Goal: Task Accomplishment & Management: Use online tool/utility

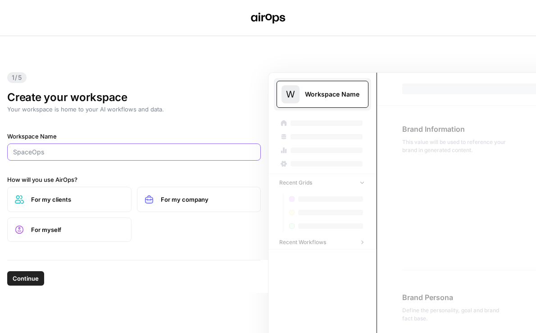
click at [141, 152] on input "Workspace Name" at bounding box center [134, 151] width 242 height 9
paste input "Weights & Biases"
type input "Weights & Biases"
click at [179, 200] on span "For my company" at bounding box center [207, 199] width 93 height 9
click at [35, 279] on span "Continue" at bounding box center [26, 278] width 26 height 9
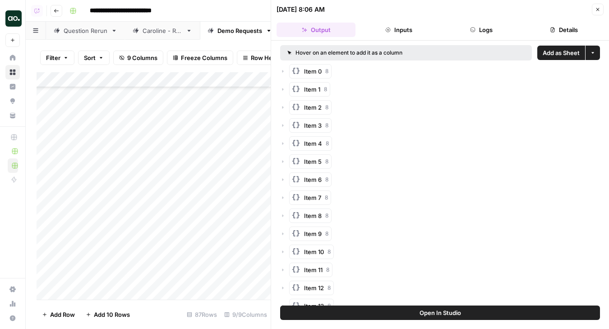
scroll to position [1098, 0]
click at [600, 9] on span "Close" at bounding box center [600, 9] width 0 height 0
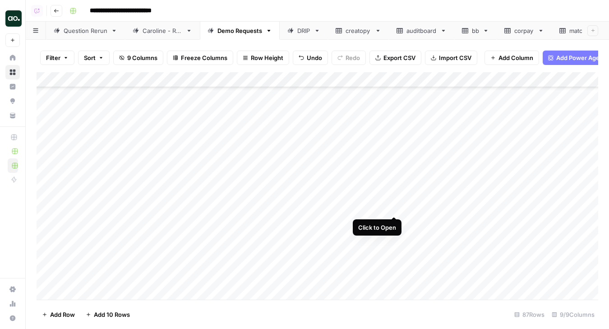
click at [396, 207] on div "Add Column" at bounding box center [317, 185] width 561 height 227
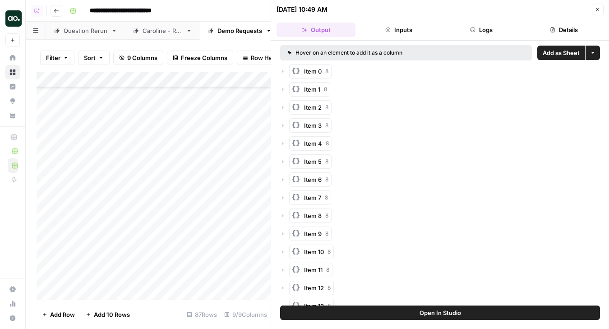
click at [560, 54] on span "Add as Sheet" at bounding box center [560, 52] width 37 height 9
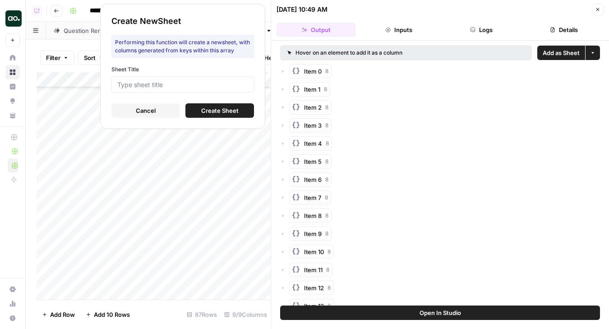
click at [227, 90] on div at bounding box center [182, 84] width 142 height 16
click at [224, 82] on input "Sheet Title" at bounding box center [182, 84] width 131 height 8
type input "digelevator"
click at [199, 113] on button "Create Sheet" at bounding box center [219, 110] width 69 height 14
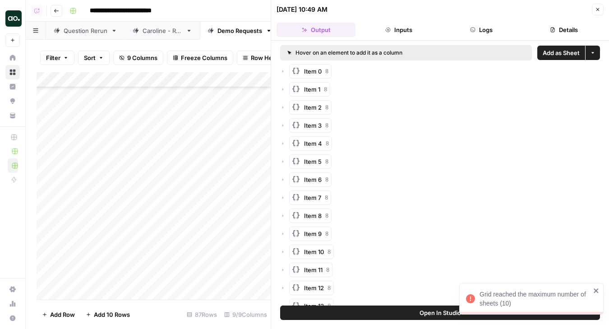
click at [596, 9] on icon "button" at bounding box center [597, 9] width 3 height 3
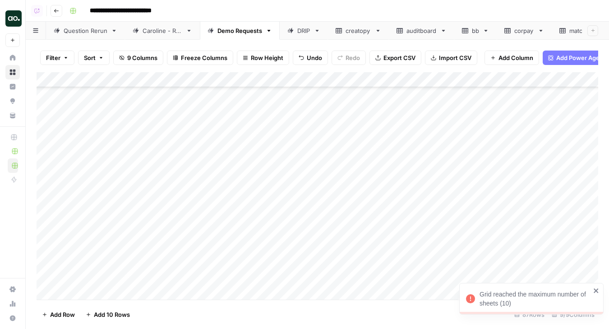
scroll to position [0, 62]
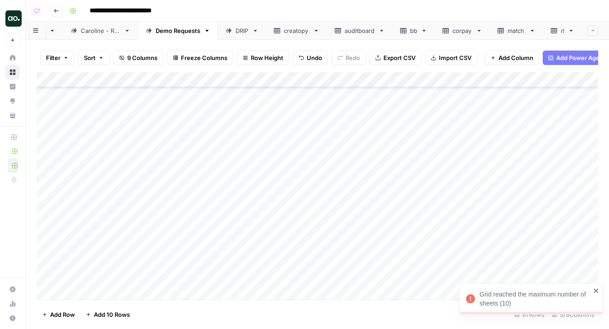
click at [561, 28] on div "rl" at bounding box center [562, 30] width 4 height 9
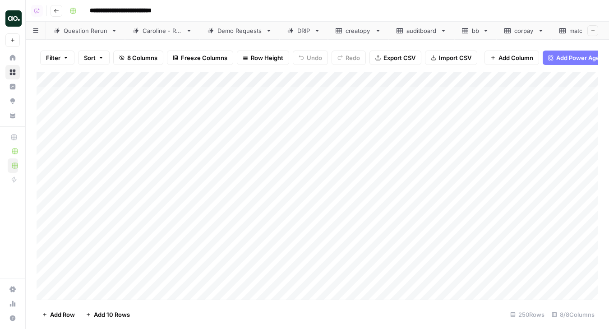
scroll to position [0, 62]
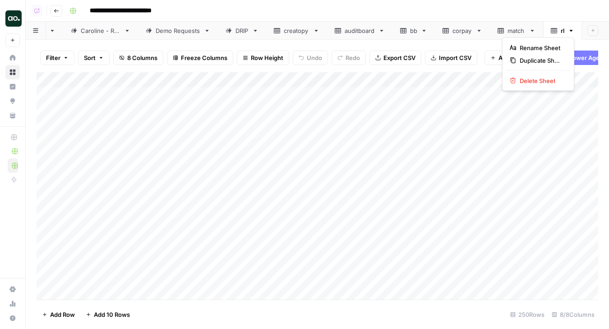
click at [571, 30] on icon "button" at bounding box center [570, 31] width 3 height 2
click at [556, 80] on span "Delete Sheet" at bounding box center [540, 80] width 43 height 9
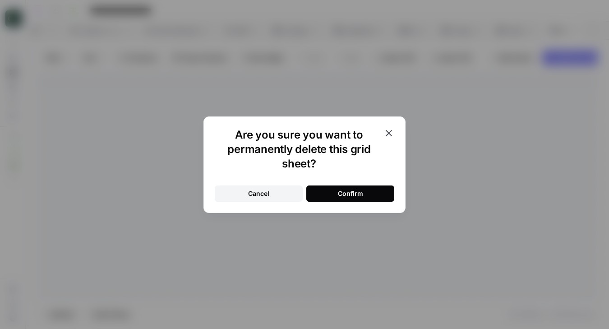
click at [371, 191] on button "Confirm" at bounding box center [350, 193] width 88 height 16
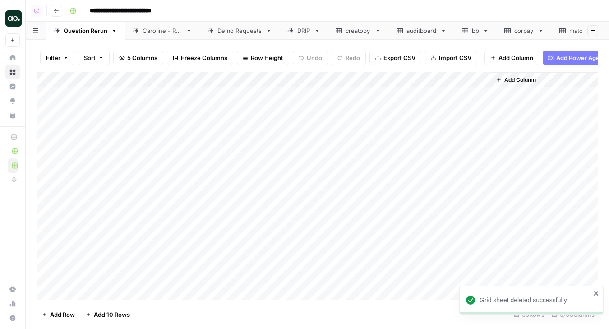
scroll to position [0, 23]
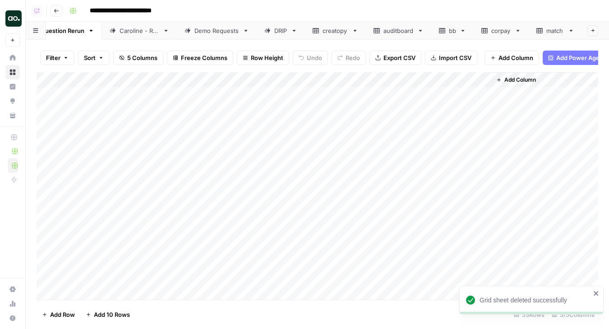
click at [420, 31] on icon at bounding box center [420, 31] width 3 height 2
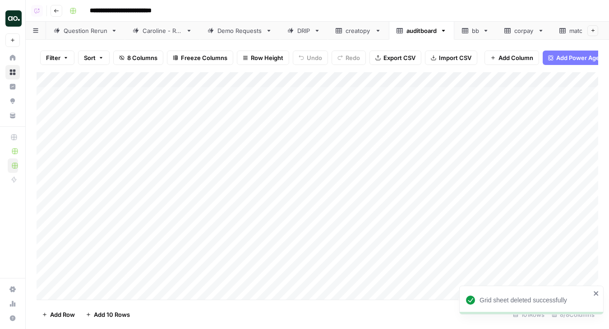
click at [445, 29] on icon "button" at bounding box center [443, 31] width 6 height 6
click at [455, 79] on div "Delete Sheet" at bounding box center [477, 80] width 57 height 9
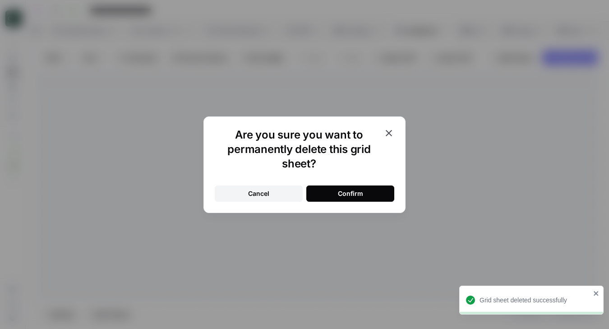
click at [367, 190] on button "Confirm" at bounding box center [350, 193] width 88 height 16
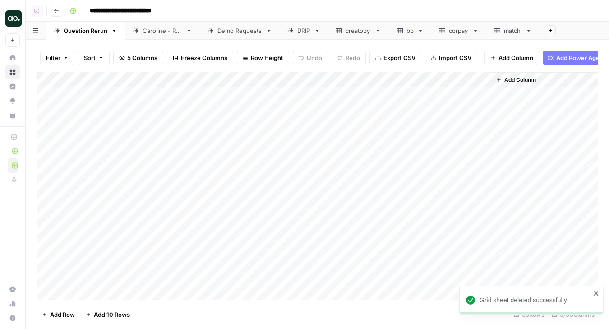
click at [379, 31] on icon at bounding box center [378, 31] width 6 height 6
click at [379, 30] on icon "button" at bounding box center [378, 31] width 6 height 6
click at [388, 75] on button "Delete Sheet" at bounding box center [411, 80] width 64 height 13
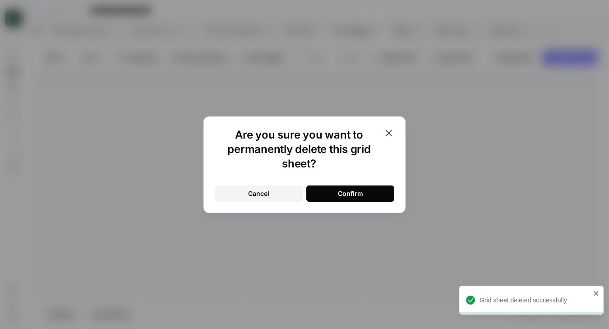
click at [360, 192] on div "Confirm" at bounding box center [350, 193] width 25 height 9
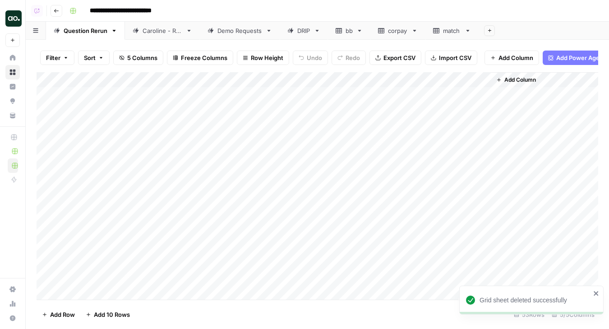
click at [359, 30] on icon at bounding box center [359, 31] width 3 height 2
click at [359, 30] on icon "button" at bounding box center [359, 31] width 3 height 2
click at [371, 80] on icon "button" at bounding box center [368, 81] width 6 height 6
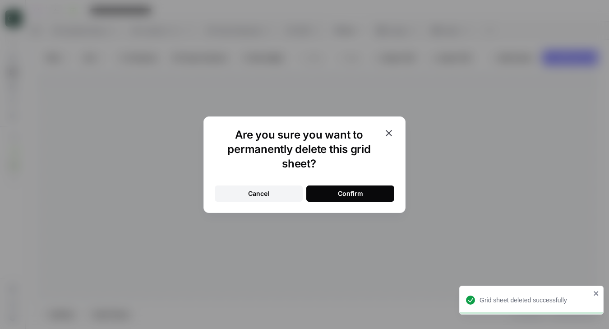
click at [367, 193] on button "Confirm" at bounding box center [350, 193] width 88 height 16
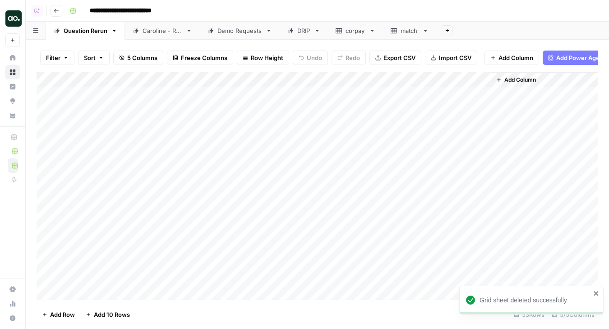
click at [231, 31] on div "Demo Requests" at bounding box center [239, 30] width 45 height 9
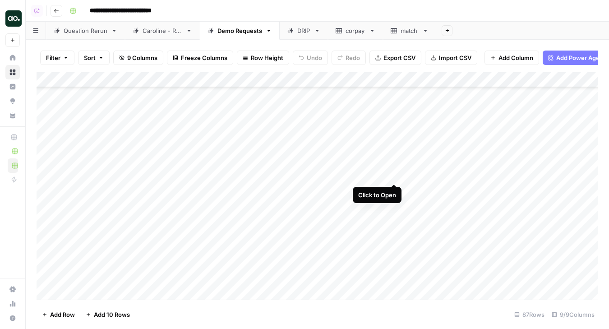
click at [391, 174] on div "Add Column" at bounding box center [317, 185] width 561 height 227
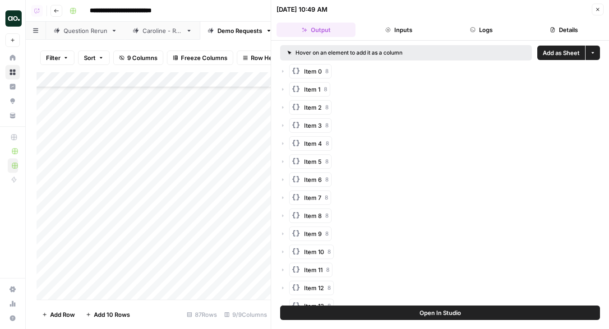
click at [550, 55] on span "Add as Sheet" at bounding box center [560, 52] width 37 height 9
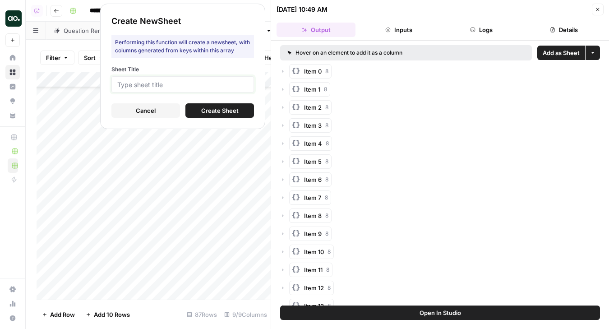
click at [233, 86] on input "Sheet Title" at bounding box center [182, 84] width 131 height 8
type input "dig elevator"
click at [219, 110] on span "Create Sheet" at bounding box center [219, 110] width 37 height 9
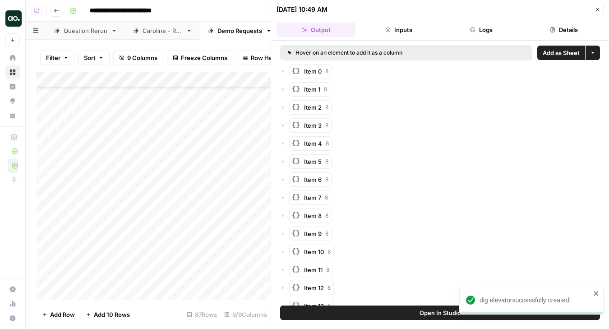
click at [504, 299] on span "dig elevator" at bounding box center [495, 299] width 32 height 7
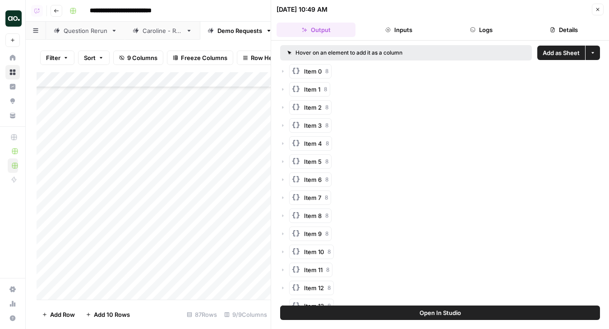
click at [597, 9] on icon "button" at bounding box center [597, 9] width 3 height 3
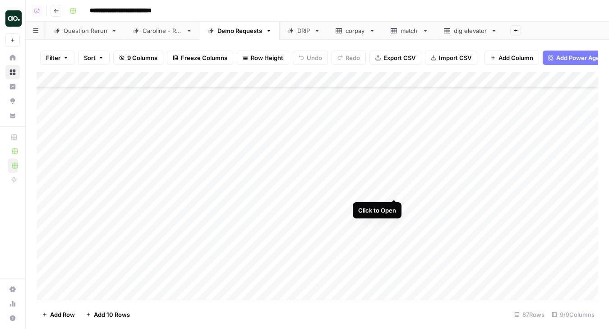
click at [394, 189] on div "Add Column" at bounding box center [317, 185] width 561 height 227
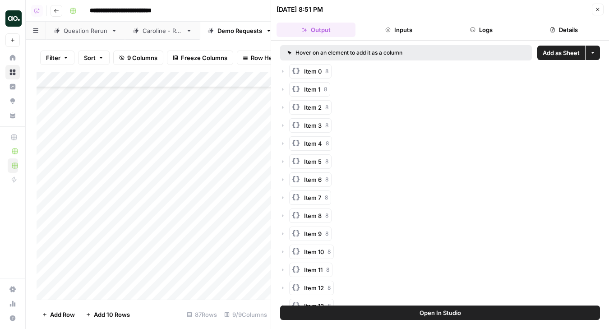
click at [563, 56] on span "Add as Sheet" at bounding box center [560, 52] width 37 height 9
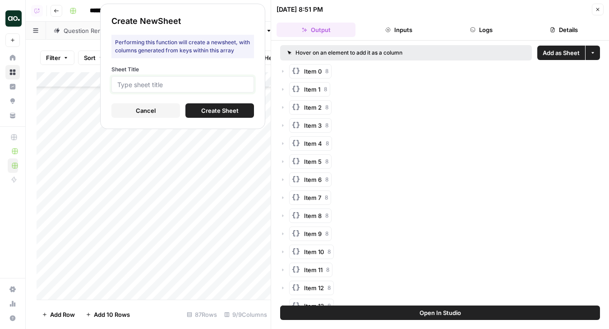
click at [245, 82] on input "Sheet Title" at bounding box center [182, 84] width 131 height 8
type input "splix"
click at [208, 111] on span "Create Sheet" at bounding box center [219, 110] width 37 height 9
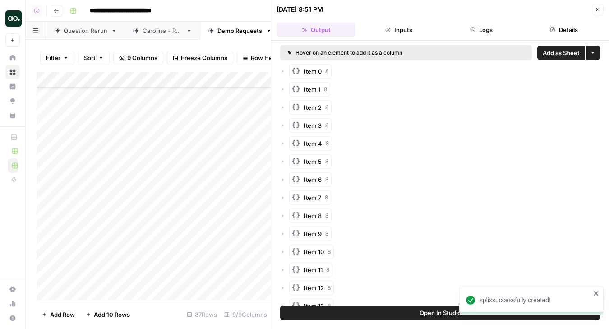
click at [486, 299] on span "splix" at bounding box center [485, 299] width 13 height 7
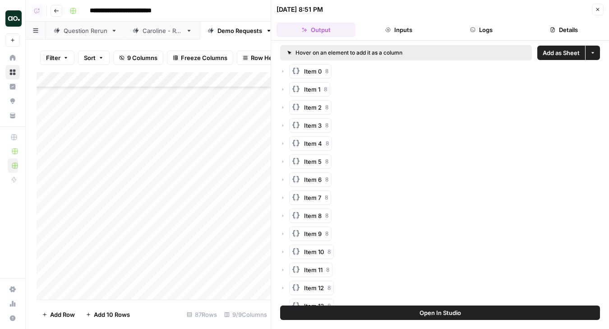
click at [595, 10] on icon "button" at bounding box center [597, 9] width 5 height 5
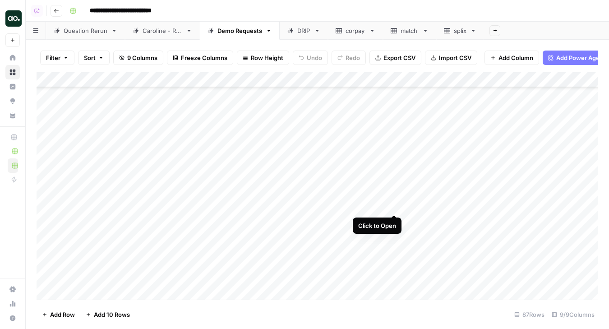
click at [395, 205] on div "Add Column" at bounding box center [317, 185] width 561 height 227
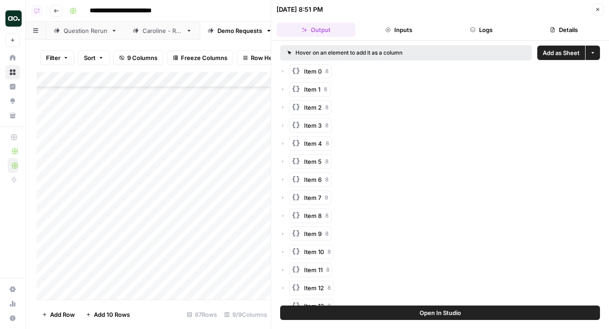
click at [564, 55] on span "Add as Sheet" at bounding box center [560, 52] width 37 height 9
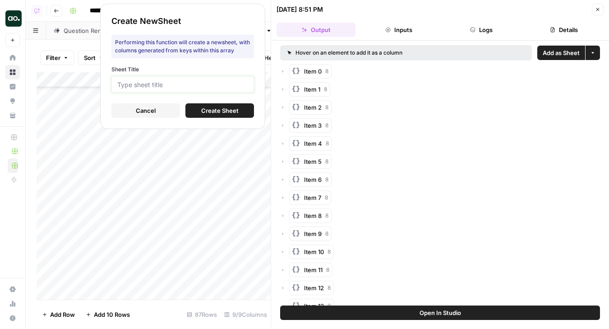
click at [209, 84] on input "Sheet Title" at bounding box center [182, 84] width 131 height 8
type input "tr"
click at [214, 109] on span "Create Sheet" at bounding box center [219, 110] width 37 height 9
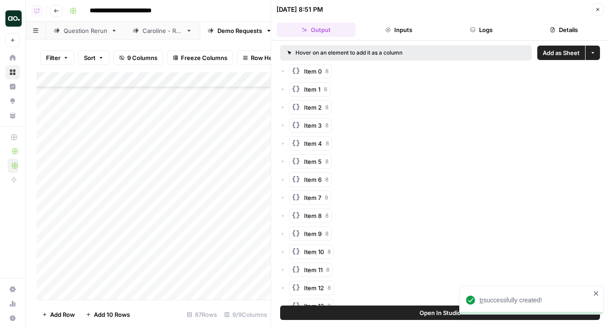
click at [482, 301] on span "tr" at bounding box center [481, 299] width 4 height 7
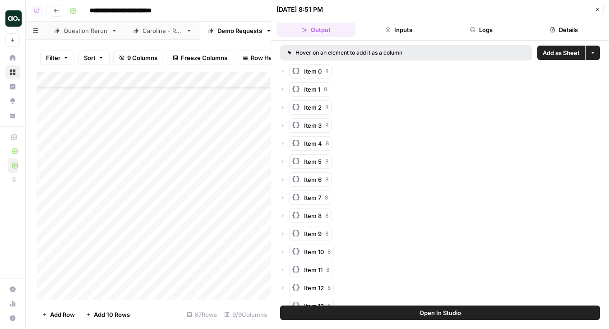
click at [599, 7] on icon "button" at bounding box center [597, 9] width 5 height 5
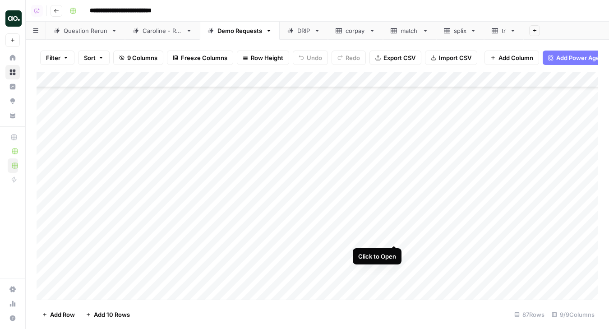
click at [392, 237] on div "Add Column" at bounding box center [317, 185] width 561 height 227
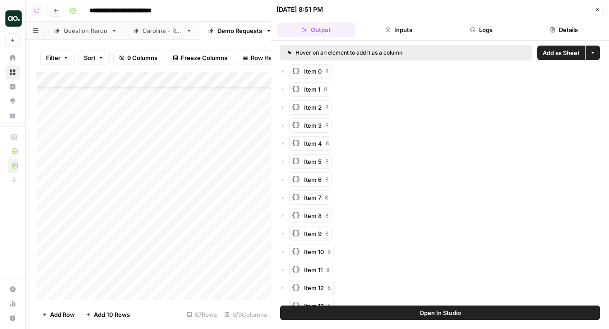
click at [556, 55] on span "Add as Sheet" at bounding box center [560, 52] width 37 height 9
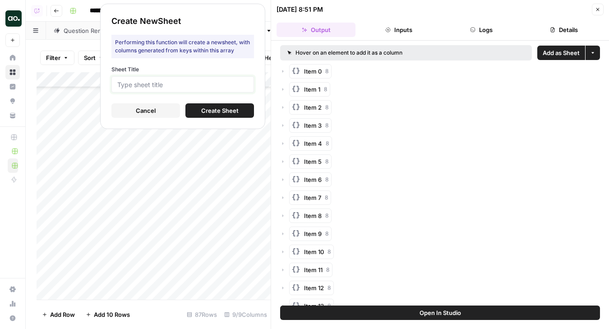
click at [240, 84] on input "Sheet Title" at bounding box center [182, 84] width 131 height 8
type input "pi"
click at [220, 107] on span "Create Sheet" at bounding box center [219, 110] width 37 height 9
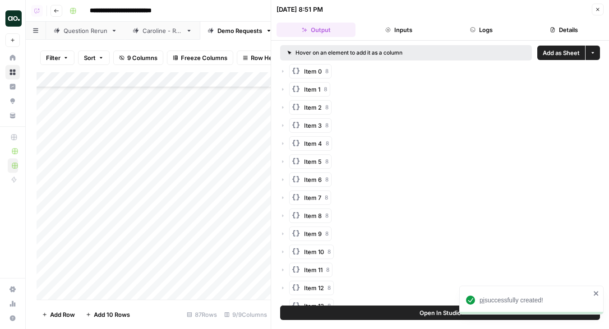
click at [483, 301] on span "pi" at bounding box center [481, 299] width 5 height 7
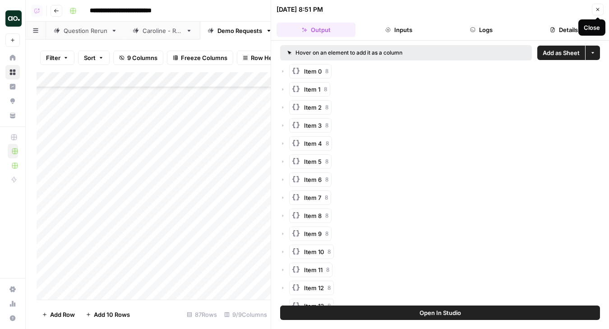
click at [596, 10] on icon "button" at bounding box center [597, 9] width 3 height 3
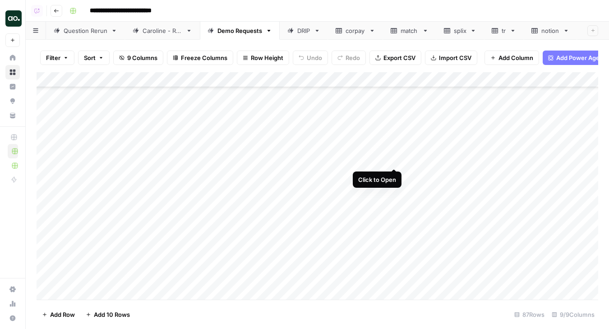
click at [394, 159] on div "Add Column" at bounding box center [317, 185] width 561 height 227
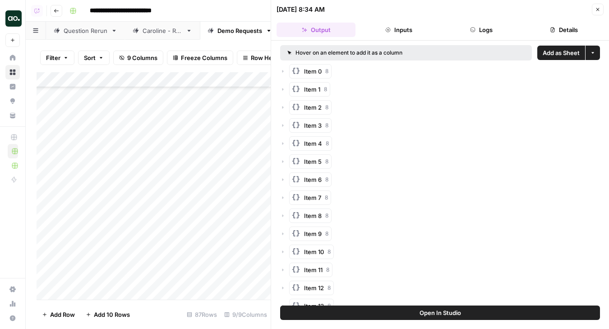
click at [558, 54] on span "Add as Sheet" at bounding box center [560, 52] width 37 height 9
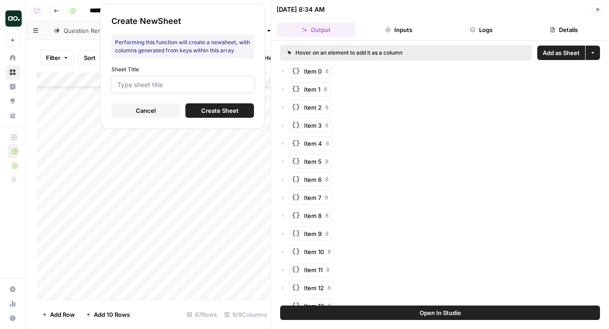
click at [213, 81] on input "Sheet Title" at bounding box center [182, 84] width 131 height 8
type input "tf"
click at [193, 110] on button "Create Sheet" at bounding box center [219, 110] width 69 height 14
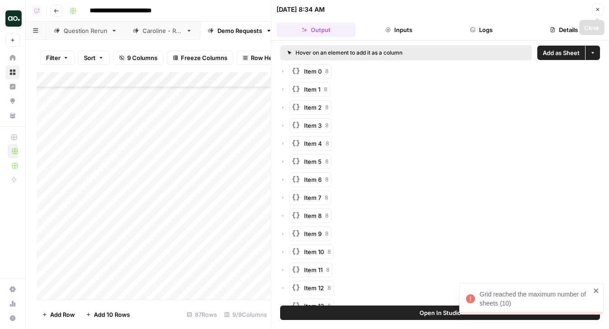
click at [597, 11] on icon "button" at bounding box center [597, 9] width 5 height 5
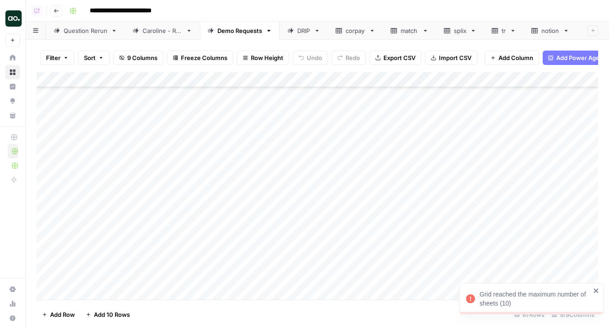
scroll to position [0, 36]
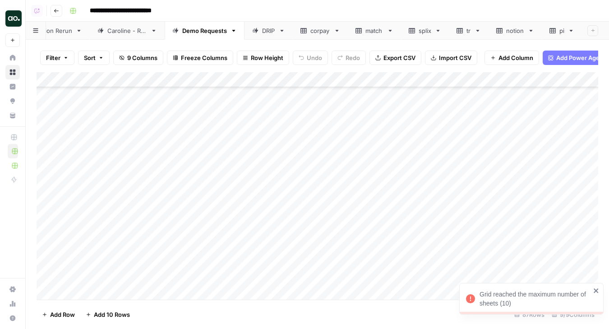
click at [563, 28] on div "pi" at bounding box center [561, 30] width 5 height 9
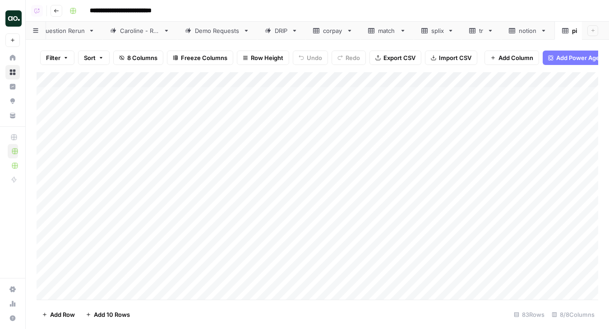
scroll to position [0, 36]
click at [571, 30] on icon "button" at bounding box center [570, 31] width 3 height 2
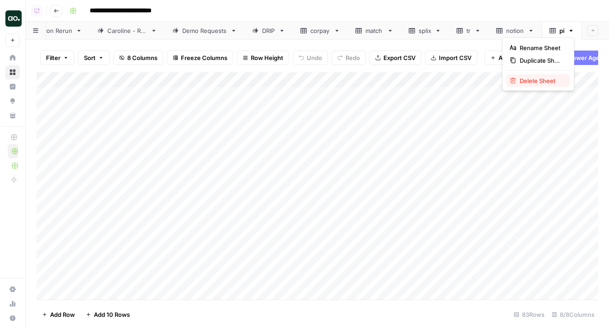
click at [553, 81] on span "Delete Sheet" at bounding box center [540, 80] width 43 height 9
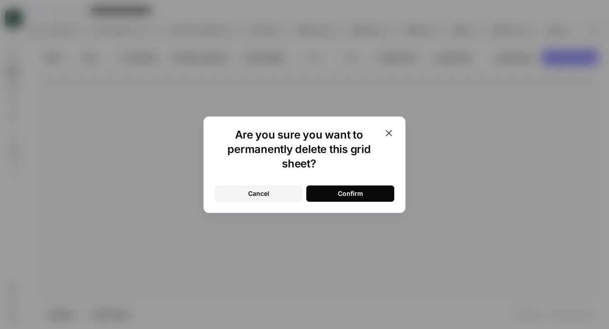
click at [375, 196] on button "Confirm" at bounding box center [350, 193] width 88 height 16
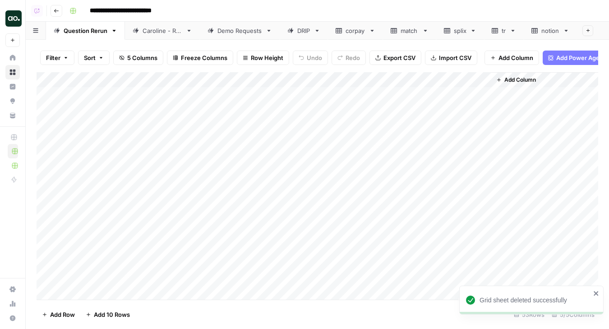
click at [568, 30] on icon at bounding box center [565, 31] width 3 height 2
click at [566, 29] on icon "button" at bounding box center [566, 31] width 6 height 6
click at [549, 82] on span "Delete Sheet" at bounding box center [536, 80] width 43 height 9
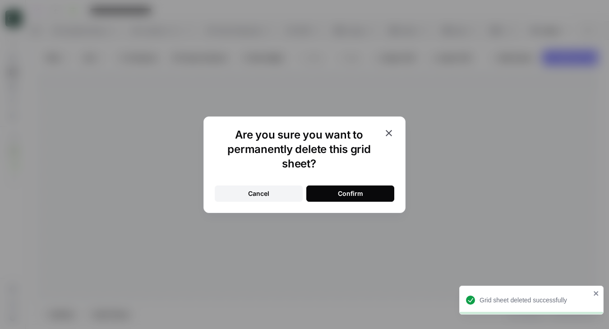
click at [367, 190] on button "Confirm" at bounding box center [350, 193] width 88 height 16
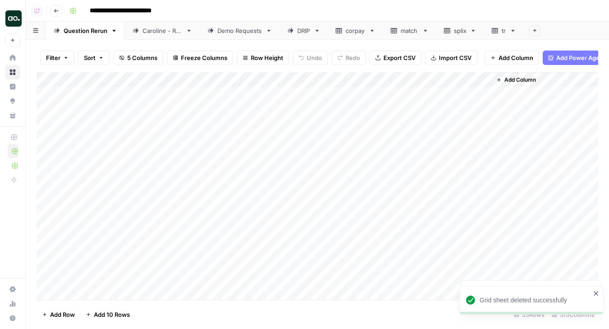
click at [513, 32] on icon at bounding box center [512, 31] width 6 height 6
click at [513, 30] on icon "button" at bounding box center [512, 31] width 3 height 2
click at [537, 83] on span "Delete Sheet" at bounding box center [549, 80] width 43 height 9
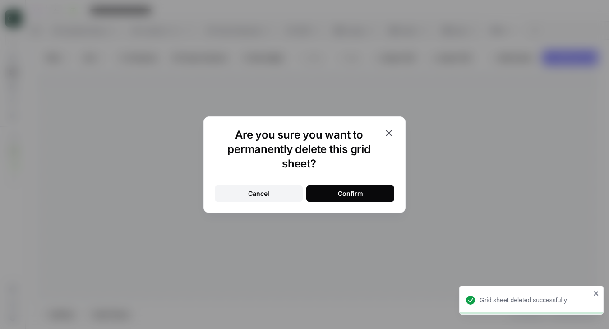
click at [363, 193] on button "Confirm" at bounding box center [350, 193] width 88 height 16
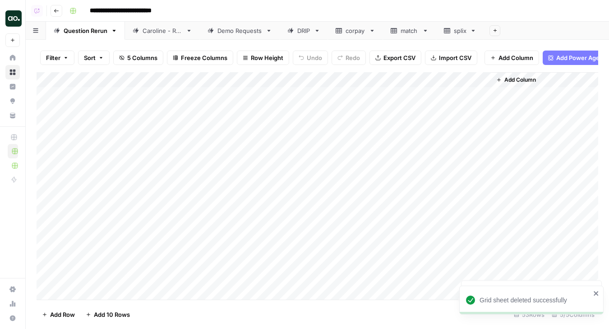
click at [474, 32] on icon at bounding box center [473, 31] width 6 height 6
click at [474, 30] on icon "button" at bounding box center [473, 31] width 3 height 2
click at [485, 79] on div "Delete Sheet" at bounding box center [506, 80] width 57 height 9
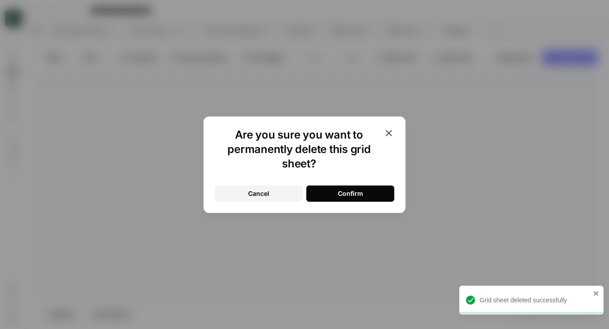
click at [345, 189] on div "Confirm" at bounding box center [350, 193] width 25 height 9
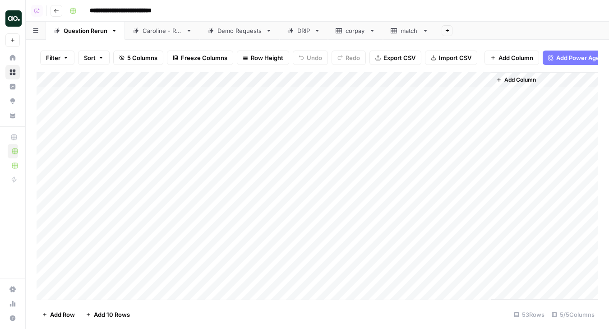
click at [228, 36] on link "Demo Requests" at bounding box center [240, 31] width 80 height 18
click at [394, 154] on div "Add Column" at bounding box center [317, 185] width 561 height 227
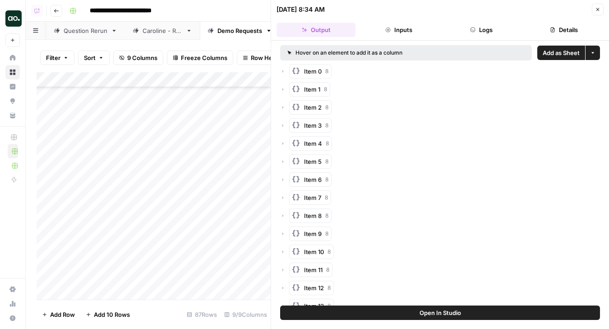
click at [552, 50] on span "Add as Sheet" at bounding box center [560, 52] width 37 height 9
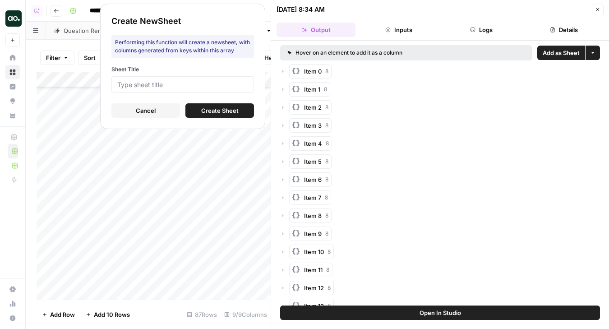
click at [218, 79] on div at bounding box center [182, 84] width 142 height 16
click at [215, 86] on input "Sheet Title" at bounding box center [182, 84] width 131 height 8
type input "tf"
click at [237, 111] on span "Create Sheet" at bounding box center [219, 110] width 37 height 9
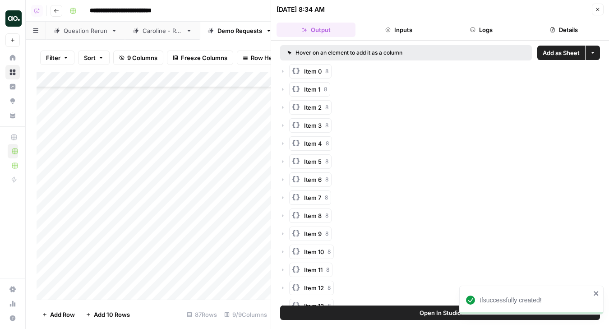
click at [482, 299] on span "tf" at bounding box center [481, 299] width 4 height 7
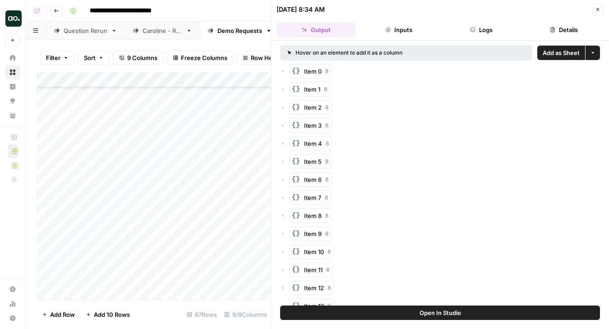
click at [597, 7] on icon "button" at bounding box center [597, 9] width 5 height 5
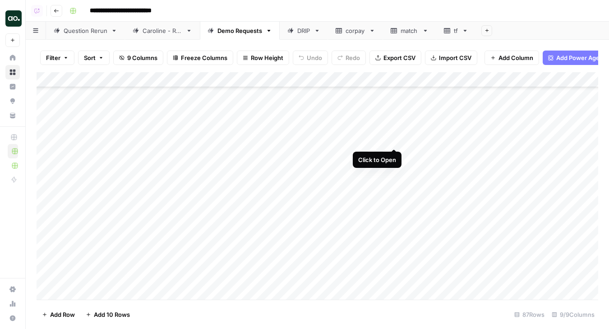
click at [394, 138] on div "Add Column" at bounding box center [317, 185] width 561 height 227
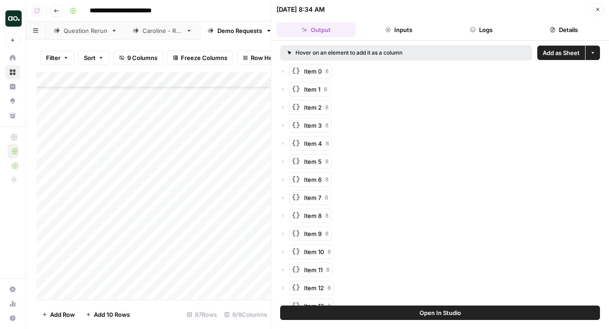
click at [559, 54] on span "Add as Sheet" at bounding box center [560, 52] width 37 height 9
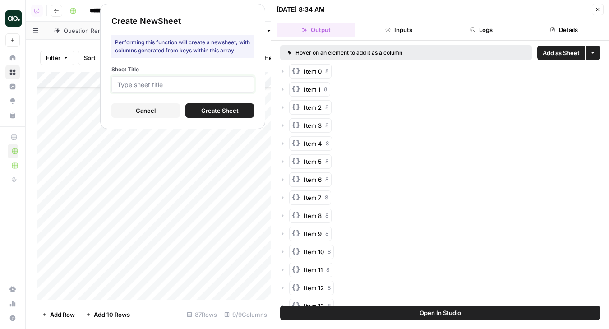
click at [242, 83] on input "Sheet Title" at bounding box center [182, 84] width 131 height 8
type input "protolabs"
click at [220, 111] on span "Create Sheet" at bounding box center [219, 110] width 37 height 9
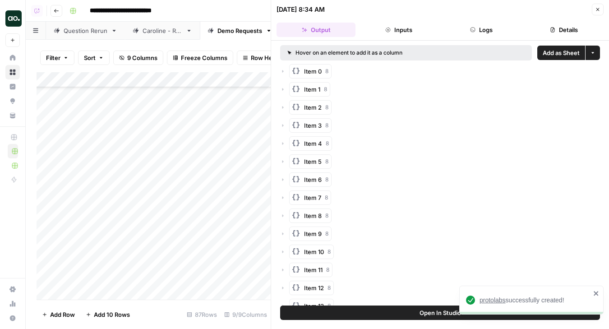
click at [496, 301] on span "protolabs" at bounding box center [492, 299] width 26 height 7
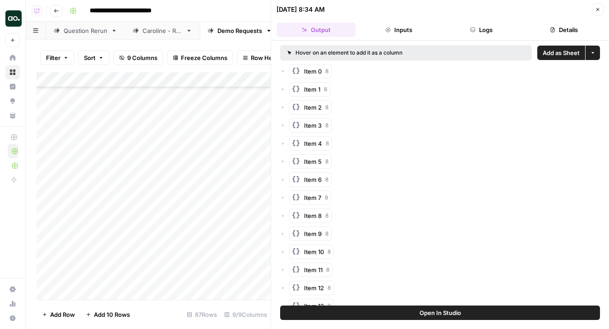
click at [595, 9] on icon "button" at bounding box center [597, 9] width 5 height 5
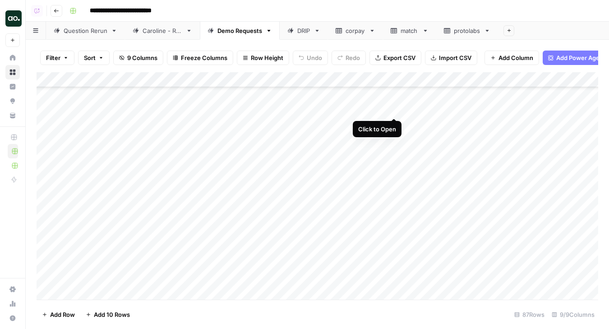
click at [394, 110] on div "Add Column" at bounding box center [317, 185] width 561 height 227
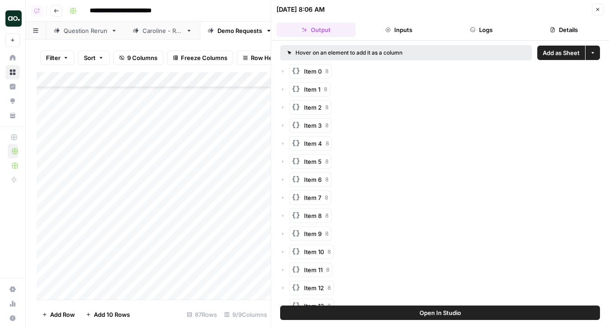
click at [564, 55] on span "Add as Sheet" at bounding box center [560, 52] width 37 height 9
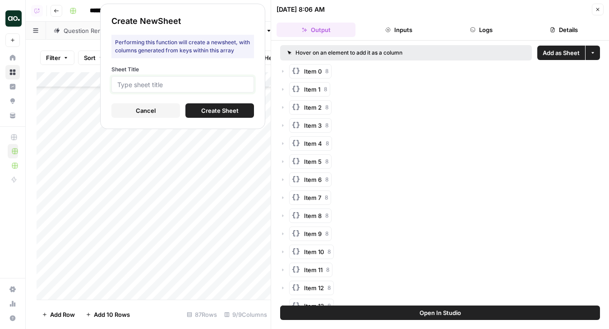
click at [247, 82] on input "Sheet Title" at bounding box center [182, 84] width 131 height 8
type input "wb"
click at [238, 110] on button "Create Sheet" at bounding box center [219, 110] width 69 height 14
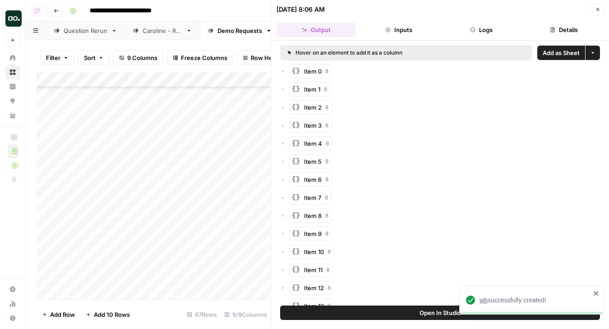
click at [486, 301] on span "wb" at bounding box center [483, 299] width 8 height 7
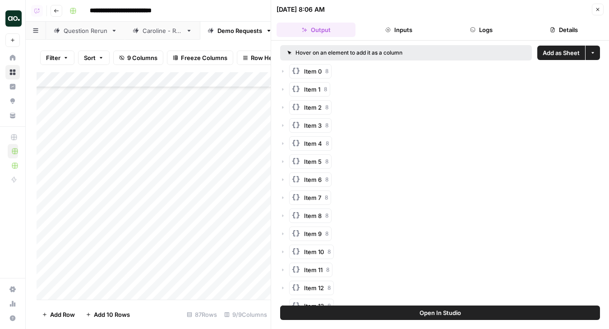
click at [595, 9] on icon "button" at bounding box center [597, 9] width 5 height 5
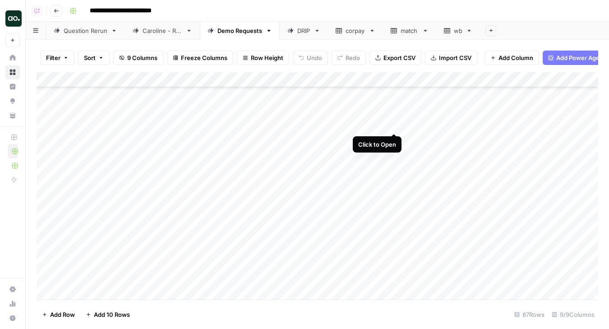
click at [393, 124] on div "Add Column" at bounding box center [317, 185] width 561 height 227
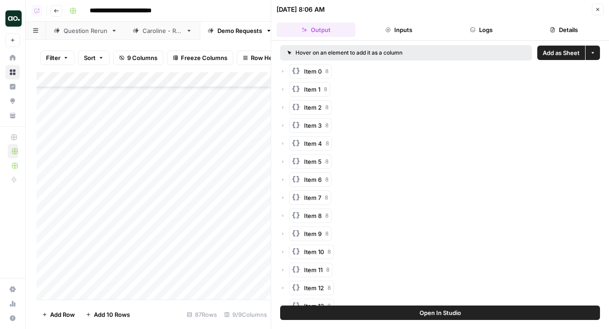
click at [567, 50] on span "Add as Sheet" at bounding box center [560, 52] width 37 height 9
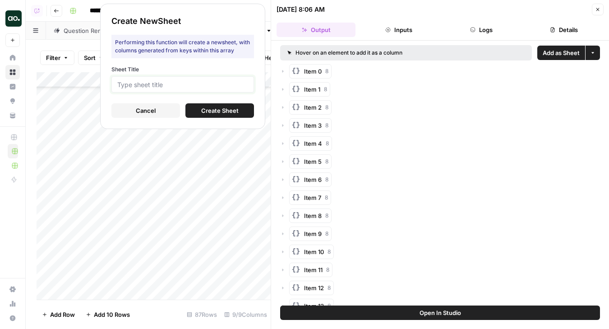
click at [243, 84] on input "Sheet Title" at bounding box center [182, 84] width 131 height 8
type input "sarg"
click at [202, 116] on button "Create Sheet" at bounding box center [219, 110] width 69 height 14
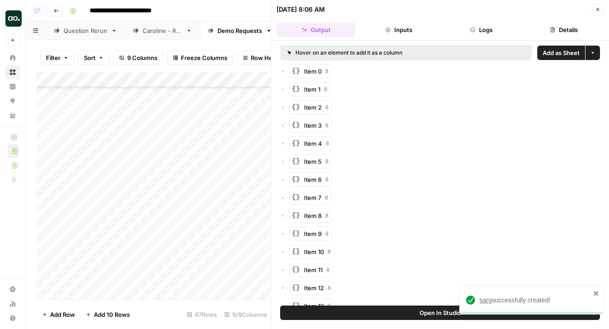
click at [487, 298] on span "sarg" at bounding box center [485, 299] width 12 height 7
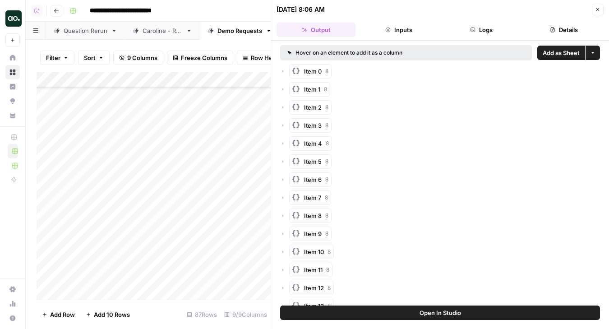
click at [596, 10] on icon "button" at bounding box center [597, 9] width 3 height 3
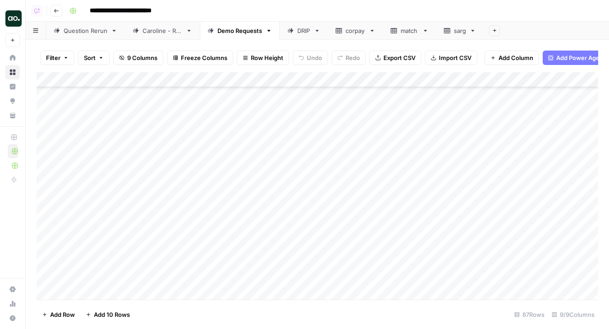
click at [101, 258] on div "Add Column" at bounding box center [317, 185] width 561 height 227
click at [138, 264] on div "Add Column" at bounding box center [317, 185] width 561 height 227
click at [146, 263] on div "Add Column" at bounding box center [317, 185] width 561 height 227
drag, startPoint x: 165, startPoint y: 264, endPoint x: 108, endPoint y: 261, distance: 56.9
click at [108, 261] on body "**********" at bounding box center [304, 164] width 609 height 329
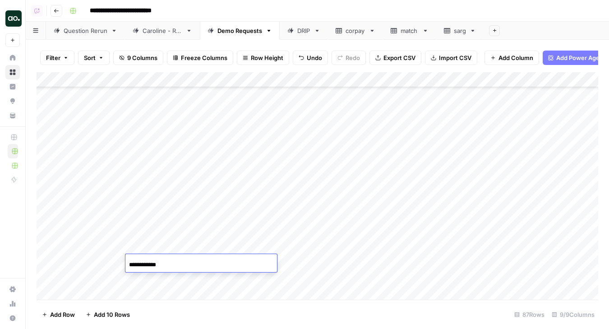
click at [188, 264] on input "**********" at bounding box center [201, 264] width 144 height 11
type input "**********"
click at [254, 241] on div "Add Column" at bounding box center [317, 185] width 561 height 227
drag, startPoint x: 273, startPoint y: 253, endPoint x: 273, endPoint y: 261, distance: 8.1
click at [273, 263] on div "Add Column" at bounding box center [317, 185] width 561 height 227
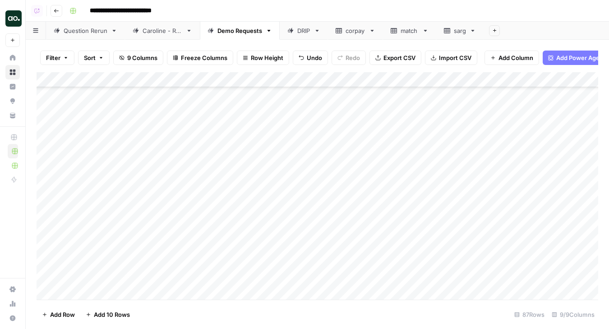
click at [342, 261] on div "Add Column" at bounding box center [317, 185] width 561 height 227
drag, startPoint x: 198, startPoint y: 77, endPoint x: 256, endPoint y: 76, distance: 57.7
click at [257, 76] on div "Add Column" at bounding box center [317, 185] width 561 height 227
drag, startPoint x: 256, startPoint y: 76, endPoint x: 264, endPoint y: 76, distance: 8.1
click at [264, 76] on div "Add Column" at bounding box center [317, 185] width 561 height 227
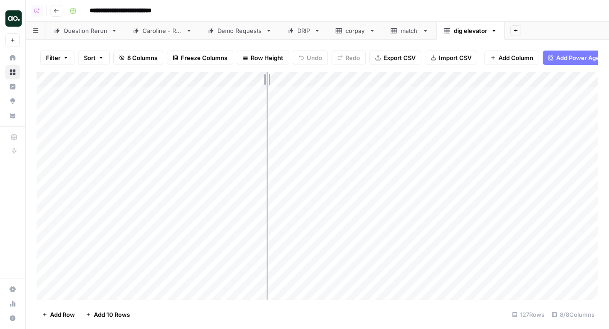
drag, startPoint x: 263, startPoint y: 77, endPoint x: 271, endPoint y: 77, distance: 8.1
click at [271, 77] on div "Add Column" at bounding box center [317, 185] width 561 height 227
click at [47, 93] on div "Add Column" at bounding box center [317, 185] width 561 height 227
click at [48, 237] on div "Add Column" at bounding box center [317, 185] width 561 height 227
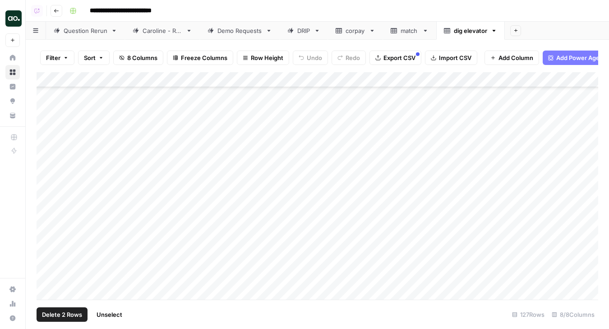
scroll to position [1517, 0]
click at [47, 265] on div "Add Column" at bounding box center [317, 185] width 561 height 227
click at [50, 265] on div "Add Column" at bounding box center [317, 185] width 561 height 227
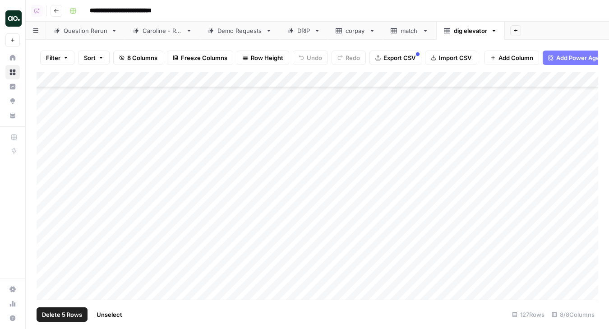
click at [46, 243] on div "Add Column" at bounding box center [317, 185] width 561 height 227
click at [69, 312] on span "Delete 5 Rows" at bounding box center [62, 314] width 40 height 9
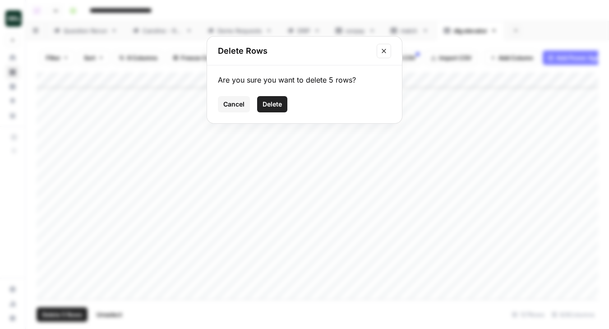
click at [270, 104] on span "Delete" at bounding box center [271, 104] width 19 height 9
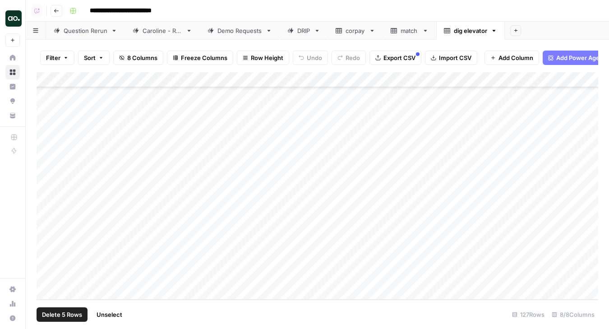
scroll to position [1673, 0]
click at [117, 79] on div "Add Column" at bounding box center [317, 185] width 561 height 227
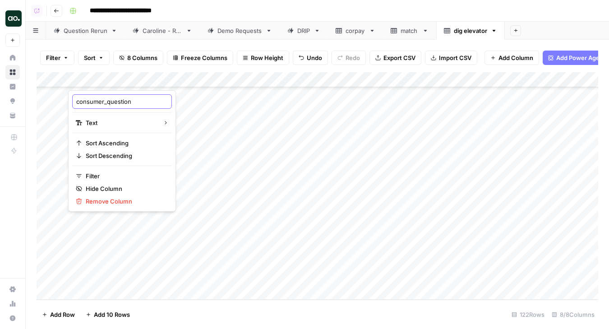
drag, startPoint x: 108, startPoint y: 99, endPoint x: 70, endPoint y: 102, distance: 38.5
click at [70, 102] on div "consumer_question Text Sort Ascending Sort Descending Filter Hide Column Remove…" at bounding box center [122, 150] width 108 height 121
type input "question"
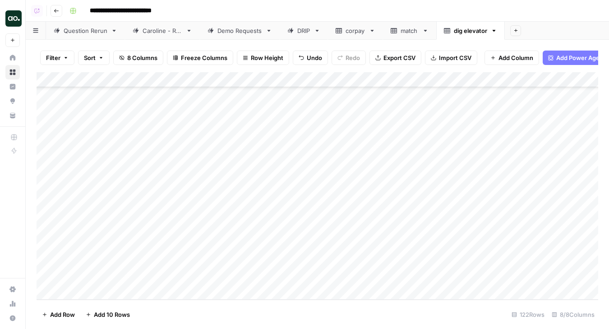
click at [408, 58] on span "Export CSV" at bounding box center [399, 57] width 32 height 9
click at [495, 31] on icon "button" at bounding box center [494, 31] width 6 height 6
click at [512, 80] on span "Delete Sheet" at bounding box center [530, 80] width 43 height 9
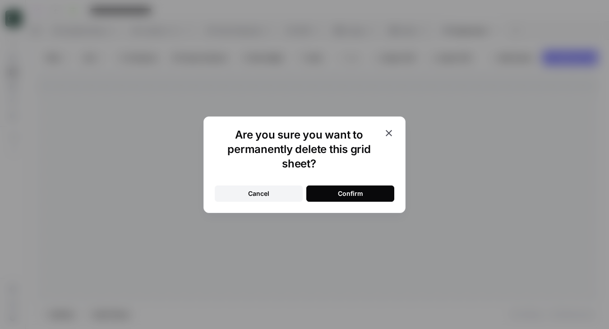
click at [348, 194] on div "Confirm" at bounding box center [350, 193] width 25 height 9
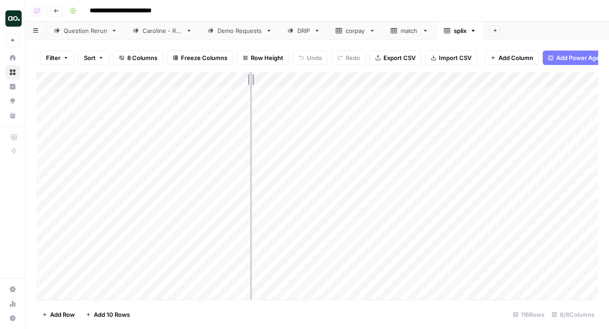
drag, startPoint x: 199, startPoint y: 78, endPoint x: 258, endPoint y: 78, distance: 59.5
click at [258, 78] on div "Add Column" at bounding box center [317, 185] width 561 height 227
click at [198, 138] on div "Add Column" at bounding box center [317, 185] width 561 height 227
click at [192, 140] on div "Add Column" at bounding box center [317, 185] width 561 height 227
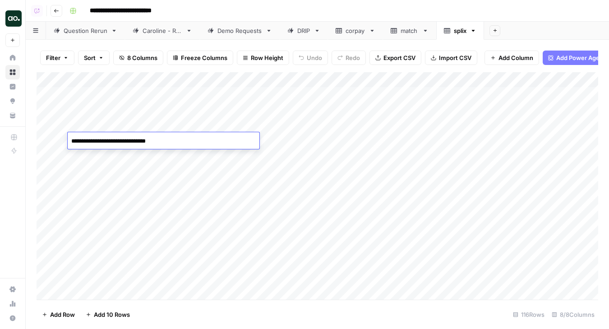
type textarea "**********"
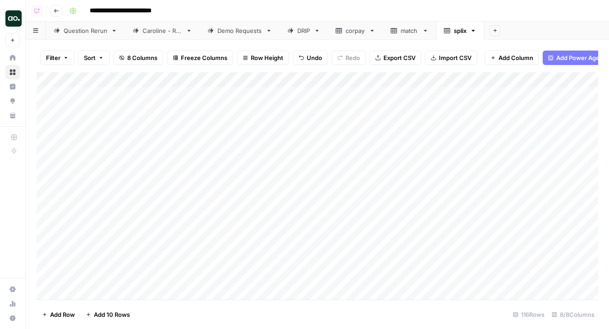
click at [114, 79] on div "Add Column" at bounding box center [317, 185] width 561 height 227
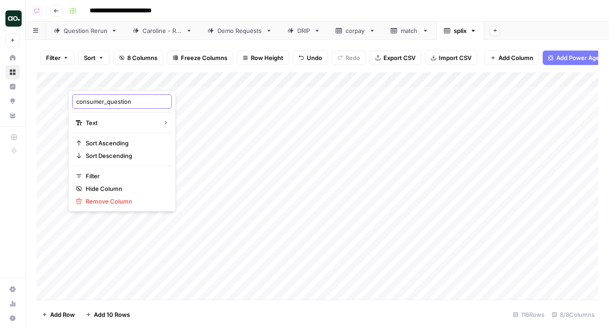
drag, startPoint x: 107, startPoint y: 100, endPoint x: 43, endPoint y: 100, distance: 64.0
click at [43, 100] on body "**********" at bounding box center [304, 164] width 609 height 329
drag, startPoint x: 76, startPoint y: 101, endPoint x: 107, endPoint y: 101, distance: 31.6
click at [107, 101] on input "consumer_question" at bounding box center [122, 101] width 92 height 9
type input "question"
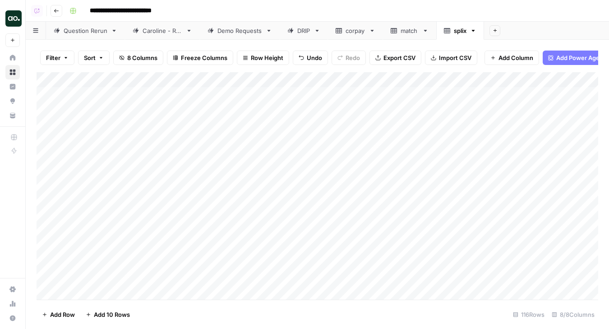
click at [192, 155] on div "Add Column" at bounding box center [317, 185] width 561 height 227
click at [223, 154] on div "Add Column" at bounding box center [317, 185] width 561 height 227
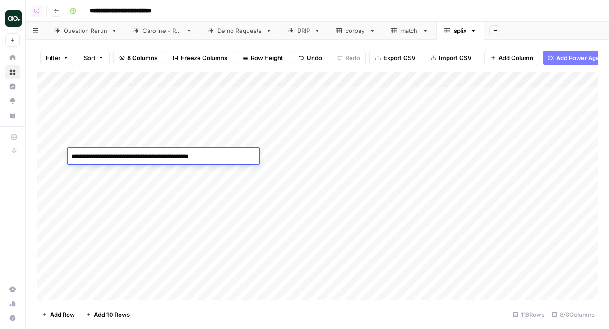
type textarea "**********"
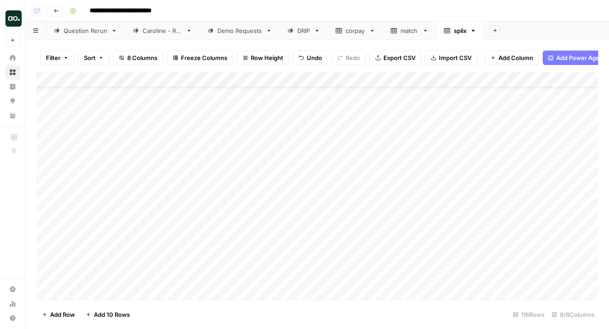
scroll to position [30, 0]
click at [213, 182] on div "Add Column" at bounding box center [317, 185] width 561 height 227
click at [215, 186] on div "Add Column" at bounding box center [317, 185] width 561 height 227
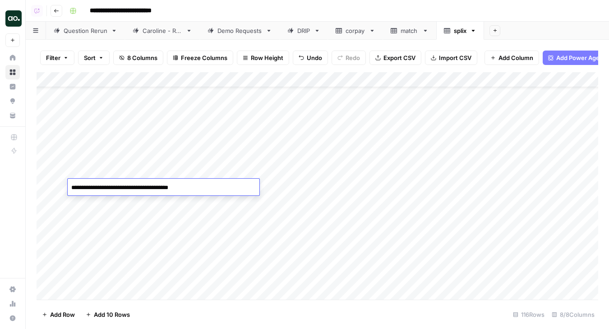
type textarea "**********"
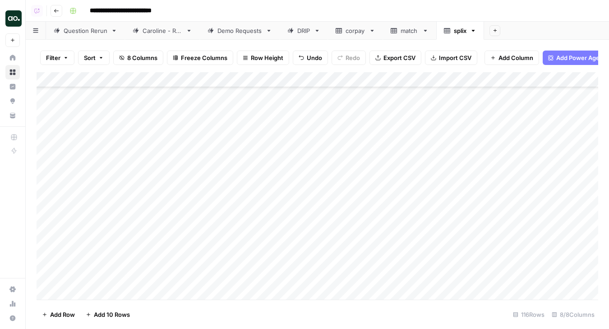
scroll to position [52, 0]
click at [218, 197] on div "Add Column" at bounding box center [317, 185] width 561 height 227
click at [225, 196] on div "Add Column" at bounding box center [317, 185] width 561 height 227
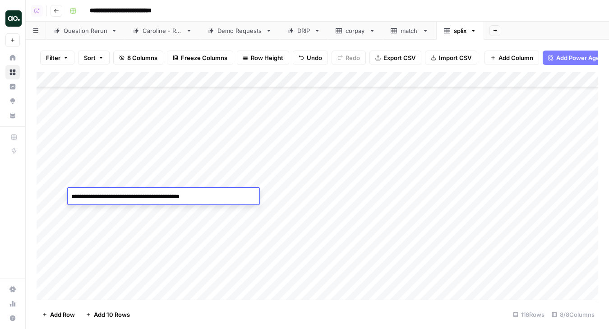
type textarea "**********"
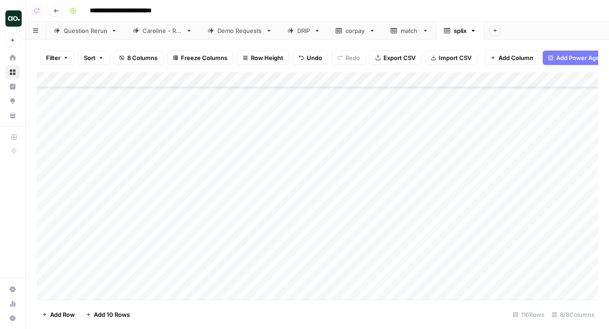
scroll to position [100, 0]
click at [219, 193] on div "Add Column" at bounding box center [317, 185] width 561 height 227
click at [211, 193] on div "Add Column" at bounding box center [317, 185] width 561 height 227
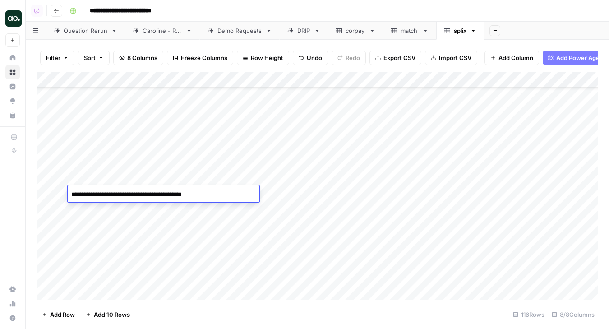
type textarea "**********"
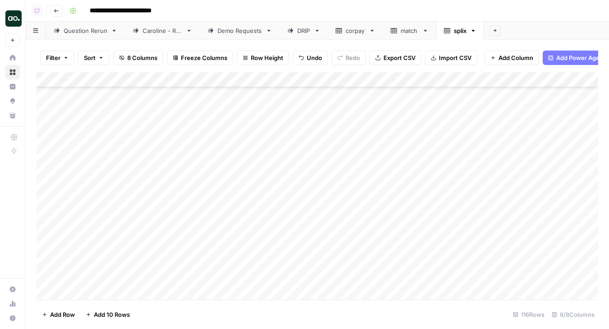
scroll to position [163, 0]
click at [207, 191] on div "Add Column" at bounding box center [317, 185] width 561 height 227
click at [212, 192] on div "Add Column" at bounding box center [317, 185] width 561 height 227
type textarea "**********"
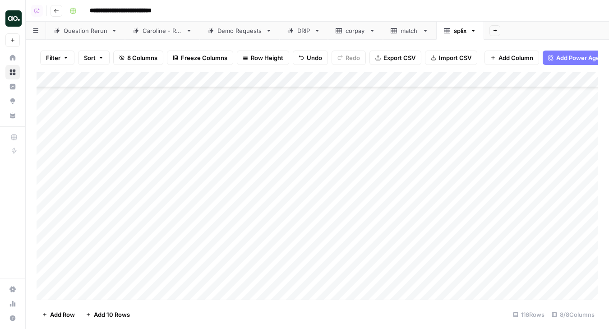
click at [225, 206] on div "Add Column" at bounding box center [317, 185] width 561 height 227
click at [238, 207] on div "Add Column" at bounding box center [317, 185] width 561 height 227
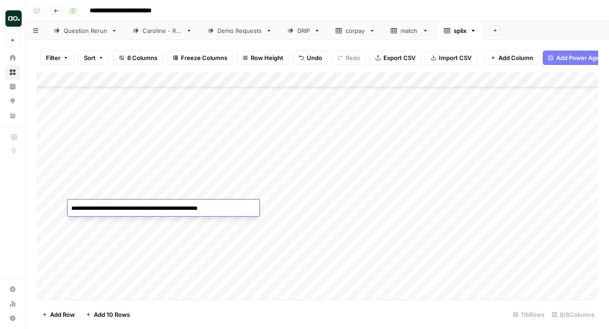
type textarea "**********"
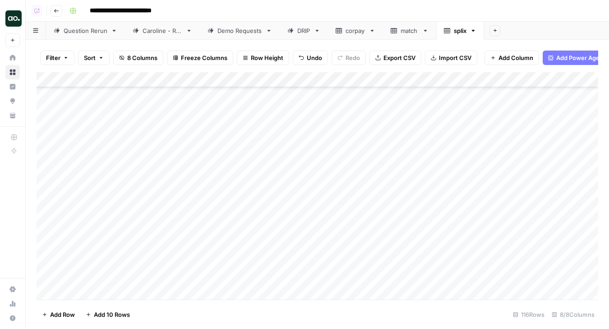
click at [238, 216] on div "Add Column" at bounding box center [317, 185] width 561 height 227
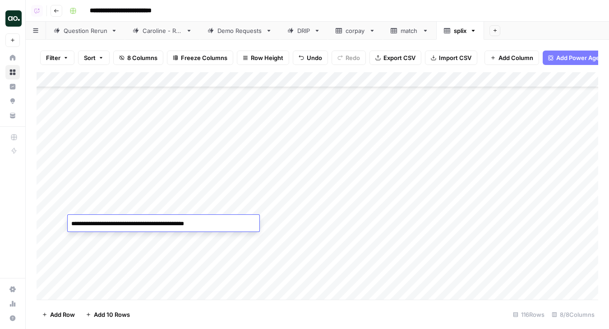
type textarea "**********"
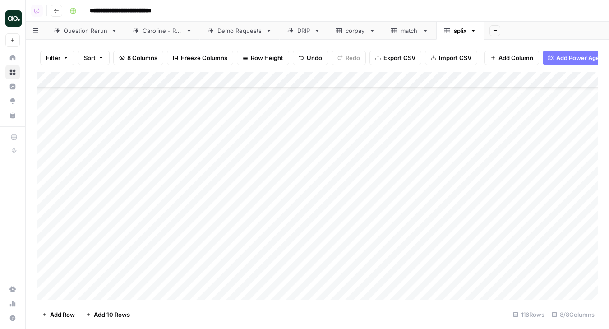
scroll to position [244, 0]
click at [242, 174] on div "Add Column" at bounding box center [317, 185] width 561 height 227
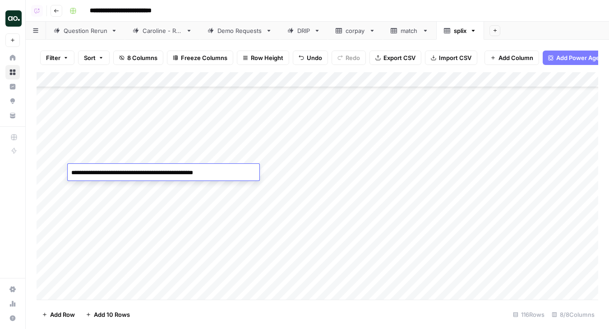
type textarea "**********"
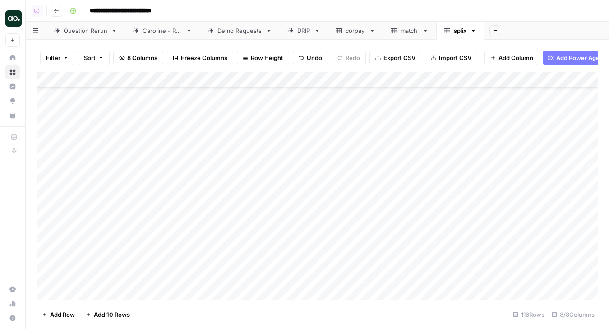
click at [245, 185] on div "Add Column" at bounding box center [317, 185] width 561 height 227
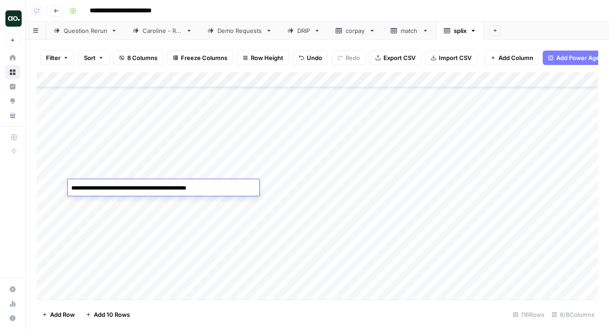
type textarea "**********"
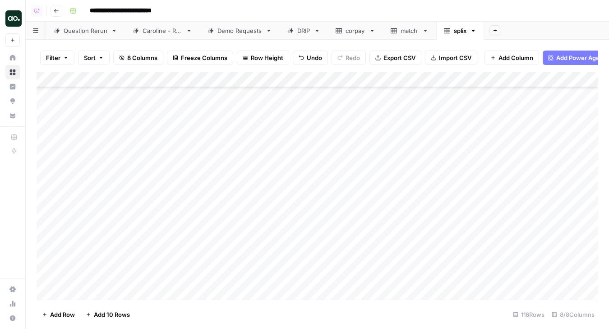
click at [234, 202] on div "Add Column" at bounding box center [317, 185] width 561 height 227
type textarea "**********"
click at [231, 175] on div "Add Column" at bounding box center [317, 185] width 561 height 227
drag, startPoint x: 259, startPoint y: 82, endPoint x: 363, endPoint y: 78, distance: 104.7
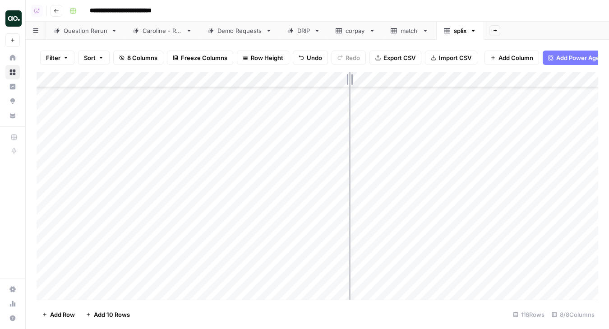
click at [364, 79] on div "Add Column" at bounding box center [317, 185] width 561 height 227
drag, startPoint x: 363, startPoint y: 78, endPoint x: 334, endPoint y: 80, distance: 29.8
click at [334, 80] on div "Add Column" at bounding box center [317, 185] width 561 height 227
click at [285, 180] on div "Add Column" at bounding box center [317, 185] width 561 height 227
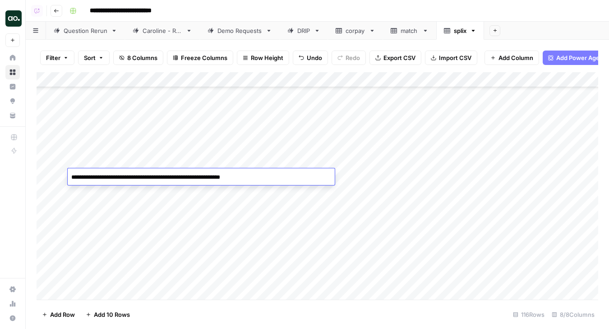
type textarea "**********"
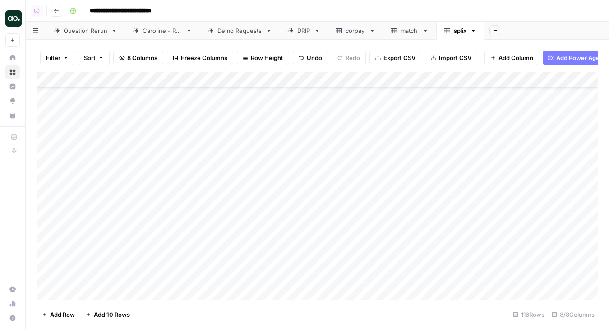
click at [280, 189] on div "Add Column" at bounding box center [317, 185] width 561 height 227
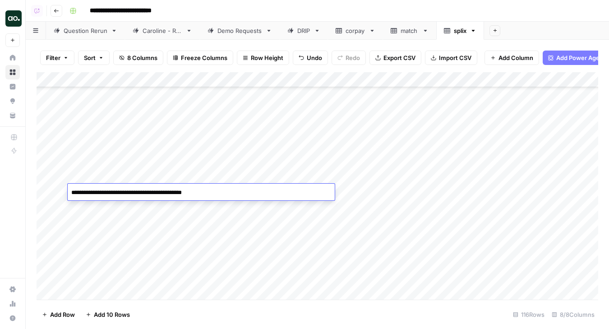
type textarea "**********"
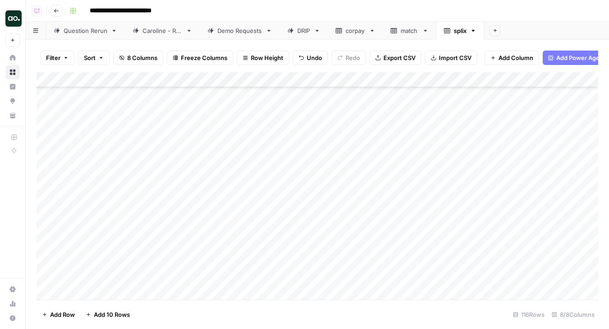
scroll to position [411, 0]
click at [273, 192] on div "Add Column" at bounding box center [317, 185] width 561 height 227
click at [282, 191] on div "Add Column" at bounding box center [317, 185] width 561 height 227
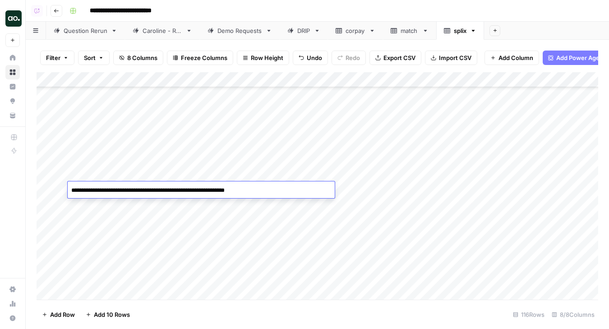
type textarea "**********"
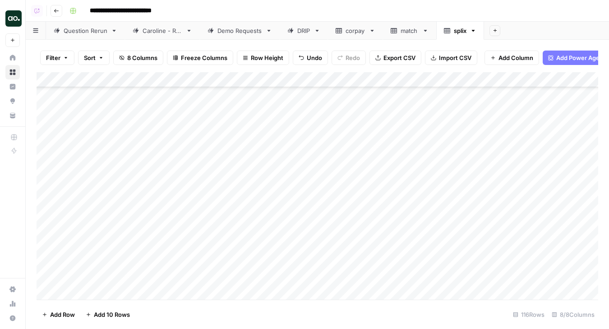
click at [269, 204] on div "Add Column" at bounding box center [317, 185] width 561 height 227
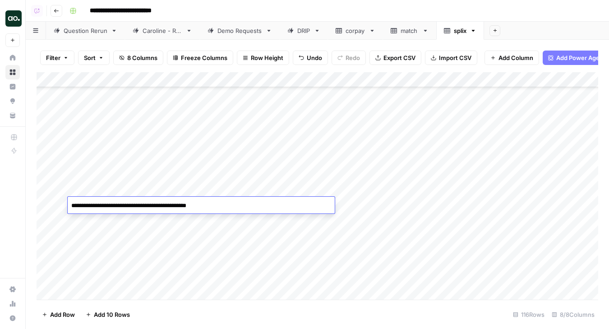
type textarea "**********"
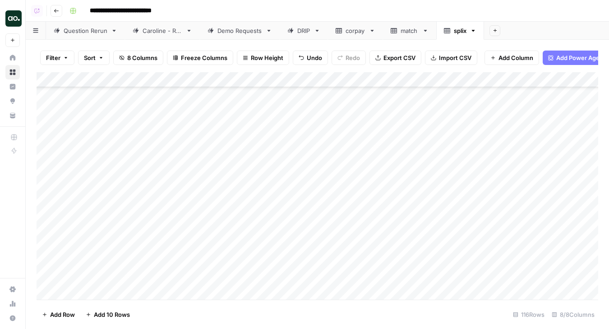
click at [282, 220] on div "Add Column" at bounding box center [317, 185] width 561 height 227
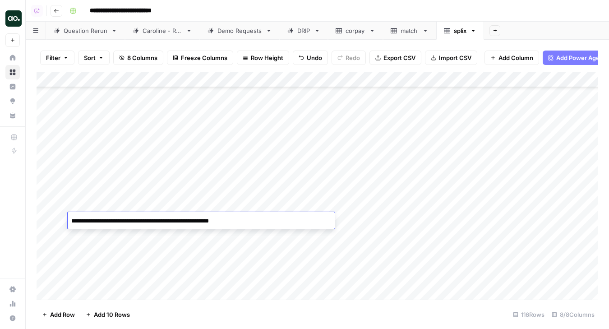
type textarea "**********"
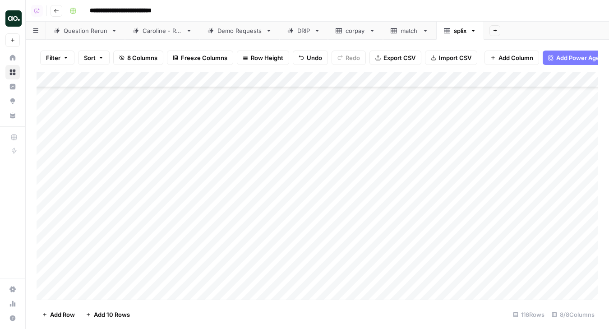
scroll to position [445, 0]
click at [269, 214] on div "Add Column" at bounding box center [317, 185] width 561 height 227
click at [266, 214] on div "Add Column" at bounding box center [317, 185] width 561 height 227
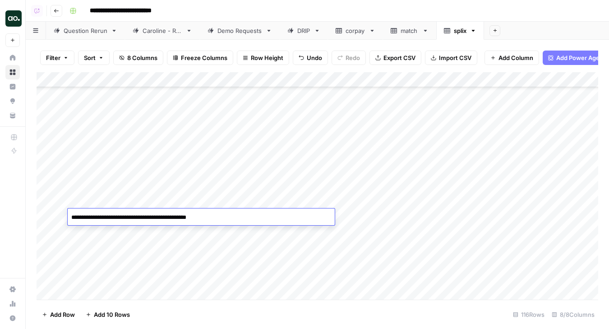
type textarea "**********"
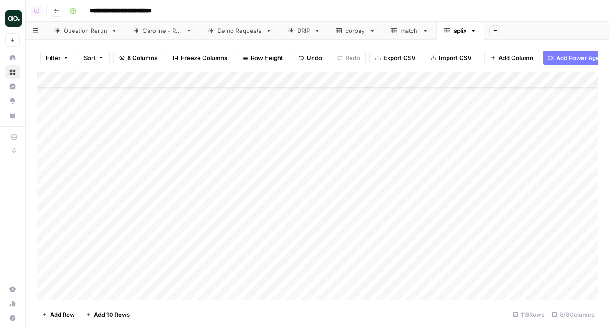
click at [271, 230] on div "Add Column" at bounding box center [317, 185] width 561 height 227
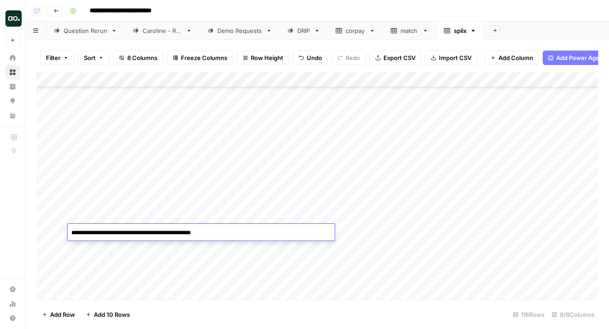
type textarea "**********"
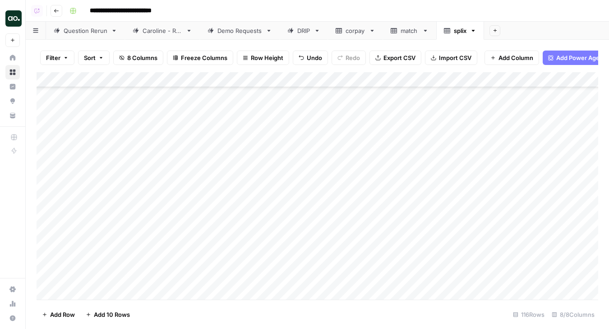
scroll to position [512, 0]
click at [256, 211] on div "Add Column" at bounding box center [317, 185] width 561 height 227
click at [253, 211] on div "Add Column" at bounding box center [317, 185] width 561 height 227
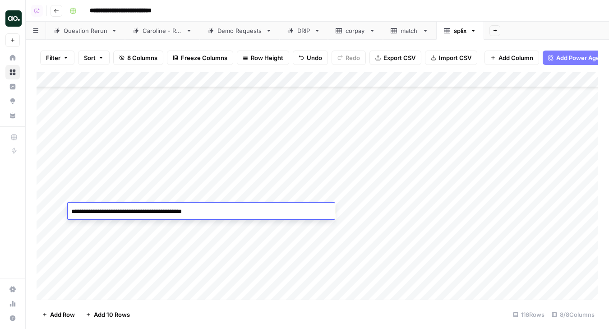
type textarea "**********"
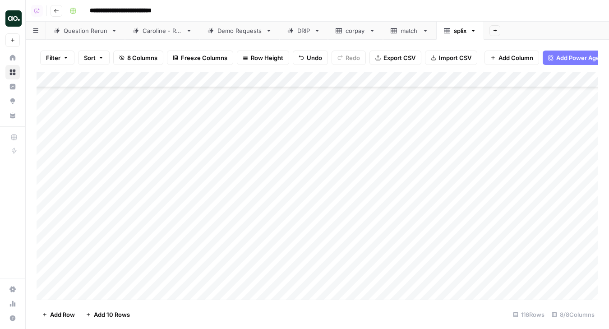
click at [263, 225] on div "Add Column" at bounding box center [317, 185] width 561 height 227
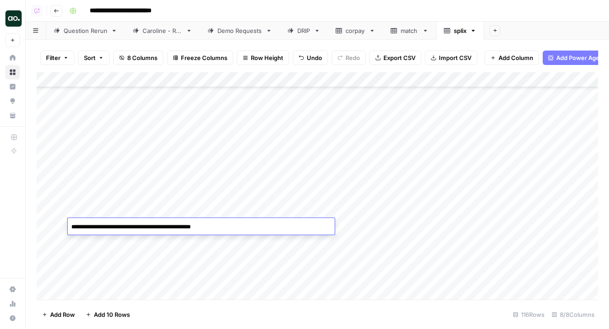
type textarea "**********"
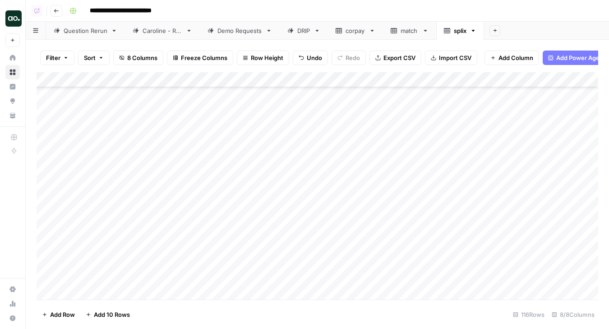
click at [257, 241] on div "Add Column" at bounding box center [317, 185] width 561 height 227
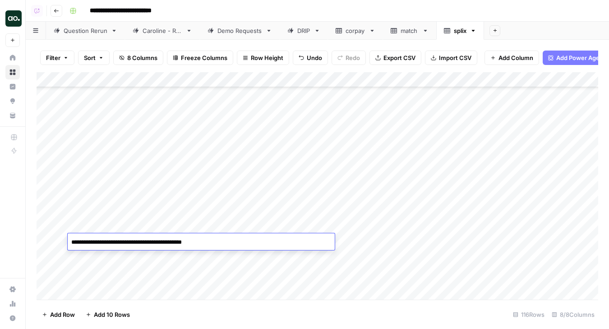
type textarea "**********"
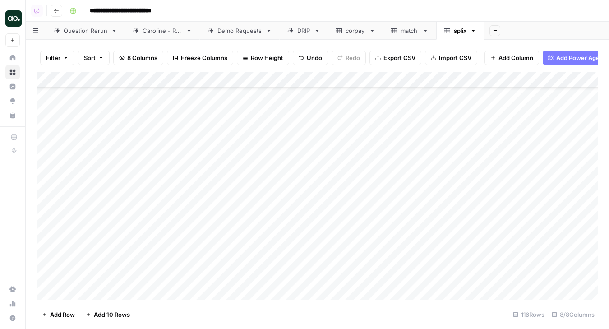
scroll to position [555, 0]
click at [249, 237] on div "Add Column" at bounding box center [317, 185] width 561 height 227
click at [248, 231] on div "Add Column" at bounding box center [317, 185] width 561 height 227
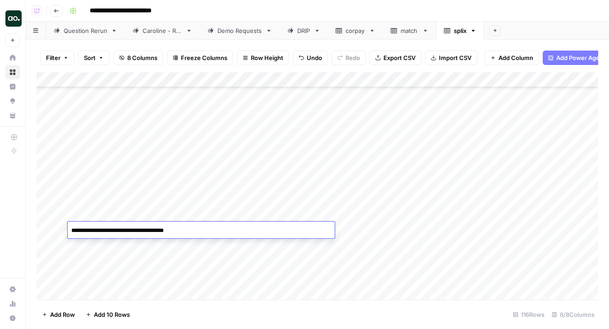
type textarea "**********"
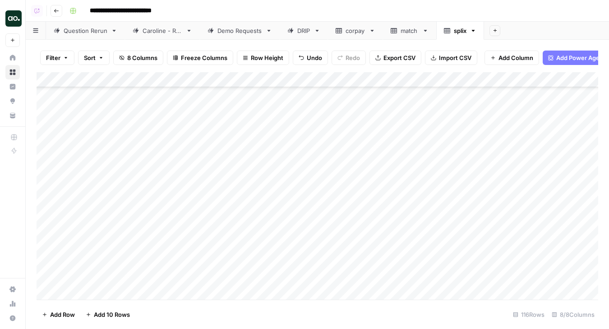
click at [252, 243] on div "Add Column" at bounding box center [317, 185] width 561 height 227
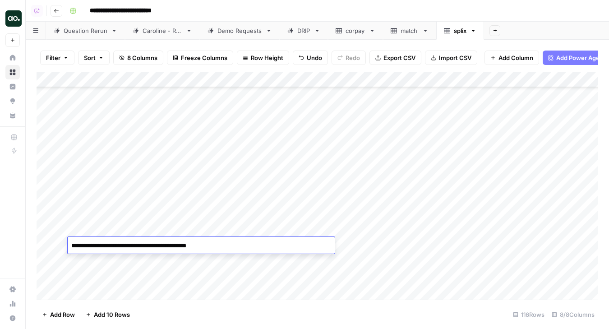
type textarea "**********"
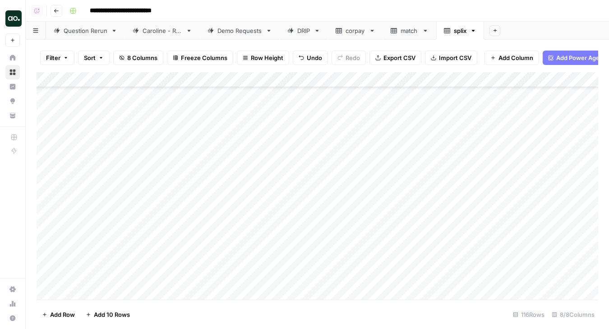
scroll to position [625, 0]
click at [254, 208] on div "Add Column" at bounding box center [317, 185] width 561 height 227
click at [258, 204] on div "Add Column" at bounding box center [317, 185] width 561 height 227
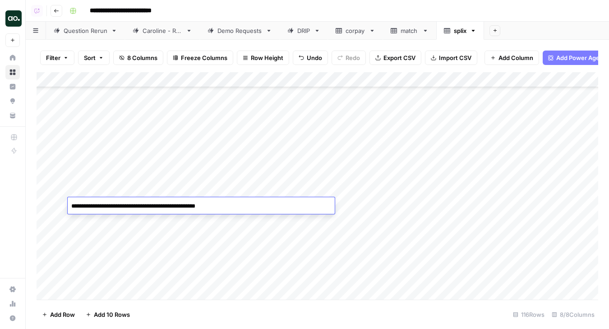
type textarea "**********"
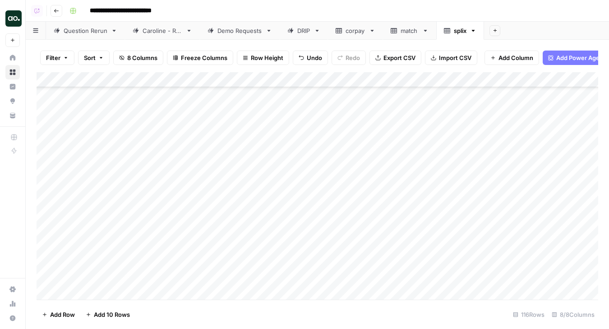
click at [265, 220] on div "Add Column" at bounding box center [317, 185] width 561 height 227
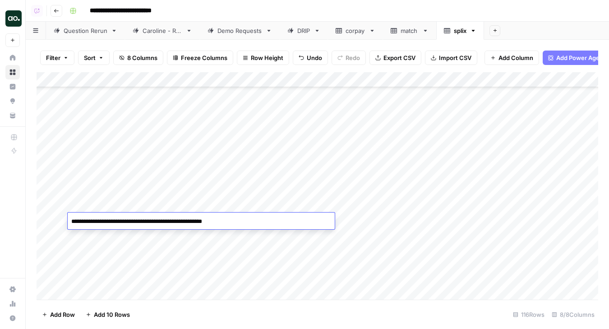
type textarea "**********"
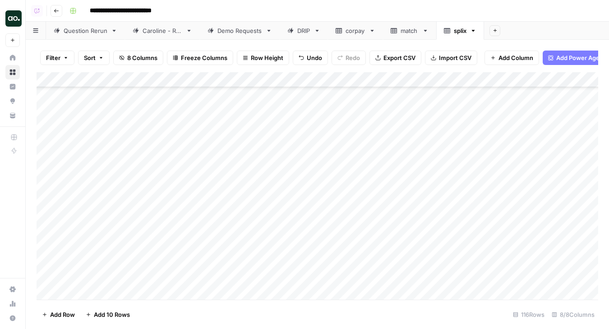
scroll to position [738, 0]
click at [238, 214] on div "Add Column" at bounding box center [317, 185] width 561 height 227
click at [243, 215] on div "Add Column" at bounding box center [317, 185] width 561 height 227
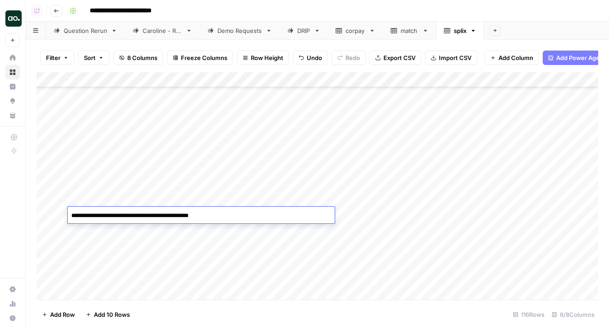
type textarea "**********"
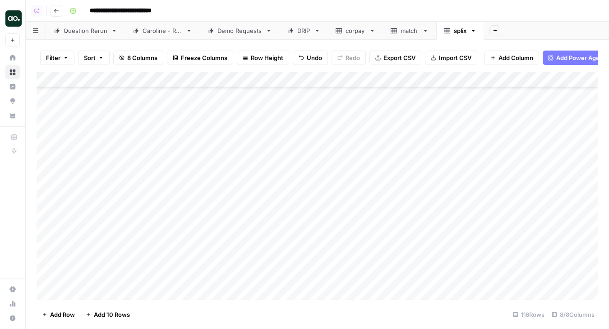
click at [250, 227] on div "Add Column" at bounding box center [317, 185] width 561 height 227
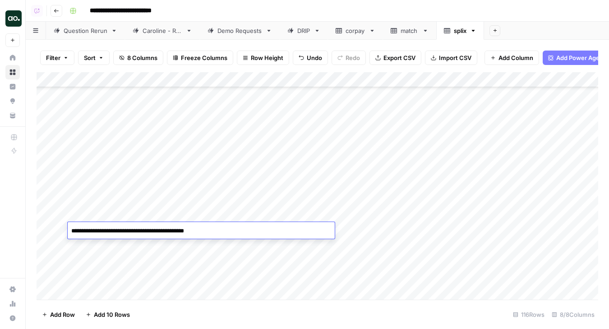
type textarea "**********"
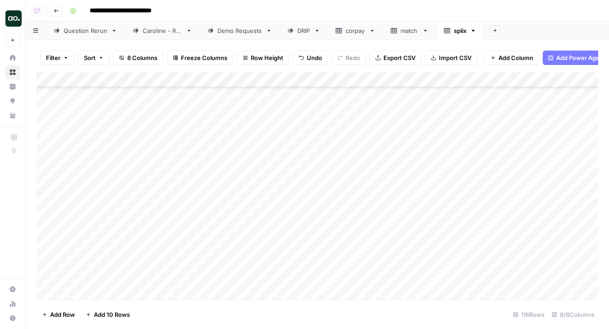
scroll to position [840, 0]
click at [225, 204] on div "Add Column" at bounding box center [317, 185] width 561 height 227
click at [234, 205] on div "Add Column" at bounding box center [317, 185] width 561 height 227
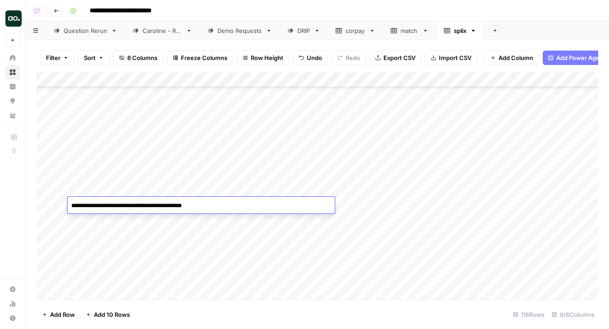
type textarea "**********"
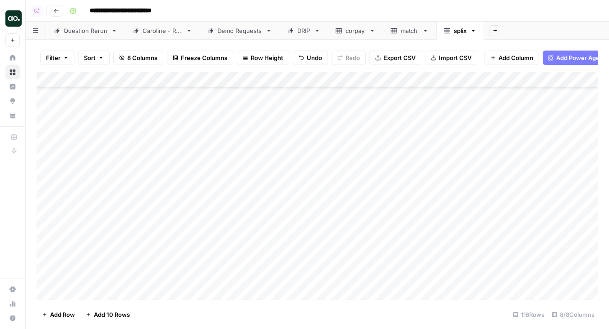
click at [246, 217] on div "Add Column" at bounding box center [317, 185] width 561 height 227
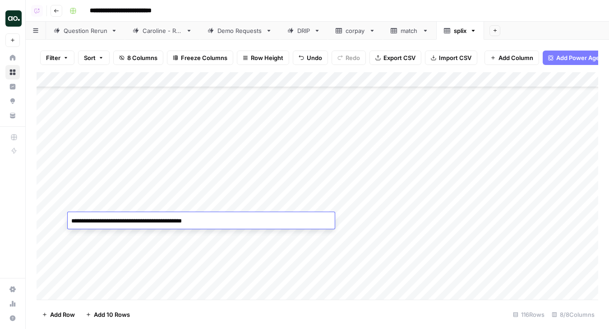
type textarea "**********"
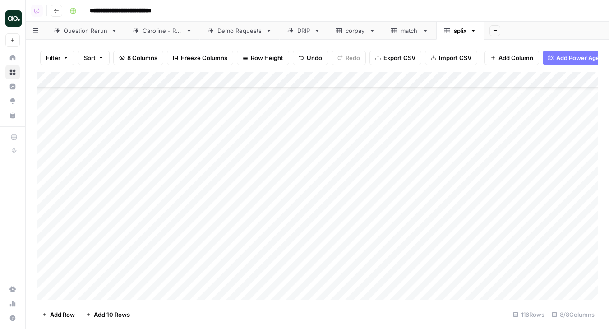
click at [245, 236] on div "Add Column" at bounding box center [317, 185] width 561 height 227
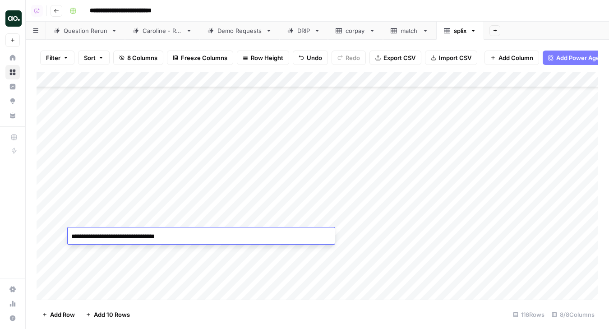
type textarea "**********"
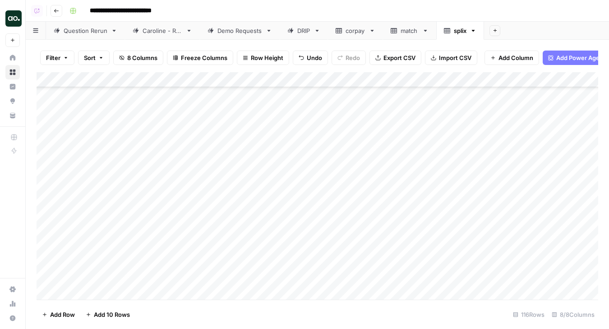
scroll to position [882, 0]
click at [236, 224] on div "Add Column" at bounding box center [317, 185] width 561 height 227
click at [238, 223] on div "Add Column" at bounding box center [317, 185] width 561 height 227
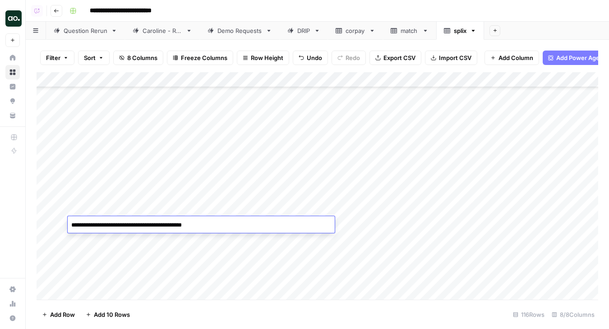
type textarea "**********"
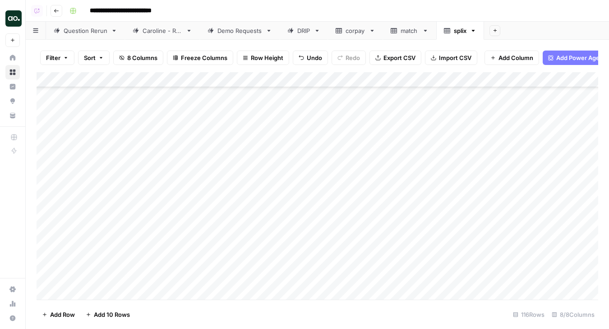
scroll to position [906, 0]
click at [237, 231] on div "Add Column" at bounding box center [317, 185] width 561 height 227
click at [240, 232] on div "Add Column" at bounding box center [317, 185] width 561 height 227
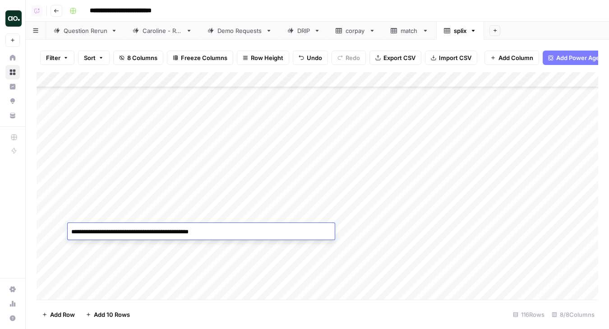
type textarea "**********"
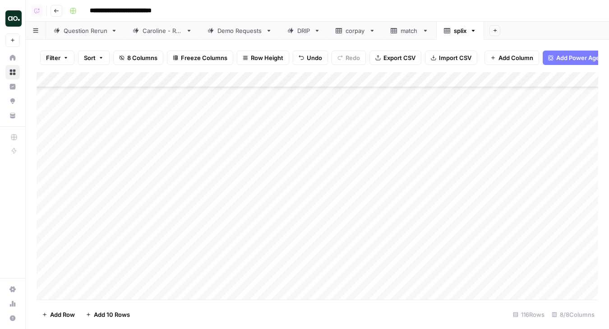
click at [255, 244] on div "Add Column" at bounding box center [317, 185] width 561 height 227
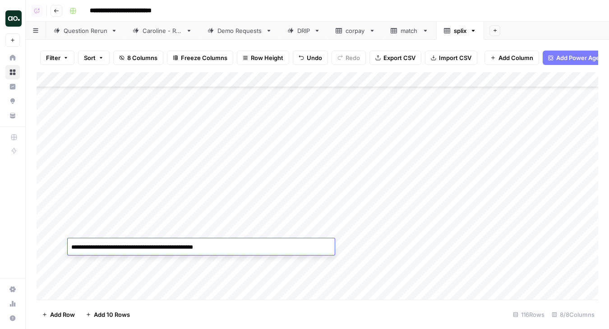
type textarea "**********"
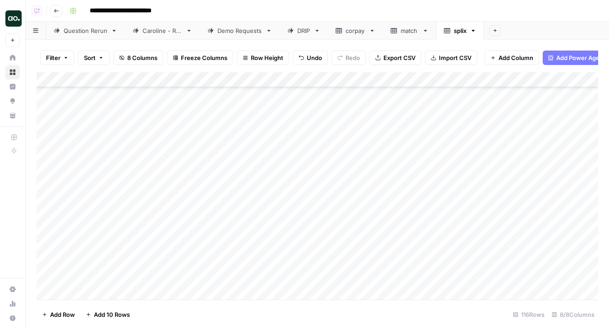
scroll to position [948, 0]
click at [243, 234] on div "Add Column" at bounding box center [317, 185] width 561 height 227
click at [238, 233] on div "Add Column" at bounding box center [317, 185] width 561 height 227
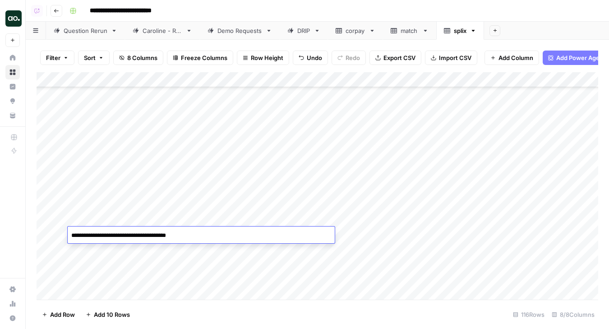
type textarea "**********"
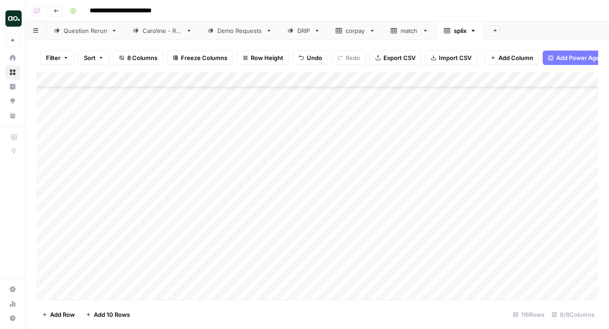
scroll to position [1023, 0]
click at [220, 250] on div "Add Column" at bounding box center [317, 185] width 561 height 227
click at [225, 252] on div "Add Column" at bounding box center [317, 185] width 561 height 227
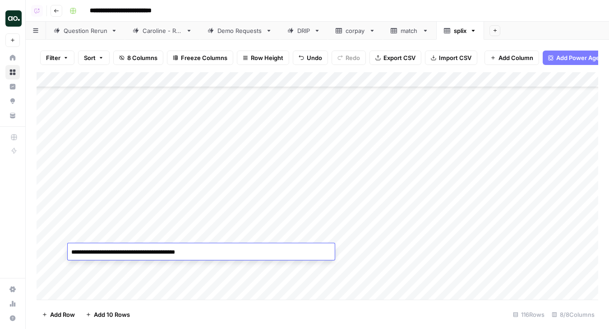
type textarea "**********"
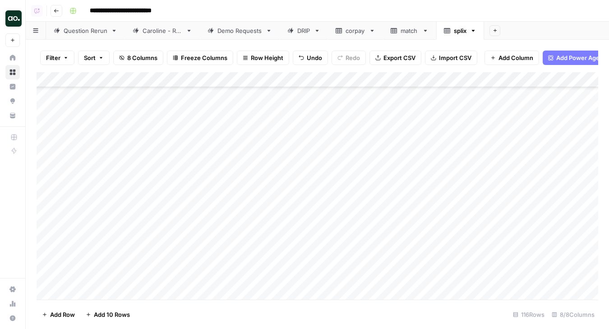
scroll to position [1066, 0]
click at [244, 223] on div "Add Column" at bounding box center [317, 185] width 561 height 227
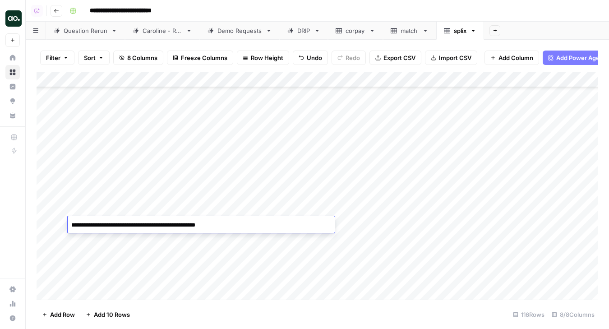
type textarea "**********"
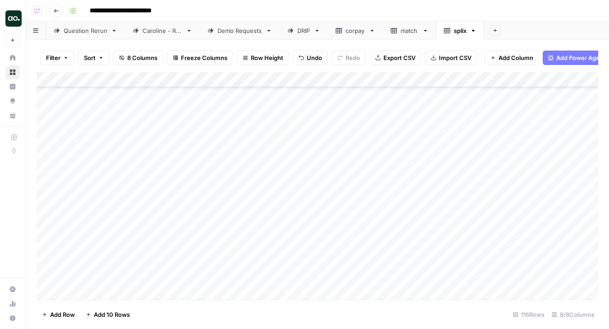
click at [261, 238] on div "Add Column" at bounding box center [317, 185] width 561 height 227
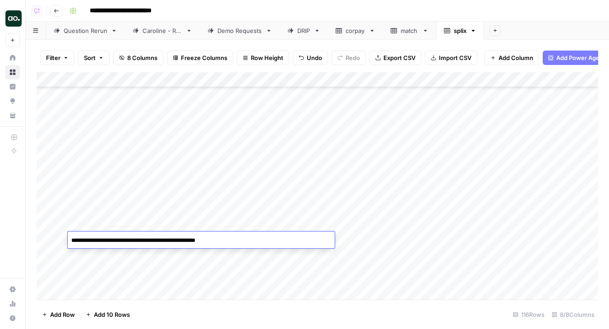
type textarea "**********"
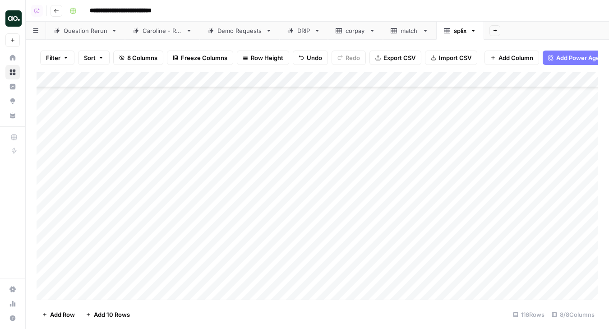
scroll to position [1150, 0]
click at [241, 186] on div "Add Column" at bounding box center [317, 185] width 561 height 227
click at [245, 187] on div "Add Column" at bounding box center [317, 185] width 561 height 227
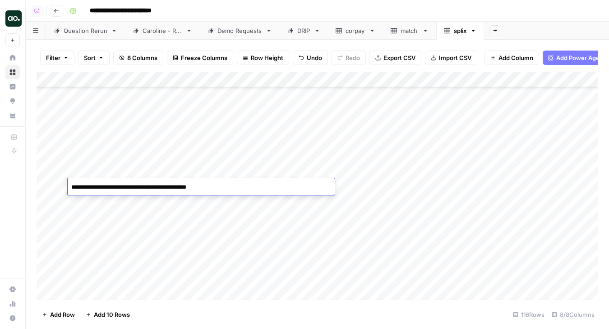
type textarea "**********"
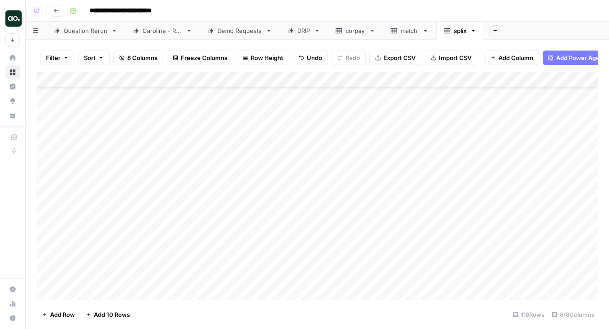
click at [248, 201] on div "Add Column" at bounding box center [317, 185] width 561 height 227
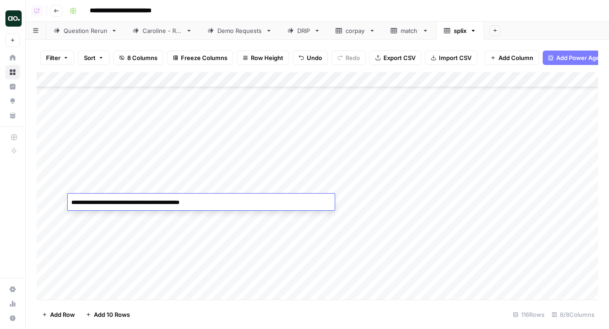
type textarea "**********"
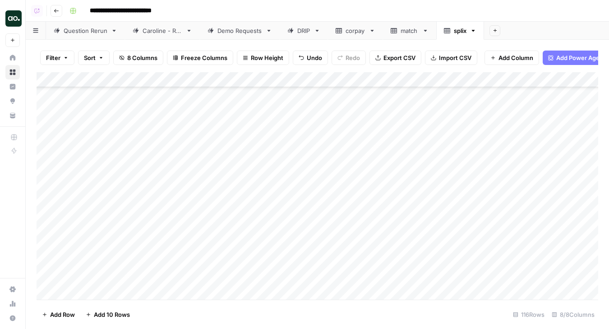
click at [252, 217] on div "Add Column" at bounding box center [317, 185] width 561 height 227
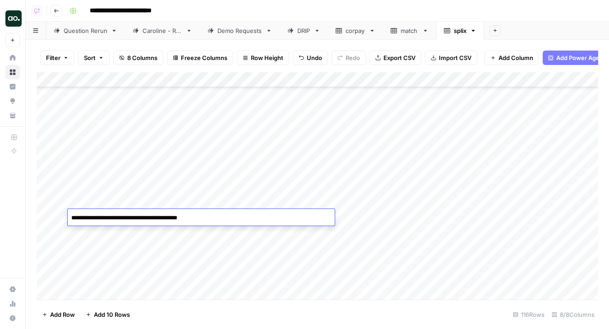
type textarea "**********"
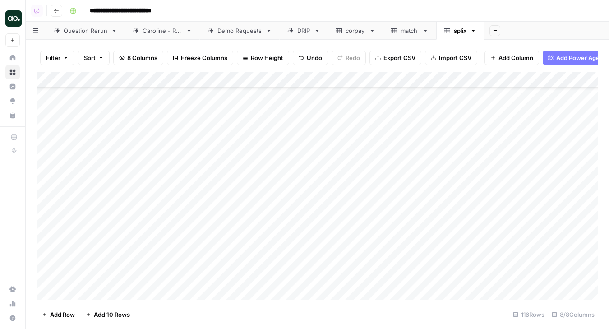
scroll to position [1192, 0]
click at [228, 206] on div "Add Column" at bounding box center [317, 185] width 561 height 227
click at [223, 204] on div "Add Column" at bounding box center [317, 185] width 561 height 227
click at [229, 205] on div "Add Column" at bounding box center [317, 185] width 561 height 227
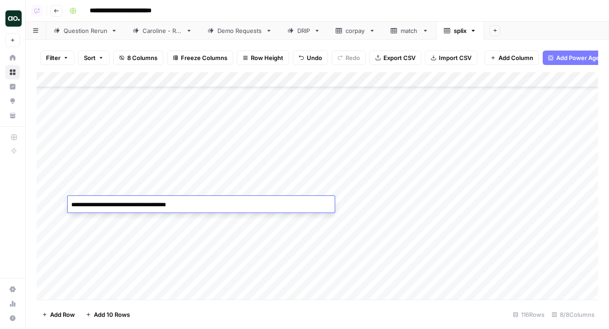
type textarea "**********"
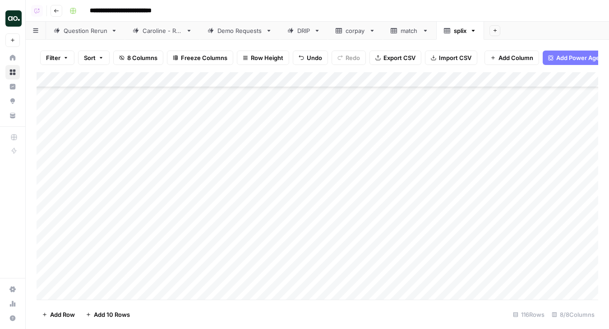
scroll to position [1284, 0]
click at [218, 217] on div "Add Column" at bounding box center [317, 185] width 561 height 227
click at [213, 219] on div "Add Column" at bounding box center [317, 185] width 561 height 227
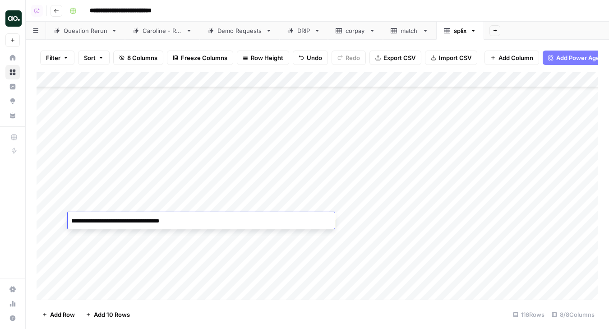
type textarea "**********"
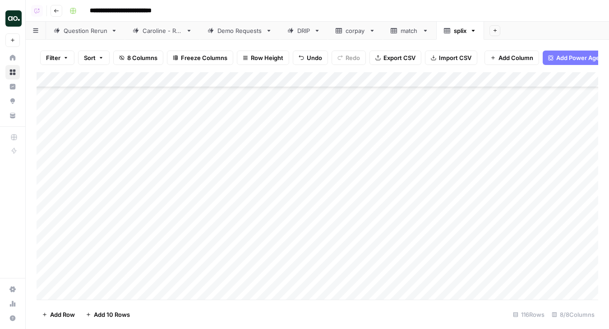
scroll to position [1313, 0]
click at [219, 235] on div "Add Column" at bounding box center [317, 185] width 561 height 227
click at [225, 238] on div "Add Column" at bounding box center [317, 185] width 561 height 227
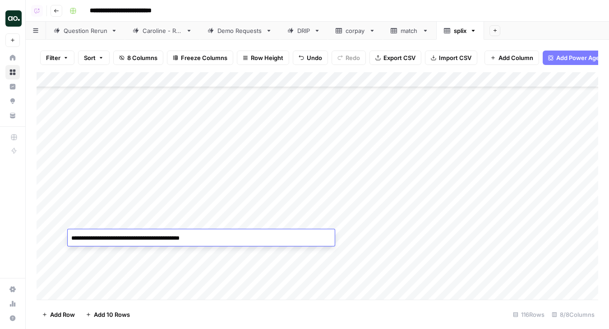
type textarea "**********"
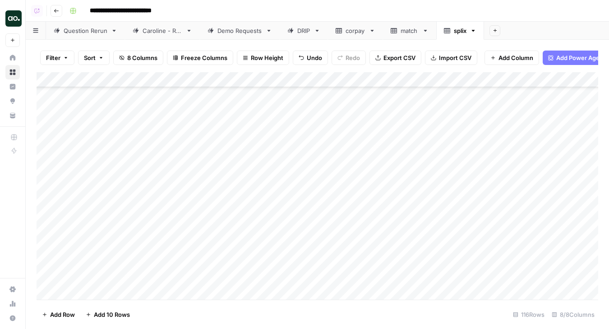
click at [260, 250] on div "Add Column" at bounding box center [317, 185] width 561 height 227
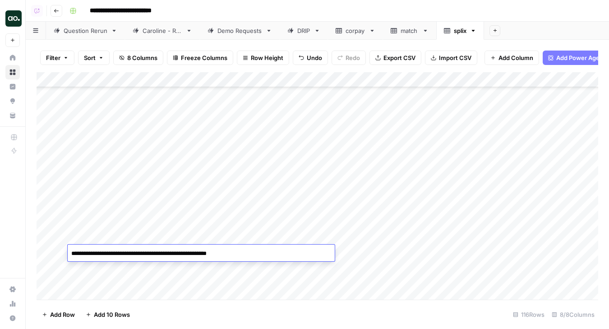
type textarea "**********"
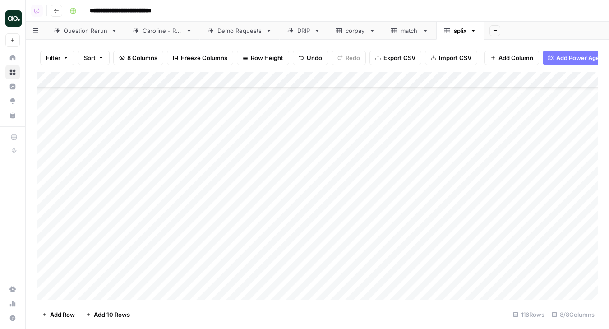
scroll to position [1389, 0]
click at [271, 190] on div "Add Column" at bounding box center [317, 185] width 561 height 227
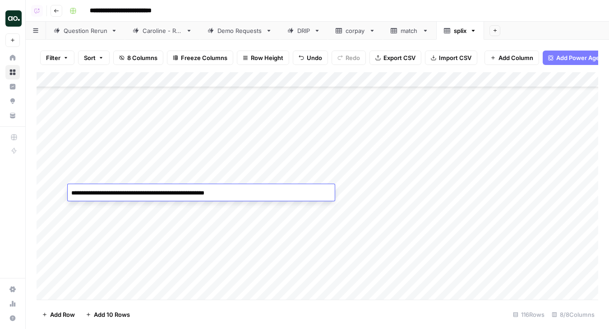
type textarea "**********"
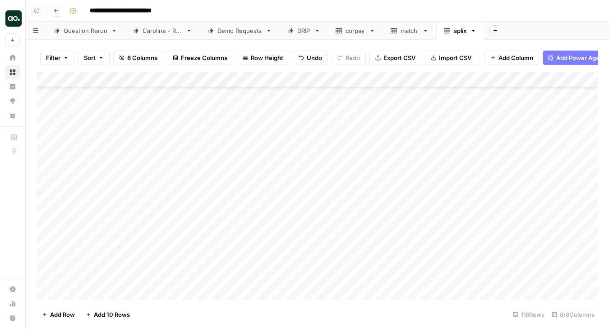
scroll to position [1481, 0]
click at [248, 160] on div "Add Column" at bounding box center [317, 185] width 561 height 227
click at [241, 160] on div "Add Column" at bounding box center [317, 185] width 561 height 227
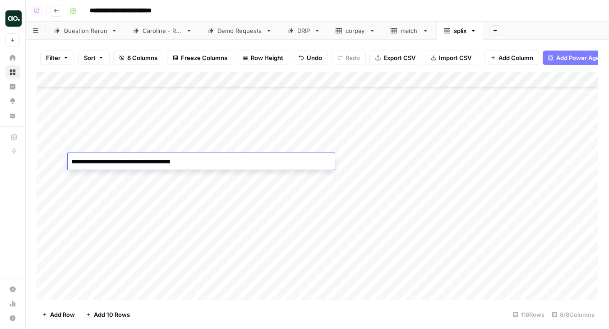
type textarea "**********"
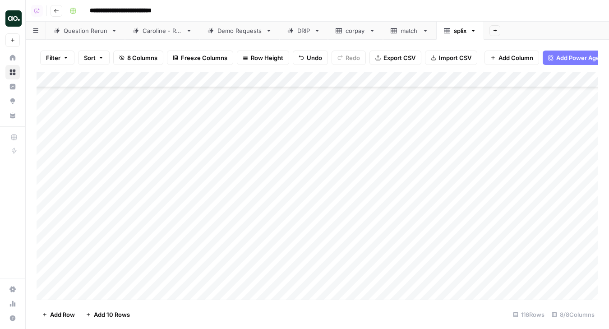
scroll to position [1496, 0]
click at [236, 206] on div "Add Column" at bounding box center [317, 185] width 561 height 227
click at [232, 209] on div "Add Column" at bounding box center [317, 185] width 561 height 227
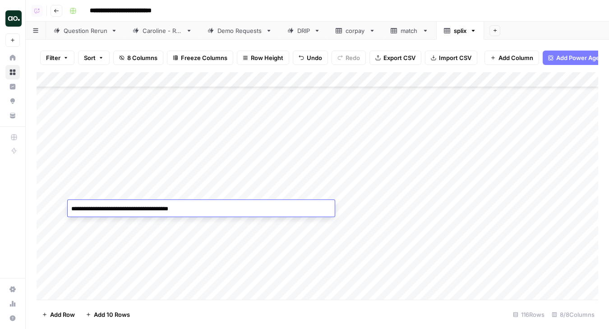
type textarea "**********"
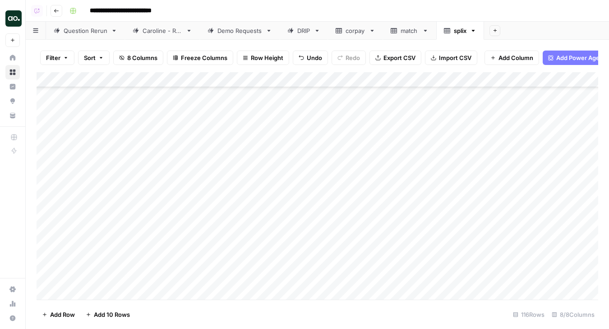
click at [240, 234] on div "Add Column" at bounding box center [317, 185] width 561 height 227
click at [238, 240] on div "Add Column" at bounding box center [317, 185] width 561 height 227
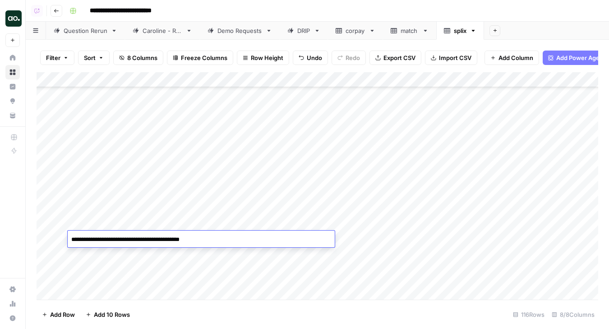
type textarea "**********"
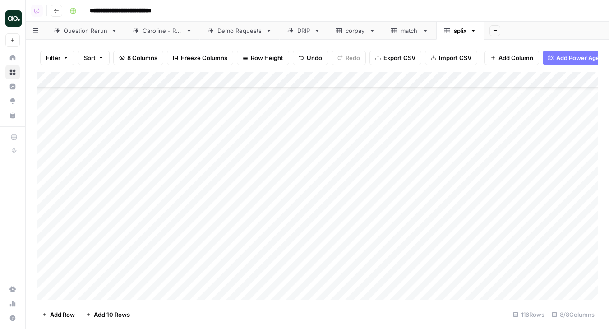
click at [233, 253] on div "Add Column" at bounding box center [317, 185] width 561 height 227
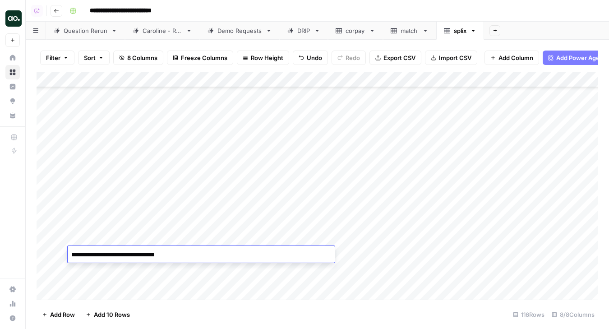
type textarea "**********"
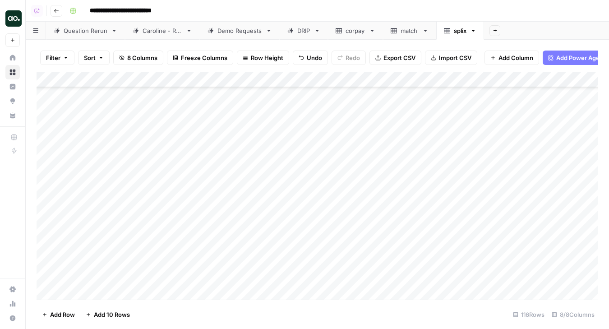
scroll to position [1581, 0]
click at [239, 182] on div "Add Column" at bounding box center [317, 185] width 561 height 227
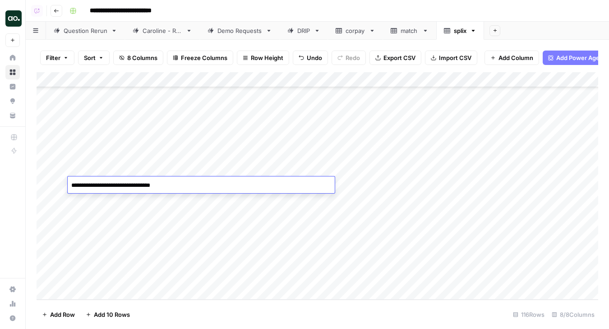
type textarea "**********"
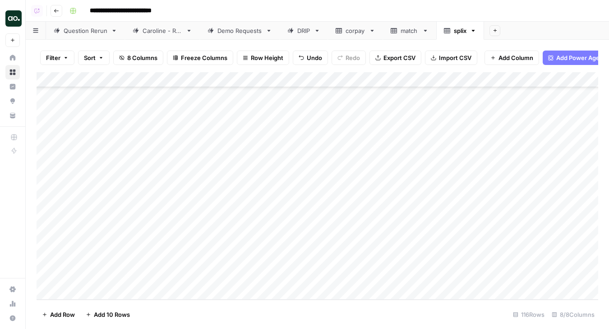
click at [265, 197] on div "Add Column" at bounding box center [317, 185] width 561 height 227
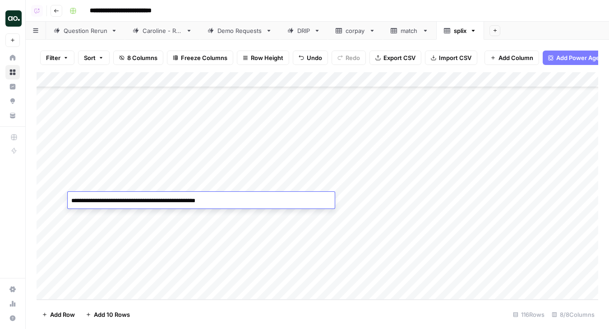
type textarea "**********"
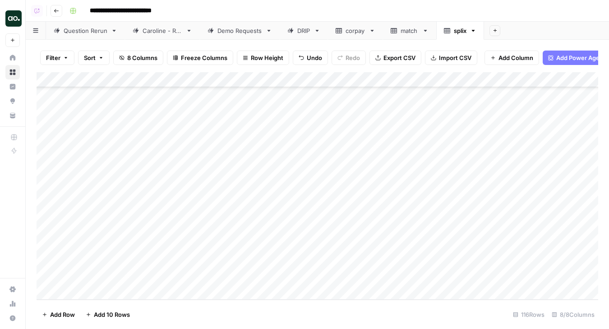
click at [249, 214] on div "Add Column" at bounding box center [317, 185] width 561 height 227
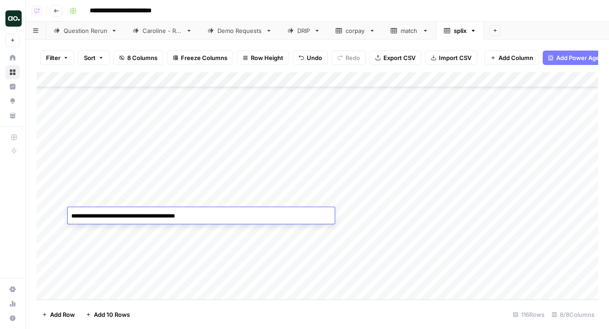
type textarea "**********"
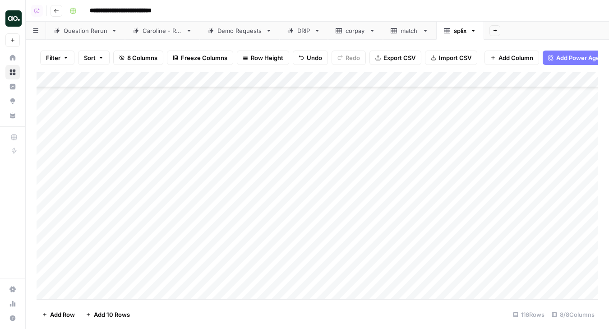
click at [215, 243] on div "Add Column" at bounding box center [317, 185] width 561 height 227
click at [223, 247] on div "Add Column" at bounding box center [317, 185] width 561 height 227
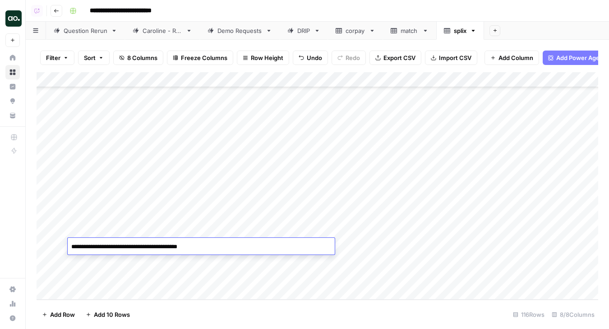
type textarea "**********"
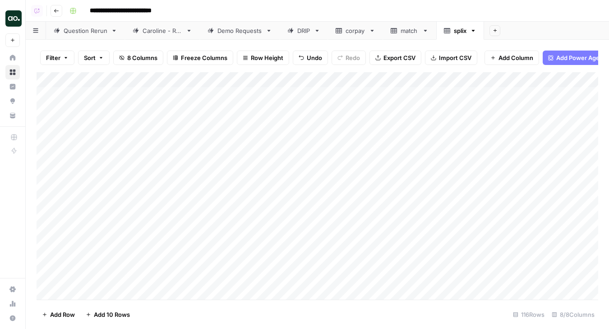
scroll to position [0, 0]
drag, startPoint x: 333, startPoint y: 77, endPoint x: 253, endPoint y: 81, distance: 79.4
click at [253, 81] on div "Add Column" at bounding box center [317, 185] width 561 height 227
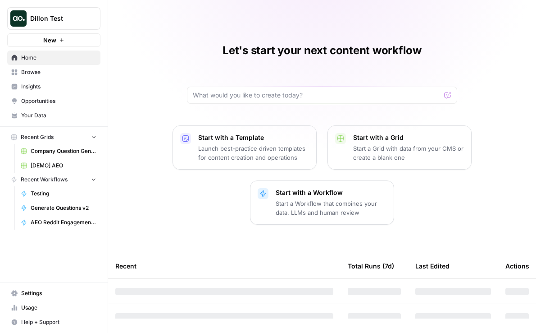
click at [69, 18] on span "Dillon Test" at bounding box center [57, 18] width 55 height 9
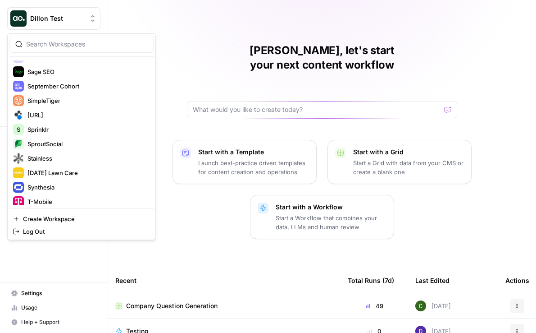
scroll to position [1520, 0]
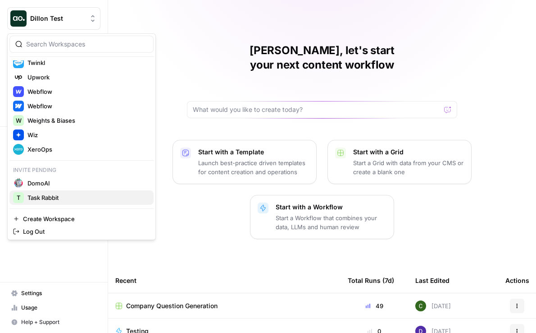
click at [68, 197] on span "Task Rabbit" at bounding box center [87, 197] width 119 height 9
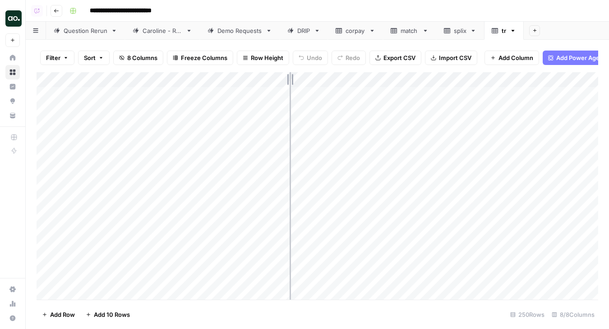
drag, startPoint x: 197, startPoint y: 79, endPoint x: 292, endPoint y: 81, distance: 94.7
click at [293, 82] on div "Add Column" at bounding box center [317, 185] width 561 height 227
drag, startPoint x: 292, startPoint y: 81, endPoint x: 271, endPoint y: 81, distance: 21.2
click at [271, 81] on div "Add Column" at bounding box center [317, 185] width 561 height 227
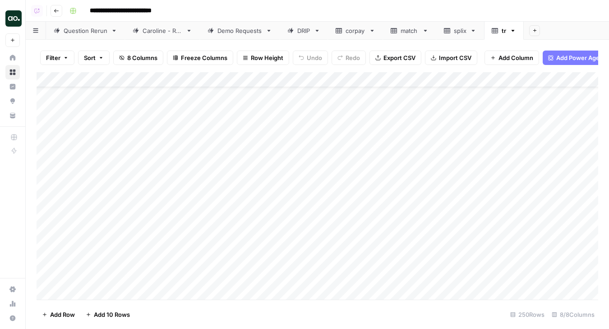
click at [47, 158] on div "Add Column" at bounding box center [317, 185] width 561 height 227
click at [47, 256] on div "Add Column" at bounding box center [317, 185] width 561 height 227
click at [48, 269] on div "Add Column" at bounding box center [317, 185] width 561 height 227
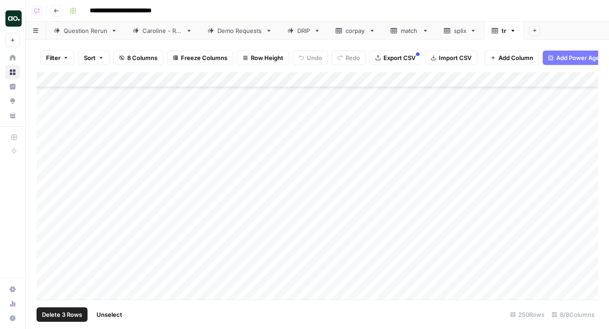
scroll to position [109, 0]
click at [47, 265] on div "Add Column" at bounding box center [317, 185] width 561 height 227
click at [47, 251] on div "Add Column" at bounding box center [317, 185] width 561 height 227
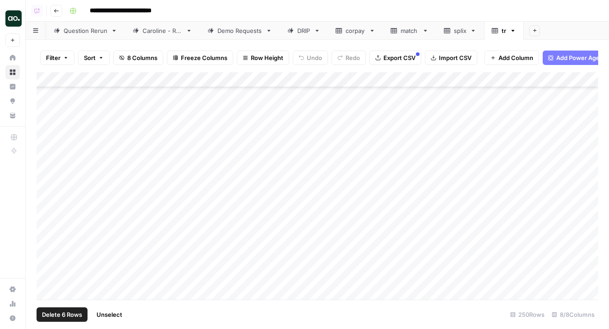
click at [47, 252] on div "Add Column" at bounding box center [317, 185] width 561 height 227
click at [48, 250] on div "Add Column" at bounding box center [317, 185] width 561 height 227
click at [47, 260] on div "Add Column" at bounding box center [317, 185] width 561 height 227
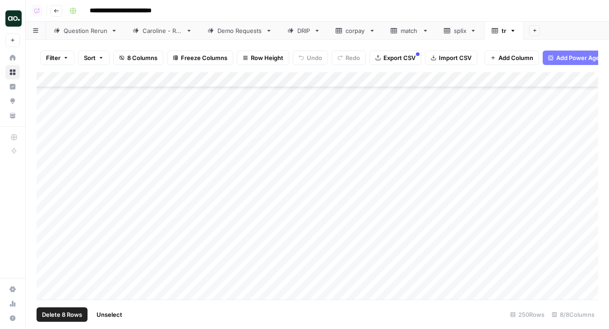
scroll to position [355, 0]
click at [47, 261] on div "Add Column" at bounding box center [317, 185] width 561 height 227
click at [46, 253] on div "Add Column" at bounding box center [317, 185] width 561 height 227
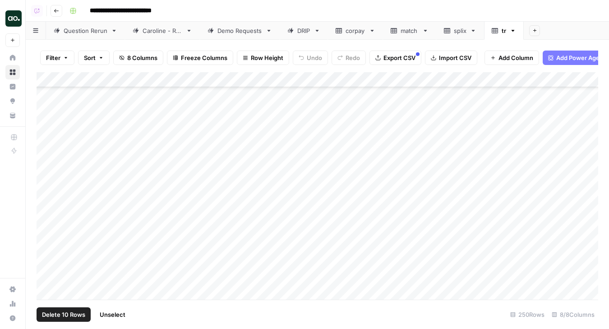
click at [49, 266] on div "Add Column" at bounding box center [317, 185] width 561 height 227
click at [46, 263] on div "Add Column" at bounding box center [317, 185] width 561 height 227
click at [46, 257] on div "Add Column" at bounding box center [317, 185] width 561 height 227
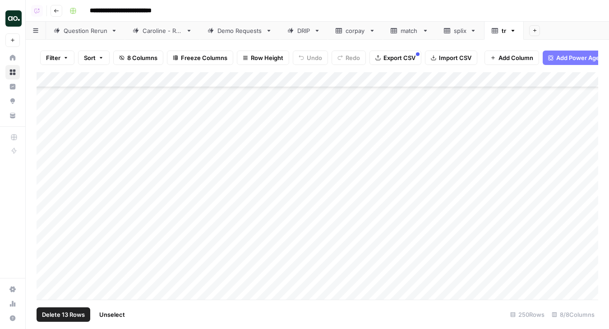
scroll to position [1601, 0]
click at [47, 272] on div "Add Column" at bounding box center [317, 185] width 561 height 227
click at [47, 267] on div "Add Column" at bounding box center [317, 185] width 561 height 227
click at [48, 280] on div "Add Column" at bounding box center [317, 185] width 561 height 227
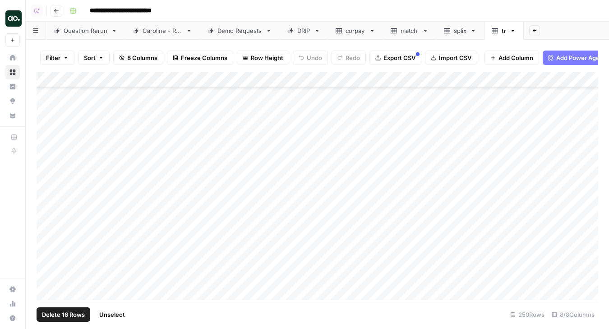
scroll to position [1941, 0]
click at [47, 254] on div "Add Column" at bounding box center [317, 185] width 561 height 227
click at [47, 263] on div "Add Column" at bounding box center [317, 185] width 561 height 227
click at [46, 278] on div "Add Column" at bounding box center [317, 185] width 561 height 227
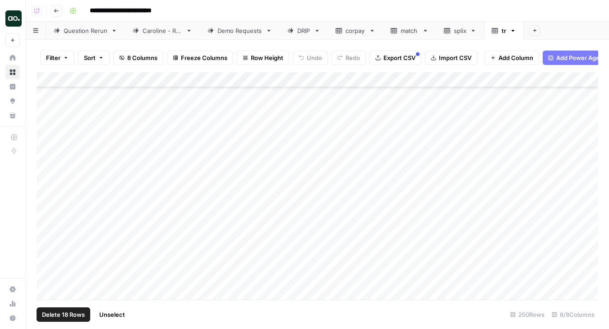
scroll to position [2076, 0]
click at [46, 271] on div "Add Column" at bounding box center [317, 185] width 561 height 227
click at [47, 271] on div "Add Column" at bounding box center [317, 185] width 561 height 227
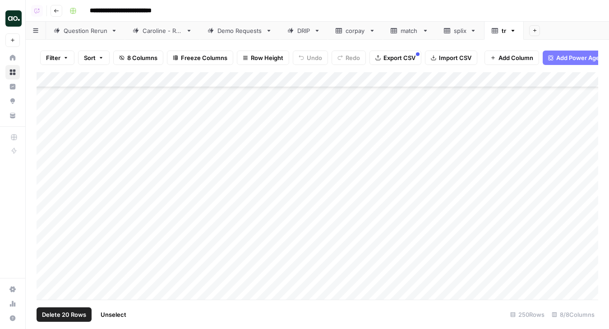
click at [47, 275] on div "Add Column" at bounding box center [317, 185] width 561 height 227
click at [47, 273] on div "Add Column" at bounding box center [317, 185] width 561 height 227
click at [48, 276] on div "Add Column" at bounding box center [317, 185] width 561 height 227
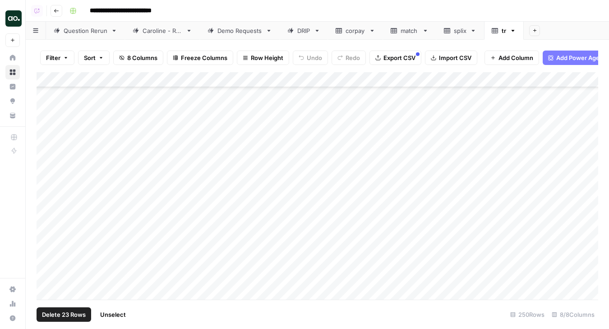
scroll to position [2439, 0]
click at [46, 265] on div "Add Column" at bounding box center [317, 185] width 561 height 227
click at [46, 257] on div "Add Column" at bounding box center [317, 185] width 561 height 227
click at [47, 271] on div "Add Column" at bounding box center [317, 185] width 561 height 227
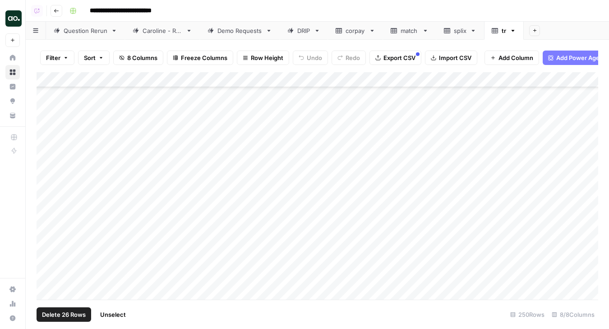
scroll to position [2578, 0]
click at [47, 262] on div "Add Column" at bounding box center [317, 185] width 561 height 227
click at [46, 260] on div "Add Column" at bounding box center [317, 185] width 561 height 227
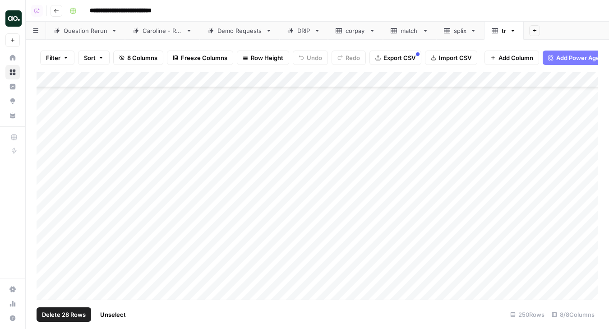
click at [47, 254] on div "Add Column" at bounding box center [317, 185] width 561 height 227
click at [47, 260] on div "Add Column" at bounding box center [317, 185] width 561 height 227
click at [47, 255] on div "Add Column" at bounding box center [317, 185] width 561 height 227
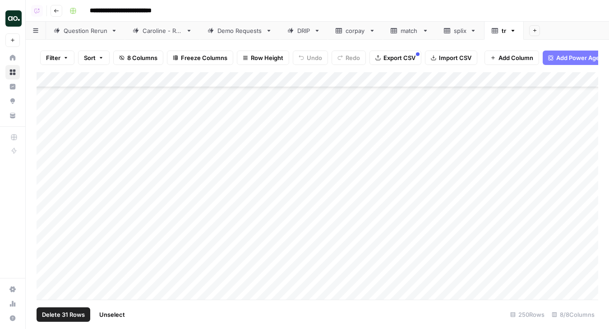
scroll to position [2919, 0]
click at [47, 257] on div "Add Column" at bounding box center [317, 185] width 561 height 227
click at [46, 261] on div "Add Column" at bounding box center [317, 185] width 561 height 227
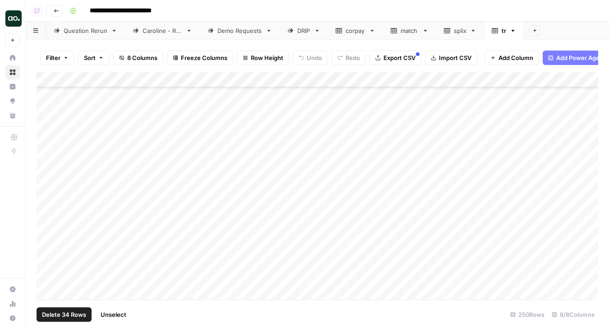
click at [46, 262] on div "Add Column" at bounding box center [317, 185] width 561 height 227
click at [47, 254] on div "Add Column" at bounding box center [317, 185] width 561 height 227
click at [47, 253] on div "Add Column" at bounding box center [317, 185] width 561 height 227
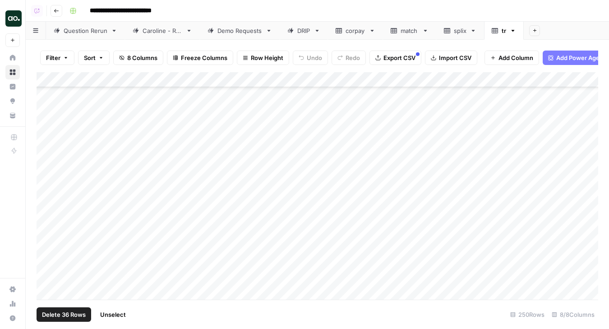
scroll to position [3040, 0]
click at [48, 260] on div "Add Column" at bounding box center [317, 185] width 561 height 227
click at [46, 267] on div "Add Column" at bounding box center [317, 185] width 561 height 227
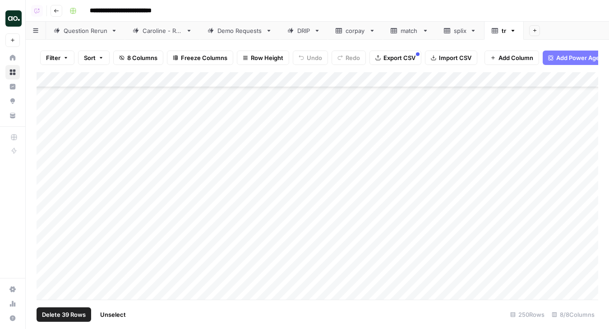
click at [47, 262] on div "Add Column" at bounding box center [317, 185] width 561 height 227
click at [48, 251] on div "Add Column" at bounding box center [317, 185] width 561 height 227
click at [47, 250] on div "Add Column" at bounding box center [317, 185] width 561 height 227
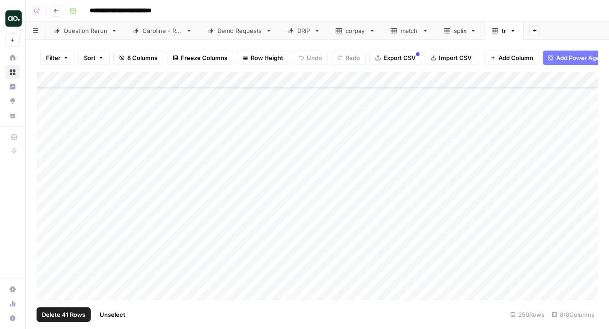
click at [47, 264] on div "Add Column" at bounding box center [317, 185] width 561 height 227
click at [47, 258] on div "Add Column" at bounding box center [317, 185] width 561 height 227
click at [48, 270] on div "Add Column" at bounding box center [317, 185] width 561 height 227
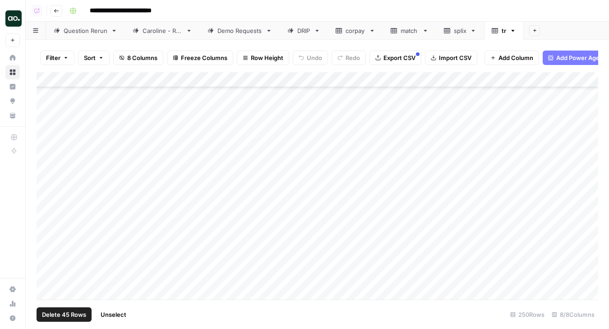
click at [47, 275] on div "Add Column" at bounding box center [317, 185] width 561 height 227
click at [48, 255] on div "Add Column" at bounding box center [317, 185] width 561 height 227
click at [48, 214] on div "Add Column" at bounding box center [317, 185] width 561 height 227
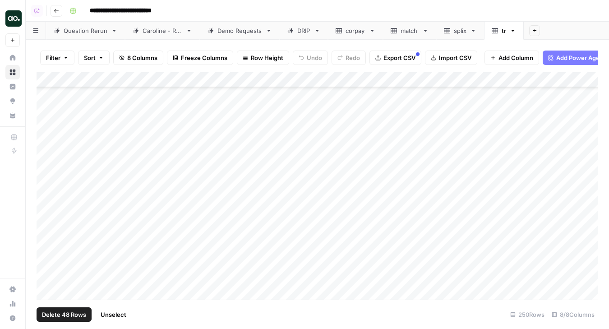
click at [48, 230] on div "Add Column" at bounding box center [317, 185] width 561 height 227
click at [47, 234] on div "Add Column" at bounding box center [317, 185] width 561 height 227
click at [47, 228] on div "Add Column" at bounding box center [317, 185] width 561 height 227
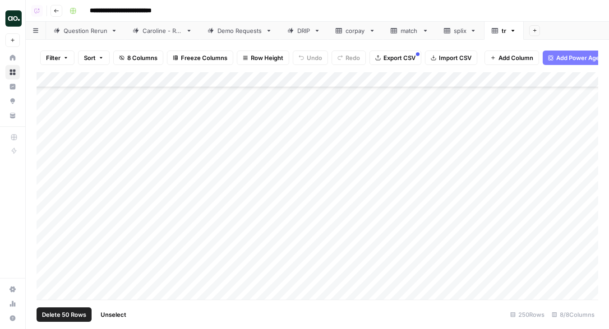
scroll to position [3578, 0]
click at [47, 240] on div "Add Column" at bounding box center [317, 185] width 561 height 227
click at [47, 245] on div "Add Column" at bounding box center [317, 185] width 561 height 227
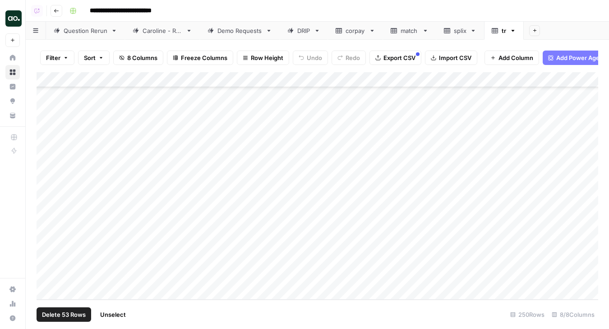
click at [49, 276] on div "Add Column" at bounding box center [317, 185] width 561 height 227
click at [63, 313] on span "Delete 53 Rows" at bounding box center [64, 314] width 44 height 9
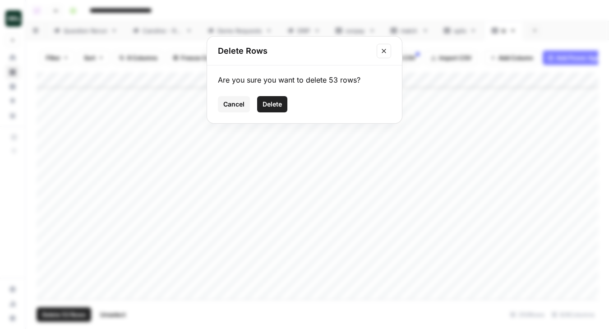
click at [277, 106] on span "Delete" at bounding box center [271, 104] width 19 height 9
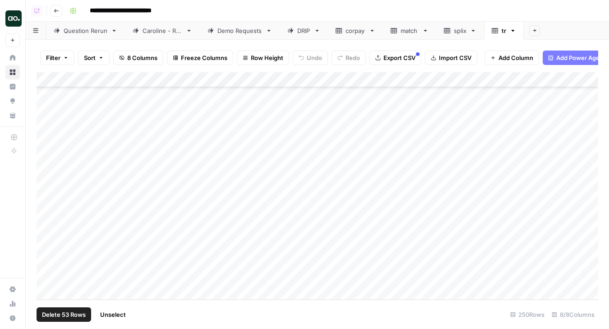
scroll to position [2822, 0]
click at [140, 78] on div "Add Column" at bounding box center [317, 185] width 561 height 227
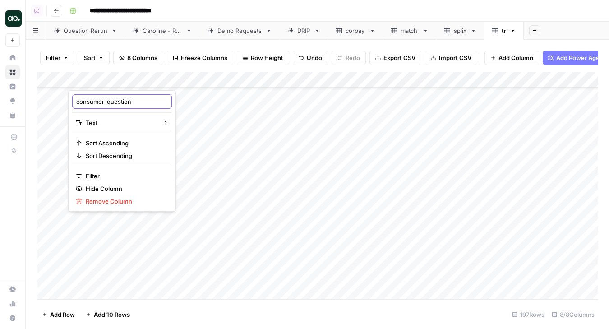
drag, startPoint x: 105, startPoint y: 104, endPoint x: 70, endPoint y: 98, distance: 36.2
click at [70, 98] on div "consumer_question Text Sort Ascending Sort Descending Filter Hide Column Remove…" at bounding box center [122, 150] width 108 height 121
type input "question"
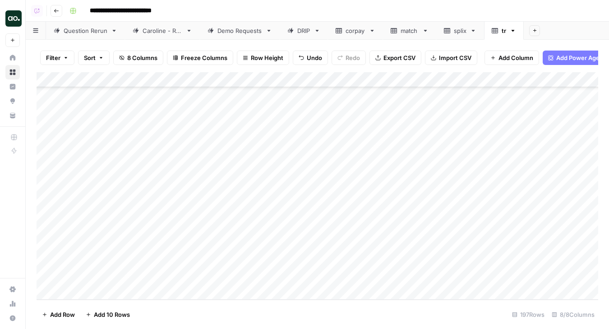
click at [402, 56] on span "Export CSV" at bounding box center [399, 57] width 32 height 9
click at [243, 30] on div "Demo Requests" at bounding box center [239, 30] width 45 height 9
click at [395, 214] on div "Add Column" at bounding box center [317, 185] width 561 height 227
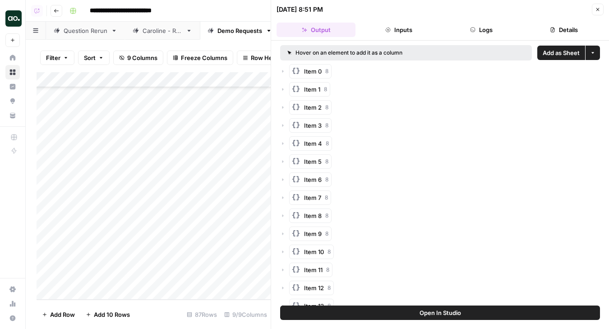
click at [550, 50] on span "Add as Sheet" at bounding box center [560, 52] width 37 height 9
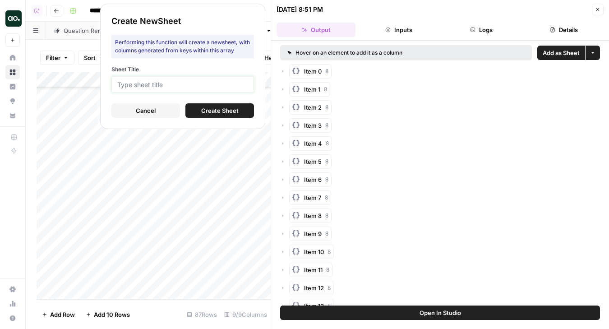
click at [202, 87] on input "Sheet Title" at bounding box center [182, 84] width 131 height 8
type input "notion"
click at [207, 111] on span "Create Sheet" at bounding box center [219, 110] width 37 height 9
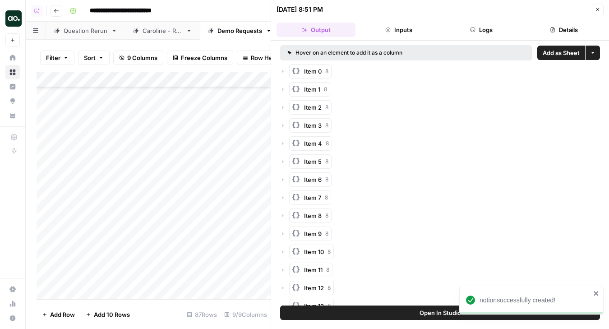
click at [492, 299] on span "notion" at bounding box center [487, 299] width 17 height 7
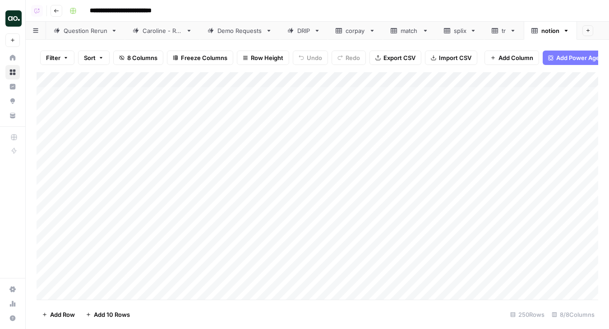
click at [140, 80] on div "Add Column" at bounding box center [317, 185] width 561 height 227
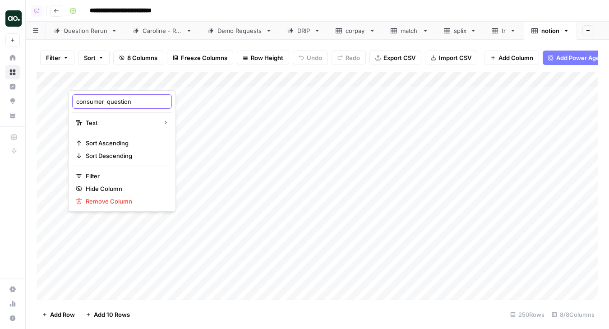
drag, startPoint x: 106, startPoint y: 102, endPoint x: 50, endPoint y: 99, distance: 56.0
click at [50, 99] on body "**********" at bounding box center [304, 164] width 609 height 329
drag, startPoint x: 76, startPoint y: 100, endPoint x: 106, endPoint y: 100, distance: 30.2
click at [106, 100] on input "consumer_question" at bounding box center [122, 101] width 92 height 9
type input "question"
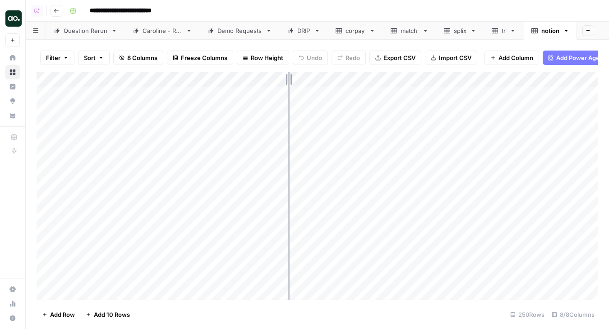
drag, startPoint x: 197, startPoint y: 76, endPoint x: 289, endPoint y: 78, distance: 91.1
click at [289, 78] on div "Add Column" at bounding box center [317, 185] width 561 height 227
click at [47, 110] on div "Add Column" at bounding box center [317, 185] width 561 height 227
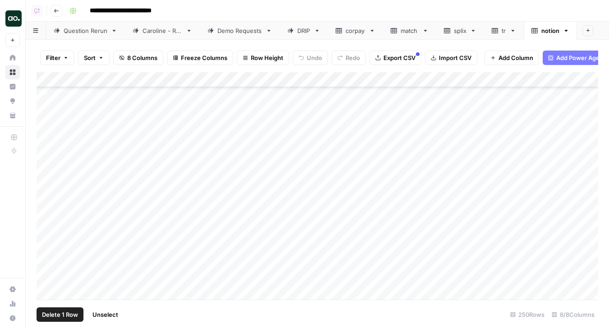
scroll to position [113, 0]
click at [50, 149] on div "Add Column" at bounding box center [317, 185] width 561 height 227
click at [48, 179] on div "Add Column" at bounding box center [317, 185] width 561 height 227
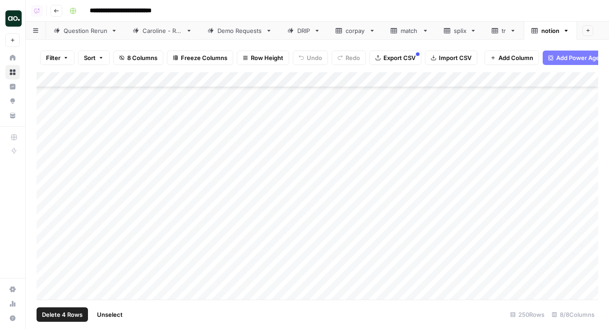
click at [46, 239] on div "Add Column" at bounding box center [317, 185] width 561 height 227
click at [45, 239] on div "Add Column" at bounding box center [317, 185] width 561 height 227
click at [46, 246] on div "Add Column" at bounding box center [317, 185] width 561 height 227
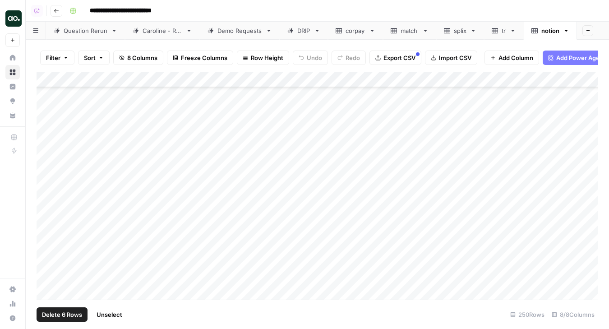
scroll to position [1006, 0]
click at [47, 253] on div "Add Column" at bounding box center [317, 185] width 561 height 227
click at [47, 251] on div "Add Column" at bounding box center [317, 185] width 561 height 227
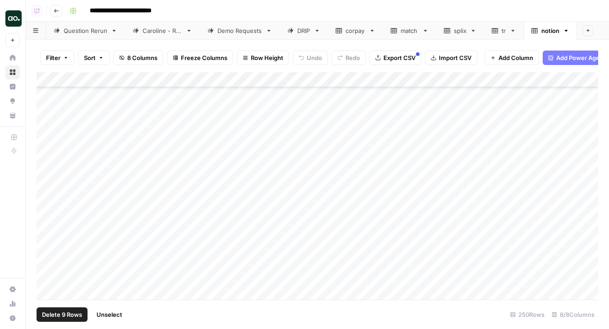
click at [48, 256] on div "Add Column" at bounding box center [317, 185] width 561 height 227
click at [49, 263] on div "Add Column" at bounding box center [317, 185] width 561 height 227
click at [60, 313] on span "Delete 10 Rows" at bounding box center [63, 314] width 43 height 9
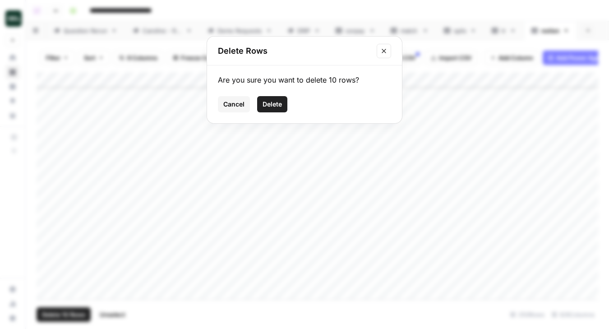
click at [274, 107] on span "Delete" at bounding box center [271, 104] width 19 height 9
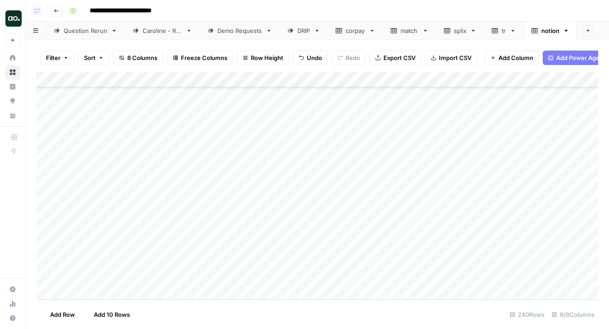
scroll to position [3481, 0]
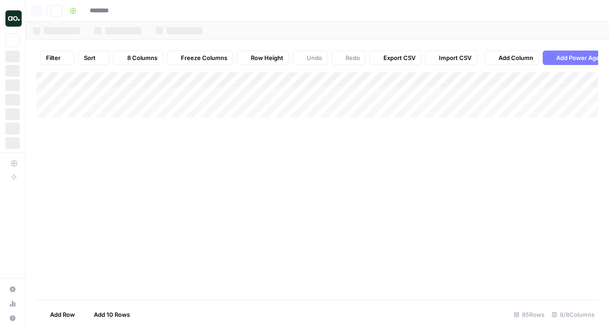
type input "**********"
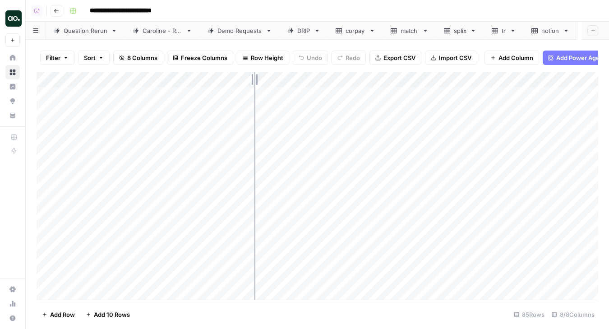
drag, startPoint x: 198, startPoint y: 80, endPoint x: 257, endPoint y: 78, distance: 58.6
click at [257, 79] on div "Add Column" at bounding box center [317, 185] width 561 height 227
drag, startPoint x: 257, startPoint y: 76, endPoint x: 273, endPoint y: 76, distance: 16.7
click at [273, 76] on div "Add Column" at bounding box center [317, 185] width 561 height 227
click at [97, 78] on div "Add Column" at bounding box center [317, 185] width 561 height 227
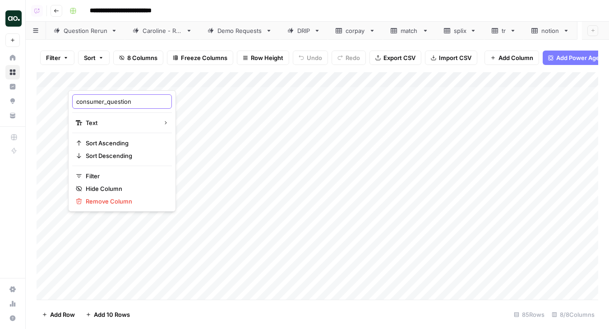
drag, startPoint x: 107, startPoint y: 102, endPoint x: 75, endPoint y: 99, distance: 31.7
click at [75, 99] on div "consumer_question" at bounding box center [122, 101] width 100 height 14
type input "question"
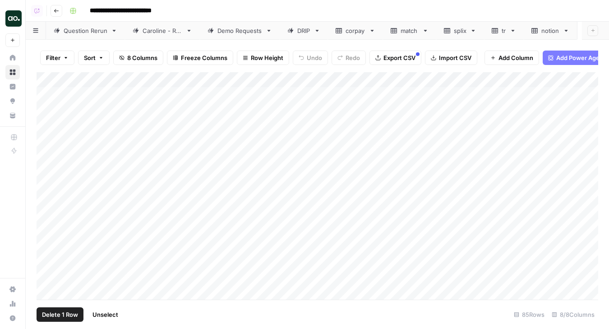
click at [48, 95] on div "Add Column" at bounding box center [317, 185] width 561 height 227
click at [46, 172] on div "Add Column" at bounding box center [317, 185] width 561 height 227
click at [56, 314] on span "Delete 2 Rows" at bounding box center [62, 314] width 40 height 9
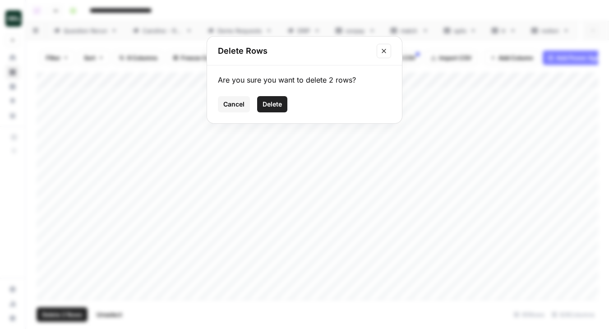
click at [279, 101] on span "Delete" at bounding box center [271, 104] width 19 height 9
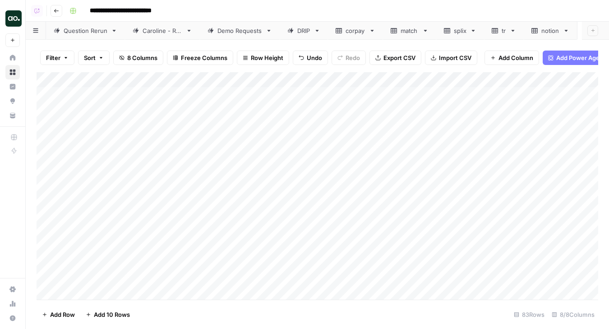
click at [384, 60] on span "Export CSV" at bounding box center [399, 57] width 32 height 9
click at [149, 79] on div "Add Column" at bounding box center [317, 185] width 561 height 227
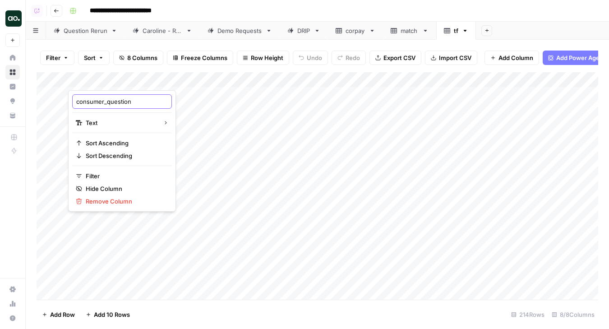
drag, startPoint x: 105, startPoint y: 102, endPoint x: 66, endPoint y: 99, distance: 39.8
click at [66, 99] on body "**********" at bounding box center [304, 164] width 609 height 329
drag, startPoint x: 76, startPoint y: 101, endPoint x: 107, endPoint y: 103, distance: 30.7
click at [107, 103] on input "consumer_question" at bounding box center [122, 101] width 92 height 9
type input "question"
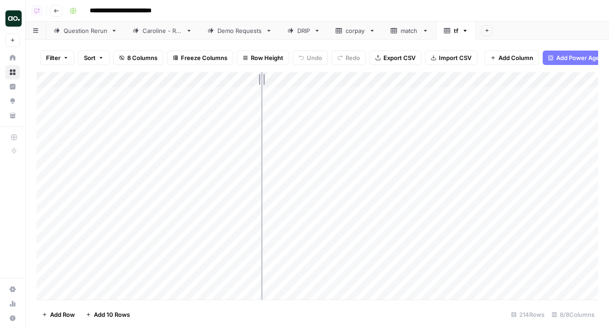
drag, startPoint x: 198, startPoint y: 79, endPoint x: 275, endPoint y: 78, distance: 77.1
click at [275, 79] on div "Add Column" at bounding box center [317, 185] width 561 height 227
click at [252, 95] on div "Add Column" at bounding box center [317, 185] width 561 height 227
click at [47, 95] on div "Add Column" at bounding box center [317, 185] width 561 height 227
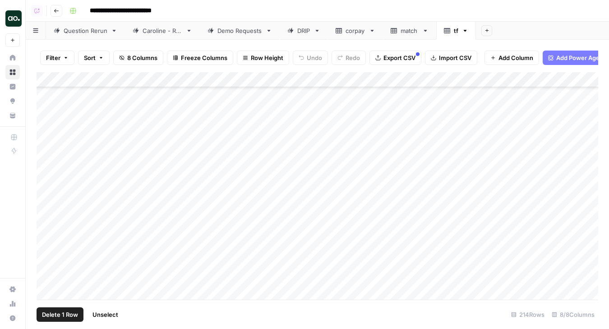
click at [48, 188] on div "Add Column" at bounding box center [317, 185] width 561 height 227
click at [47, 179] on div "Add Column" at bounding box center [317, 185] width 561 height 227
click at [49, 209] on div "Add Column" at bounding box center [317, 185] width 561 height 227
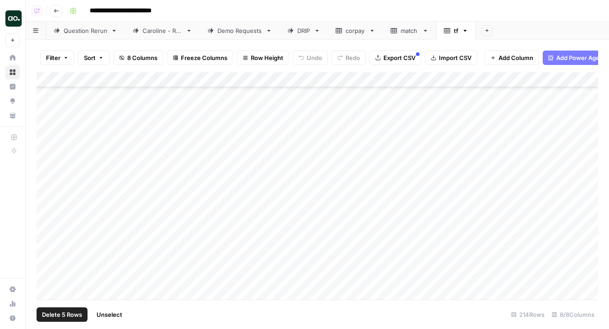
click at [48, 242] on div "Add Column" at bounding box center [317, 185] width 561 height 227
click at [47, 238] on div "Add Column" at bounding box center [317, 185] width 561 height 227
click at [47, 224] on div "Add Column" at bounding box center [317, 185] width 561 height 227
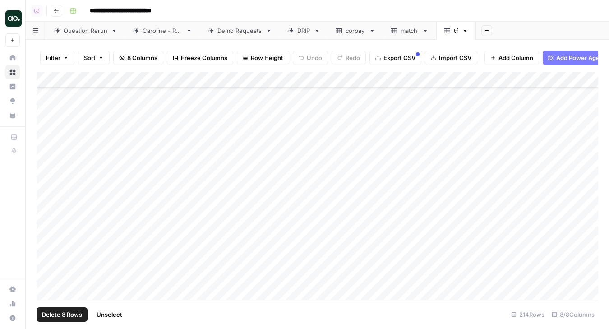
click at [47, 193] on div "Add Column" at bounding box center [317, 185] width 561 height 227
click at [48, 235] on div "Add Column" at bounding box center [317, 185] width 561 height 227
click at [49, 227] on div "Add Column" at bounding box center [317, 185] width 561 height 227
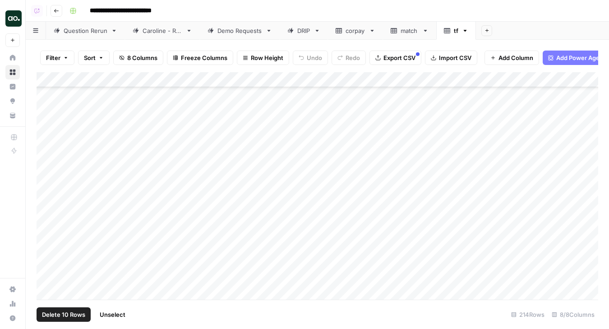
scroll to position [1951, 0]
click at [48, 245] on div "Add Column" at bounding box center [317, 185] width 561 height 227
click at [48, 252] on div "Add Column" at bounding box center [317, 185] width 561 height 227
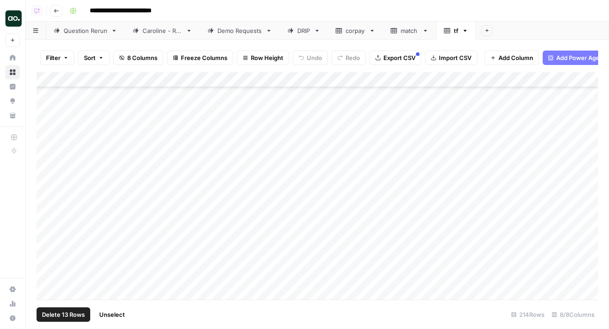
click at [48, 251] on div "Add Column" at bounding box center [317, 185] width 561 height 227
click at [47, 259] on div "Add Column" at bounding box center [317, 185] width 561 height 227
click at [47, 255] on div "Add Column" at bounding box center [317, 185] width 561 height 227
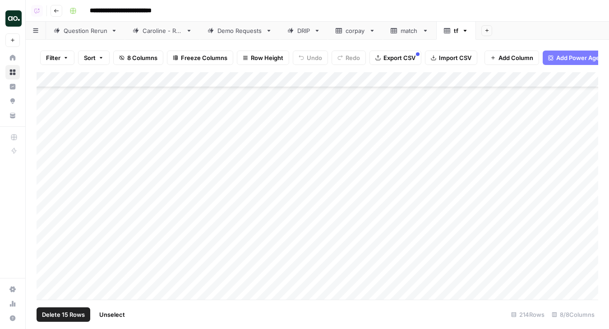
scroll to position [2089, 0]
click at [47, 260] on div "Add Column" at bounding box center [317, 185] width 561 height 227
click at [48, 249] on div "Add Column" at bounding box center [317, 185] width 561 height 227
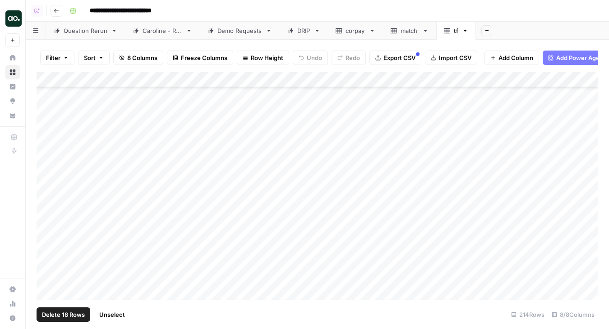
click at [48, 223] on div "Add Column" at bounding box center [317, 185] width 561 height 227
click at [48, 237] on div "Add Column" at bounding box center [317, 185] width 561 height 227
click at [47, 244] on div "Add Column" at bounding box center [317, 185] width 561 height 227
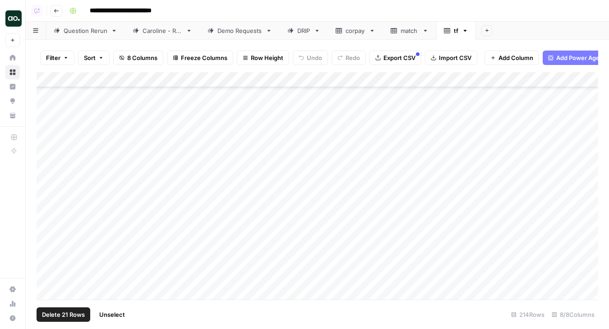
click at [47, 252] on div "Add Column" at bounding box center [317, 185] width 561 height 227
click at [48, 256] on div "Add Column" at bounding box center [317, 185] width 561 height 227
click at [47, 274] on div "Add Column" at bounding box center [317, 185] width 561 height 227
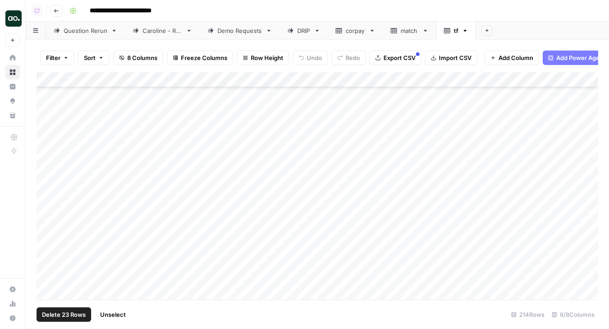
scroll to position [3083, 0]
click at [53, 316] on span "Delete 23 Rows" at bounding box center [64, 314] width 44 height 9
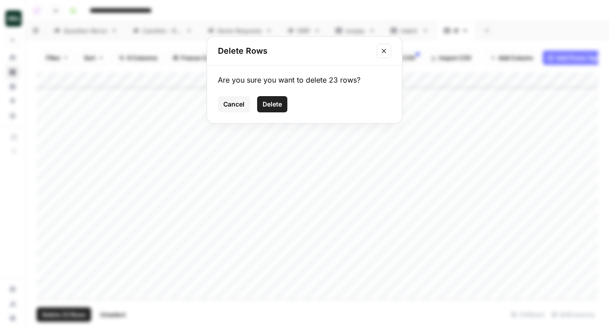
click at [268, 107] on span "Delete" at bounding box center [271, 104] width 19 height 9
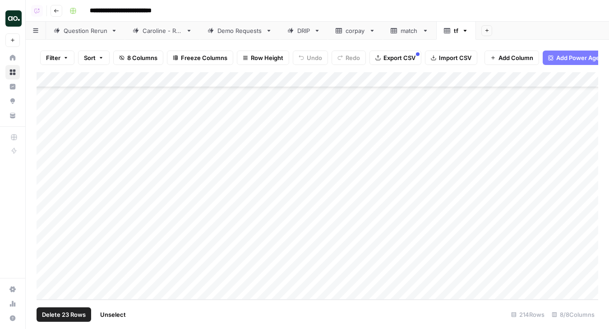
scroll to position [2730, 0]
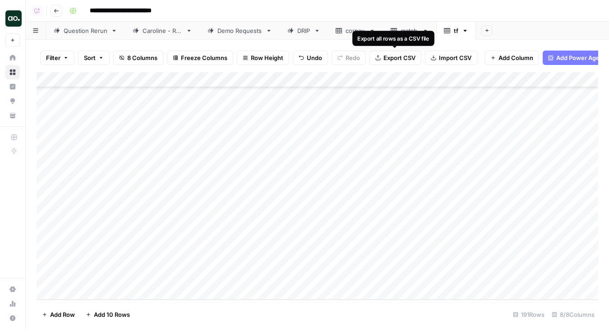
click at [402, 59] on span "Export CSV" at bounding box center [399, 57] width 32 height 9
click at [465, 31] on icon "button" at bounding box center [464, 31] width 3 height 2
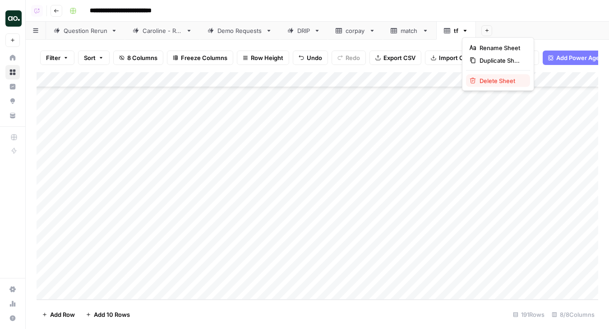
click at [481, 82] on span "Delete Sheet" at bounding box center [500, 80] width 43 height 9
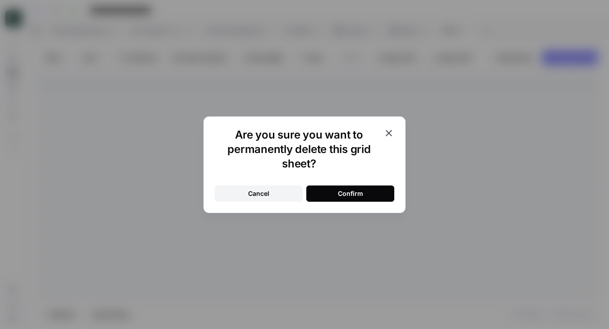
click at [351, 193] on div "Confirm" at bounding box center [350, 193] width 25 height 9
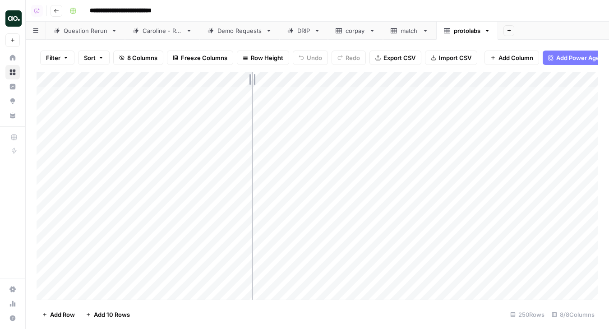
drag, startPoint x: 198, startPoint y: 81, endPoint x: 251, endPoint y: 78, distance: 53.3
click at [252, 78] on div "Add Column" at bounding box center [317, 185] width 561 height 227
drag, startPoint x: 252, startPoint y: 78, endPoint x: 266, endPoint y: 78, distance: 14.4
click at [266, 78] on div "Add Column" at bounding box center [317, 185] width 561 height 227
click at [166, 80] on div "Add Column" at bounding box center [317, 185] width 561 height 227
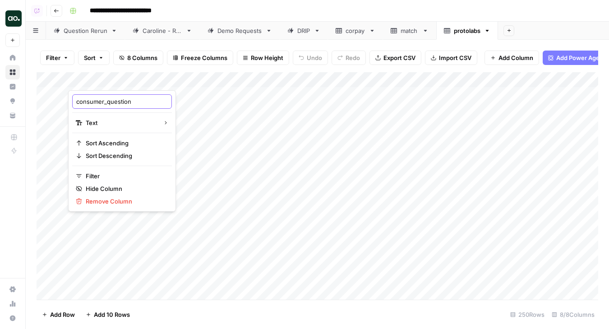
drag, startPoint x: 107, startPoint y: 103, endPoint x: 46, endPoint y: 101, distance: 61.3
click at [46, 101] on body "**********" at bounding box center [304, 164] width 609 height 329
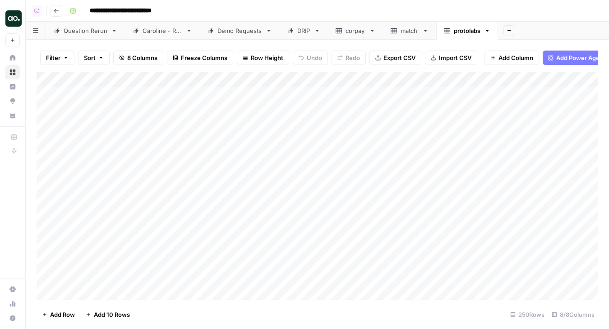
drag, startPoint x: 75, startPoint y: 102, endPoint x: 101, endPoint y: 101, distance: 25.8
click at [100, 80] on div "Add Column" at bounding box center [317, 185] width 561 height 227
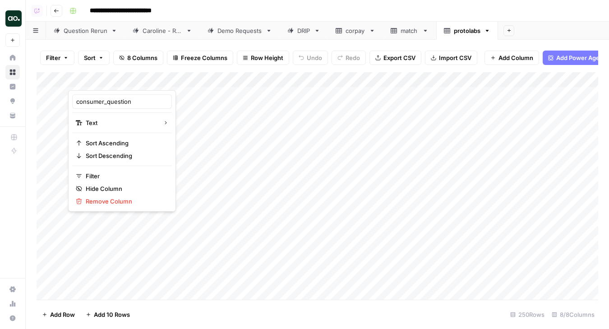
drag, startPoint x: 76, startPoint y: 102, endPoint x: 103, endPoint y: 101, distance: 27.1
click at [103, 101] on div "consumer_question" at bounding box center [122, 101] width 100 height 14
drag, startPoint x: 106, startPoint y: 101, endPoint x: 75, endPoint y: 100, distance: 31.6
click at [75, 100] on div "consumer_question" at bounding box center [122, 101] width 100 height 14
type input "question"
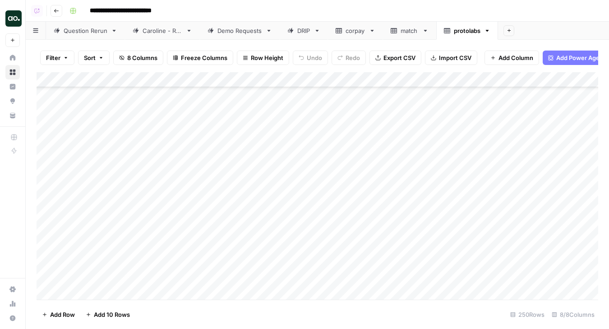
scroll to position [3635, 0]
click at [402, 58] on span "Export CSV" at bounding box center [399, 57] width 32 height 9
click at [487, 29] on icon "button" at bounding box center [487, 31] width 6 height 6
click at [503, 81] on span "Delete Sheet" at bounding box center [523, 80] width 43 height 9
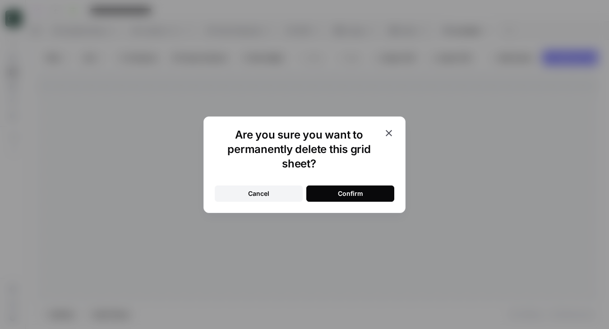
click at [366, 195] on button "Confirm" at bounding box center [350, 193] width 88 height 16
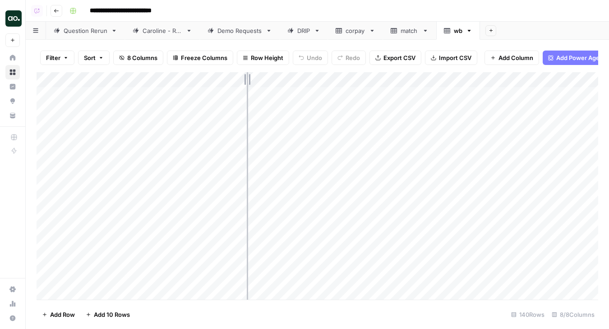
drag, startPoint x: 198, startPoint y: 76, endPoint x: 266, endPoint y: 78, distance: 67.6
click at [266, 78] on div "Add Column" at bounding box center [317, 185] width 561 height 227
drag, startPoint x: 266, startPoint y: 78, endPoint x: 271, endPoint y: 78, distance: 5.4
click at [271, 78] on div "Add Column" at bounding box center [317, 185] width 561 height 227
drag, startPoint x: 199, startPoint y: 79, endPoint x: 289, endPoint y: 79, distance: 90.2
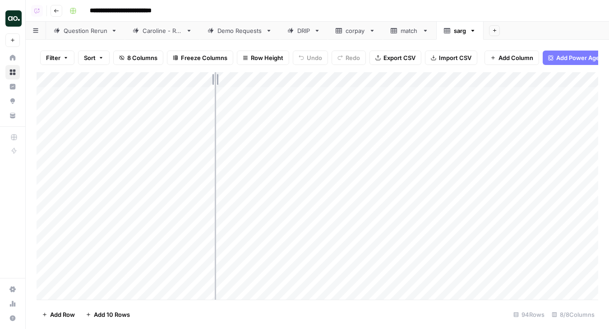
click at [289, 79] on div "Add Column" at bounding box center [317, 185] width 561 height 227
click at [137, 76] on div "Add Column" at bounding box center [317, 185] width 561 height 227
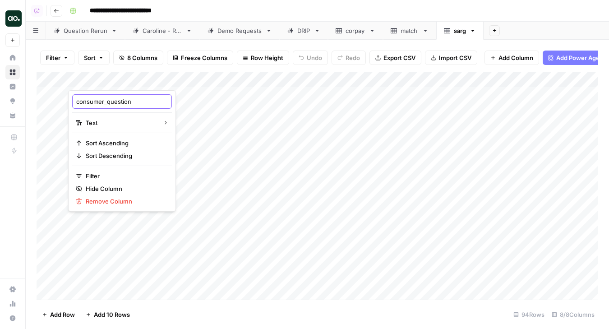
drag, startPoint x: 106, startPoint y: 103, endPoint x: 73, endPoint y: 102, distance: 32.9
click at [73, 102] on div "consumer_question" at bounding box center [122, 101] width 100 height 14
type input "question"
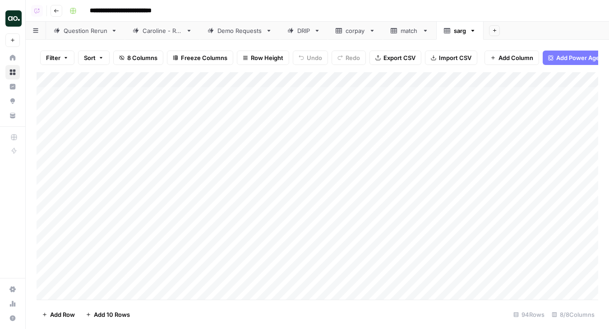
click at [49, 248] on div "Add Column" at bounding box center [317, 185] width 561 height 227
click at [49, 261] on div "Add Column" at bounding box center [317, 185] width 561 height 227
click at [48, 266] on div "Add Column" at bounding box center [317, 185] width 561 height 227
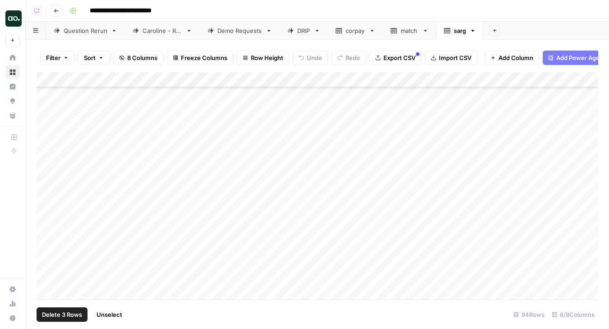
click at [46, 268] on div "Add Column" at bounding box center [317, 185] width 561 height 227
click at [48, 130] on div "Add Column" at bounding box center [317, 185] width 561 height 227
click at [46, 144] on div "Add Column" at bounding box center [317, 185] width 561 height 227
click at [44, 192] on div "Add Column" at bounding box center [317, 185] width 561 height 227
click at [45, 269] on div "Add Column" at bounding box center [317, 185] width 561 height 227
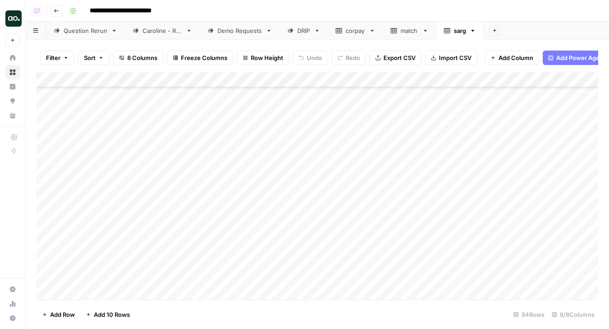
scroll to position [881, 0]
click at [48, 179] on div "Add Column" at bounding box center [317, 185] width 561 height 227
click at [64, 315] on span "Delete 1 Row" at bounding box center [60, 314] width 36 height 9
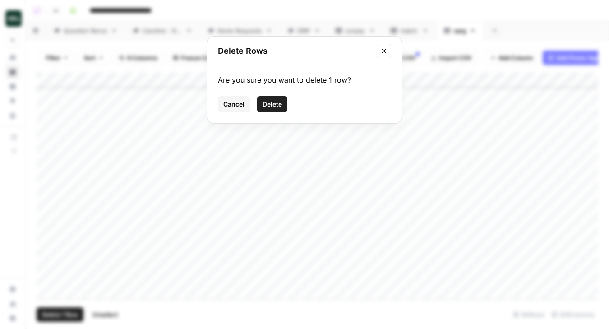
click at [270, 106] on span "Delete" at bounding box center [271, 104] width 19 height 9
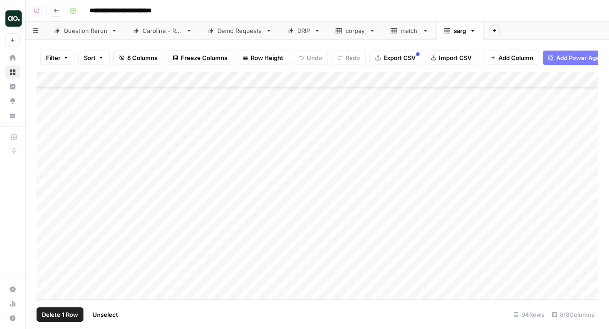
scroll to position [1228, 0]
click at [389, 60] on span "Export CSV" at bounding box center [399, 57] width 32 height 9
click at [474, 29] on icon "button" at bounding box center [472, 31] width 6 height 6
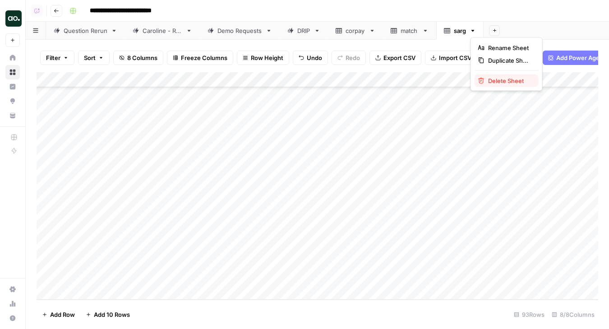
click at [483, 82] on icon "button" at bounding box center [481, 81] width 6 height 6
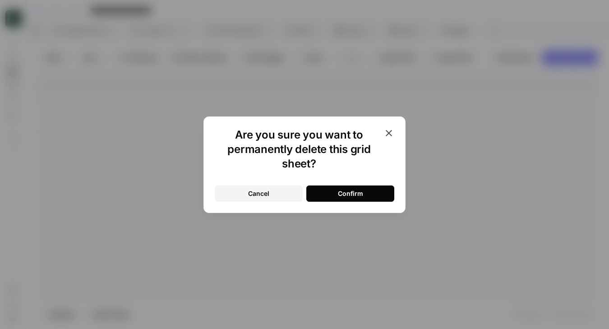
click at [321, 190] on button "Confirm" at bounding box center [350, 193] width 88 height 16
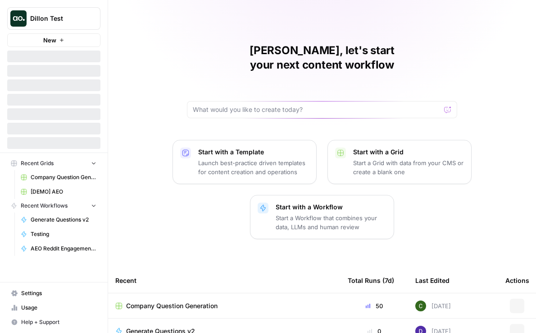
click at [69, 17] on span "Dillon Test" at bounding box center [57, 18] width 55 height 9
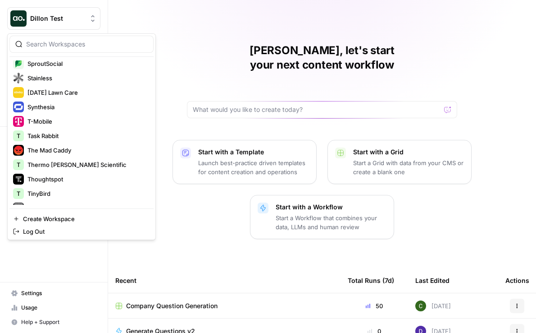
scroll to position [1549, 0]
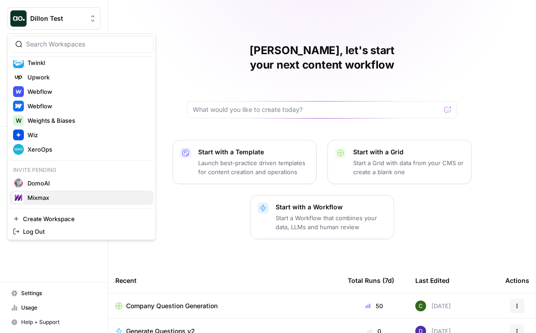
click at [54, 197] on span "Mixmax" at bounding box center [87, 197] width 119 height 9
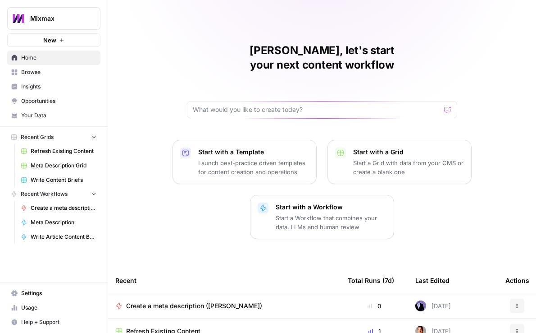
click at [53, 83] on span "Insights" at bounding box center [58, 87] width 75 height 8
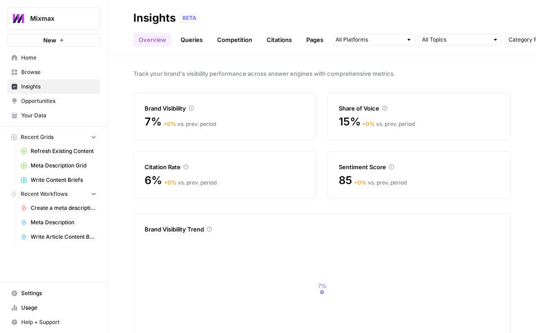
click at [193, 37] on link "Queries" at bounding box center [191, 39] width 33 height 14
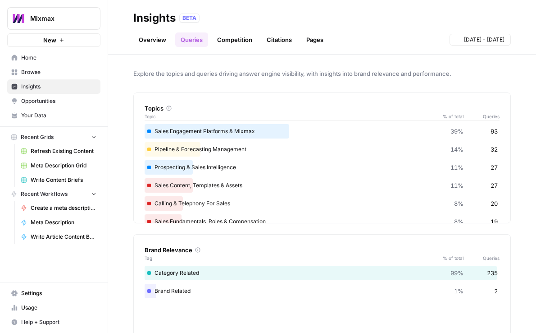
click at [230, 38] on link "Competition" at bounding box center [235, 39] width 46 height 14
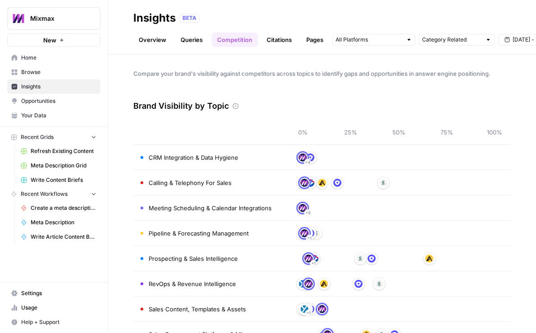
click at [275, 37] on link "Citations" at bounding box center [279, 39] width 36 height 14
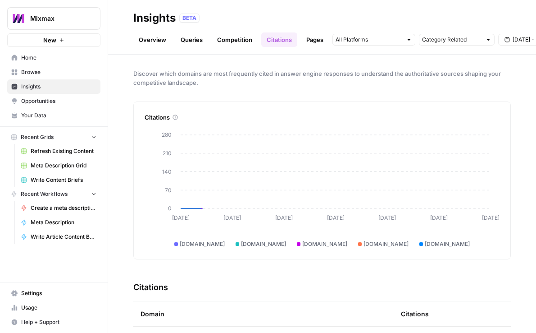
click at [149, 43] on link "Overview" at bounding box center [152, 39] width 38 height 14
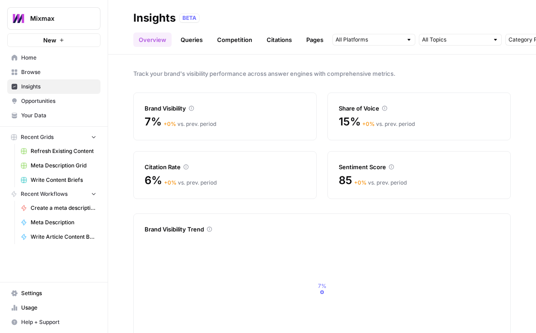
click at [49, 102] on span "Opportunities" at bounding box center [58, 101] width 75 height 8
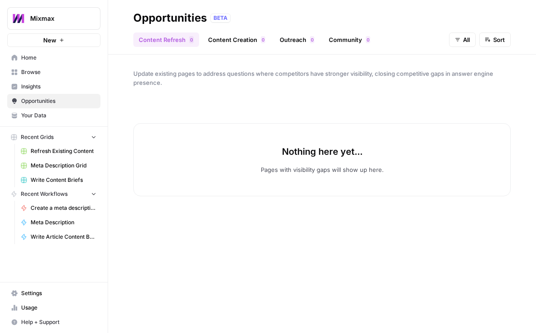
click at [38, 87] on span "Insights" at bounding box center [58, 87] width 75 height 8
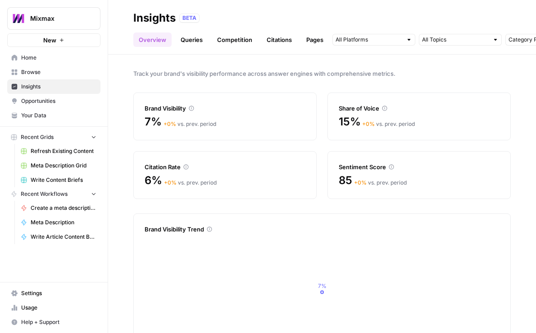
click at [40, 99] on span "Opportunities" at bounding box center [58, 101] width 75 height 8
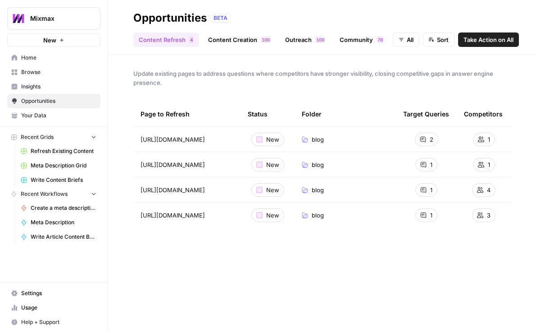
click at [58, 81] on link "Insights" at bounding box center [53, 86] width 93 height 14
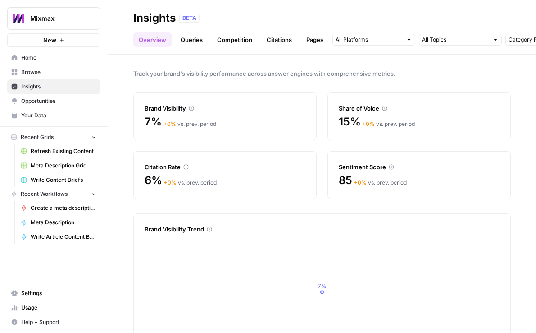
click at [73, 16] on span "Mixmax" at bounding box center [57, 18] width 55 height 9
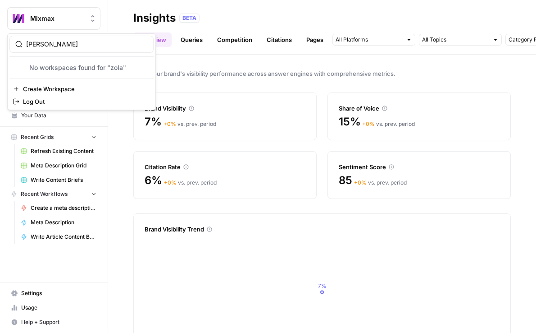
type input "zola"
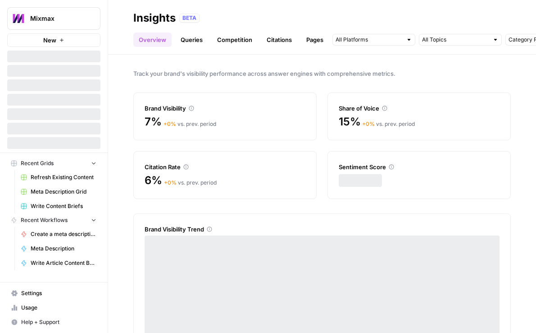
click at [56, 16] on span "Mixmax" at bounding box center [57, 18] width 55 height 9
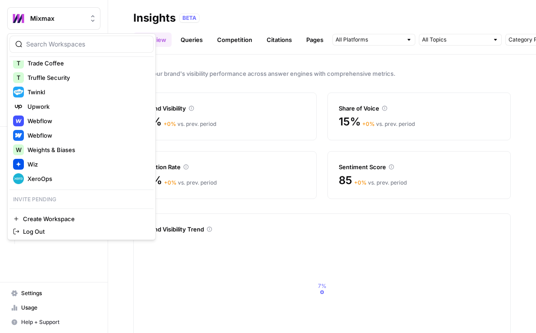
scroll to position [1563, 0]
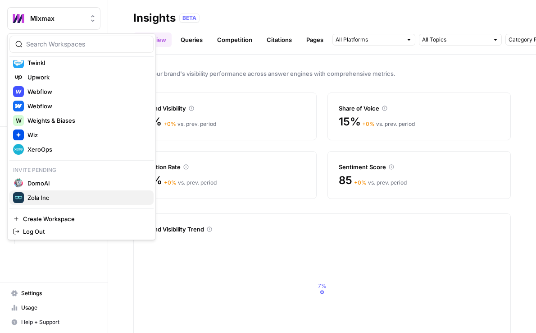
click at [56, 198] on span "Zola Inc" at bounding box center [87, 197] width 119 height 9
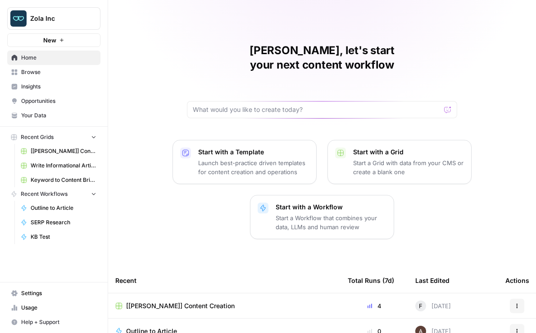
click at [59, 84] on span "Insights" at bounding box center [58, 87] width 75 height 8
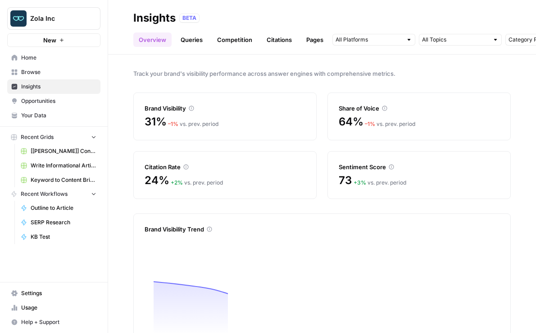
click at [194, 41] on link "Queries" at bounding box center [191, 39] width 33 height 14
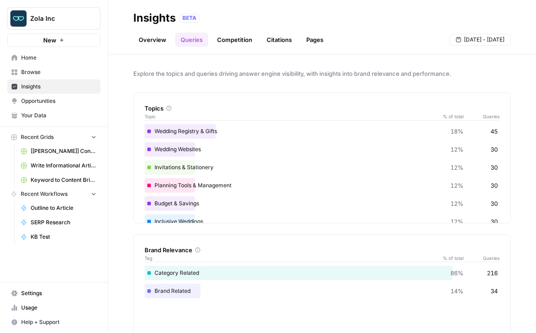
click at [58, 101] on span "Opportunities" at bounding box center [58, 101] width 75 height 8
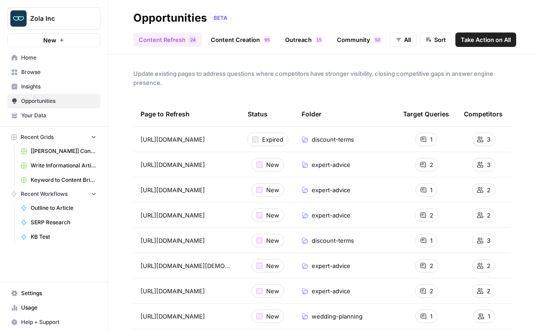
click at [87, 15] on div "Zola Inc" at bounding box center [63, 18] width 67 height 9
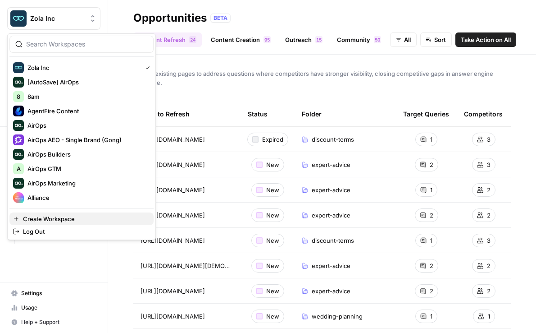
click at [56, 219] on span "Create Workspace" at bounding box center [85, 218] width 124 height 9
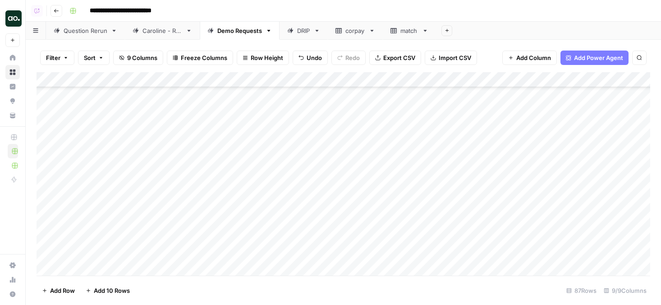
scroll to position [1160, 0]
click at [394, 221] on div "Add Column" at bounding box center [344, 173] width 614 height 203
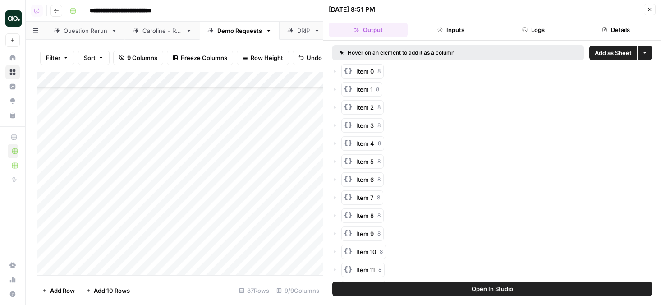
click at [613, 55] on span "Add as Sheet" at bounding box center [613, 52] width 37 height 9
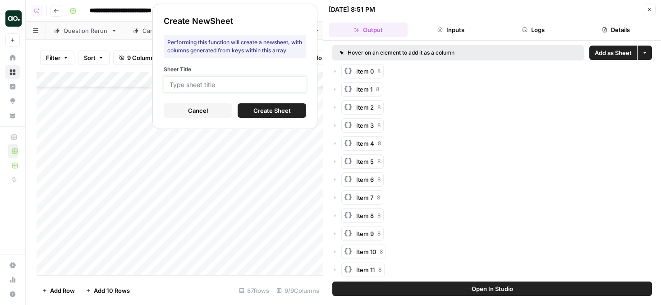
click at [276, 88] on input "Sheet Title" at bounding box center [235, 84] width 131 height 8
type input "pm"
click at [254, 111] on span "Create Sheet" at bounding box center [271, 110] width 37 height 9
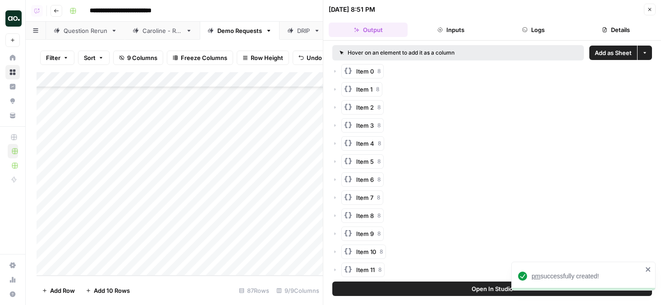
click at [537, 279] on span "pm" at bounding box center [536, 275] width 9 height 7
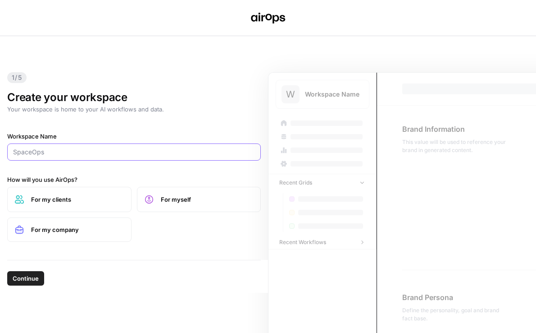
click at [152, 148] on input "Workspace Name" at bounding box center [134, 151] width 242 height 9
paste input "Policyme"
type input "Policyme"
click at [91, 231] on span "For my company" at bounding box center [77, 229] width 93 height 9
click at [28, 281] on span "Continue" at bounding box center [26, 278] width 26 height 9
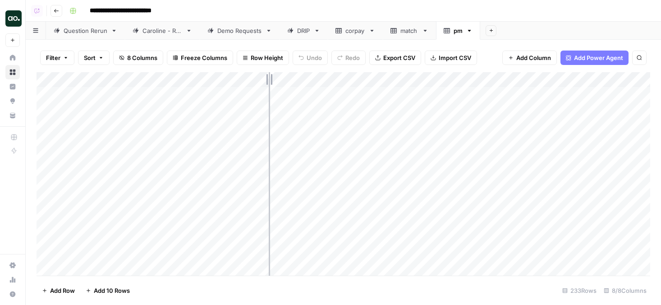
drag, startPoint x: 198, startPoint y: 78, endPoint x: 275, endPoint y: 77, distance: 76.6
click at [275, 78] on div "Add Column" at bounding box center [344, 173] width 614 height 203
click at [49, 165] on div "Add Column" at bounding box center [344, 173] width 614 height 203
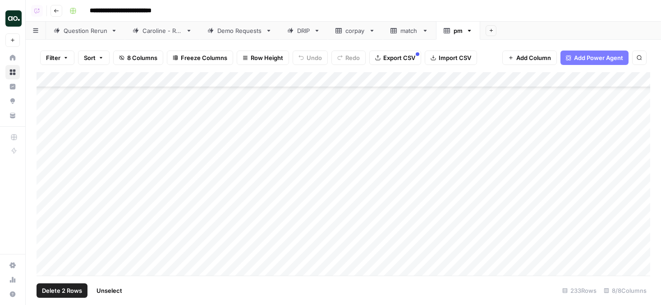
click at [48, 186] on div "Add Column" at bounding box center [344, 173] width 614 height 203
click at [49, 183] on div "Add Column" at bounding box center [344, 173] width 614 height 203
click at [48, 147] on div "Add Column" at bounding box center [344, 173] width 614 height 203
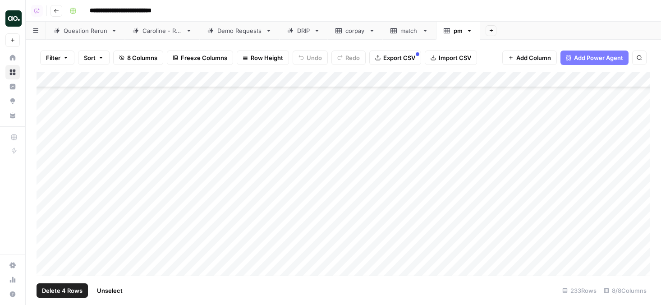
scroll to position [3090, 0]
click at [46, 206] on div "Add Column" at bounding box center [344, 173] width 614 height 203
click at [52, 290] on span "Delete 5 Rows" at bounding box center [62, 290] width 40 height 9
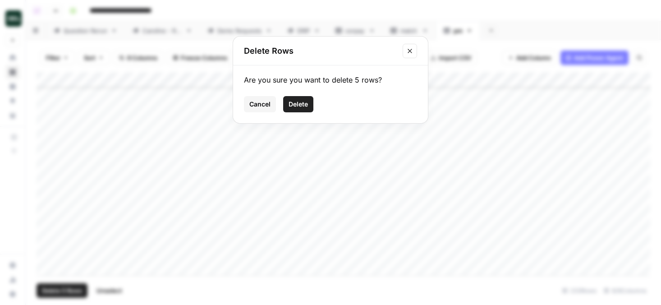
click at [297, 105] on span "Delete" at bounding box center [298, 104] width 19 height 9
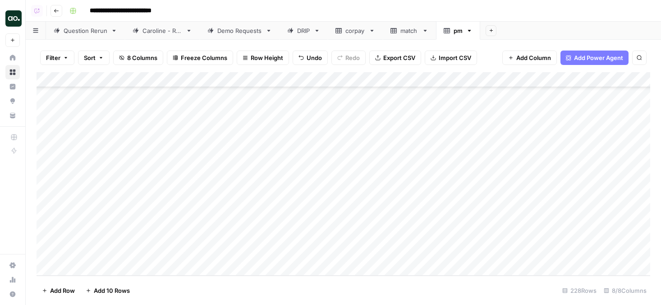
scroll to position [3321, 0]
click at [160, 87] on div "Add Column" at bounding box center [344, 173] width 614 height 203
click at [157, 80] on div "Add Column" at bounding box center [344, 173] width 614 height 203
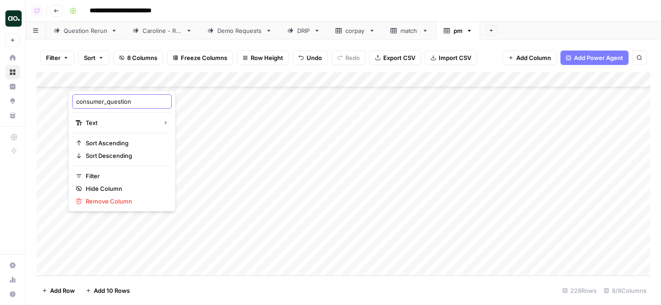
drag, startPoint x: 107, startPoint y: 102, endPoint x: 56, endPoint y: 100, distance: 51.0
click at [56, 100] on body "**********" at bounding box center [330, 152] width 661 height 305
drag, startPoint x: 76, startPoint y: 101, endPoint x: 106, endPoint y: 101, distance: 30.7
click at [106, 101] on input "consumer_question" at bounding box center [122, 101] width 92 height 9
type input "question"
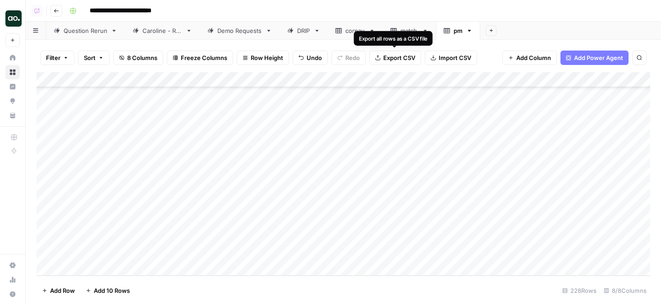
click at [401, 56] on span "Export CSV" at bounding box center [399, 57] width 32 height 9
